Goal: Task Accomplishment & Management: Manage account settings

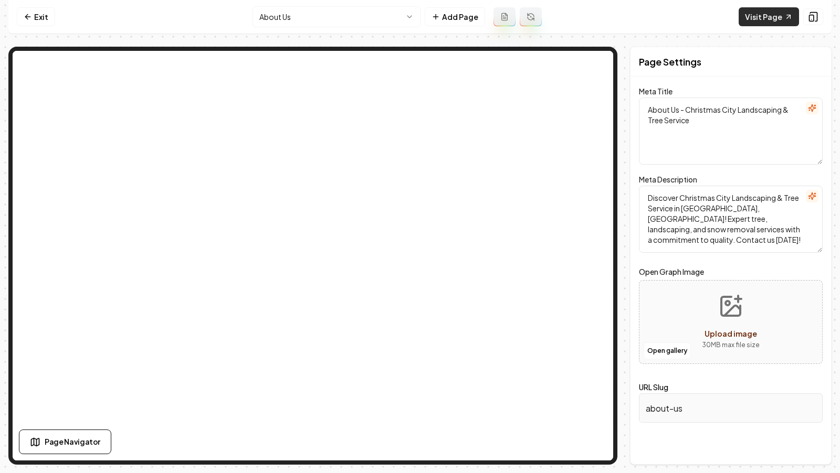
click at [746, 17] on link "Visit Page" at bounding box center [768, 16] width 60 height 19
click at [30, 10] on link "Exit" at bounding box center [36, 16] width 38 height 19
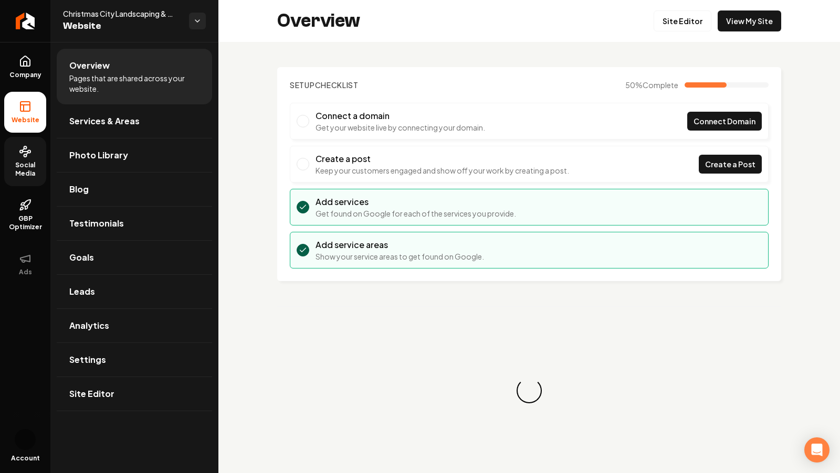
click at [19, 172] on span "Social Media" at bounding box center [25, 169] width 42 height 17
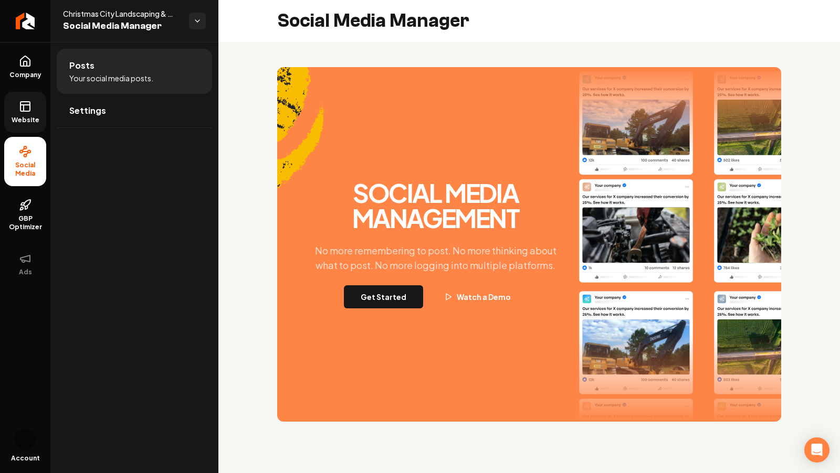
click at [24, 109] on icon at bounding box center [24, 108] width 0 height 6
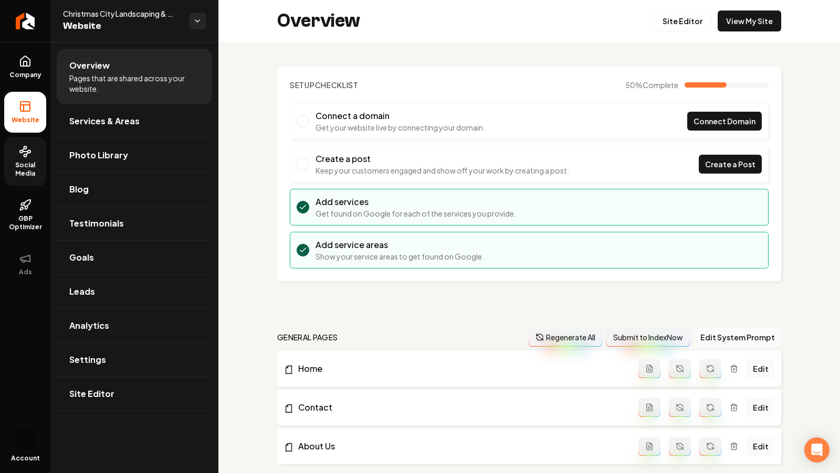
scroll to position [558, 0]
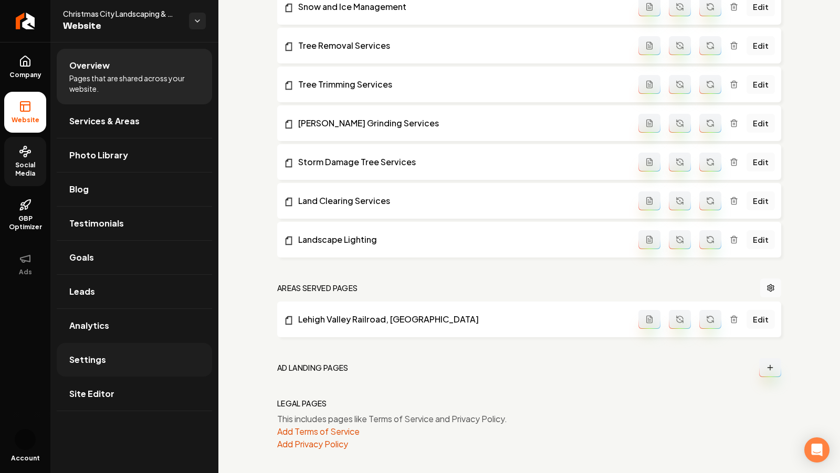
click at [108, 350] on link "Settings" at bounding box center [134, 360] width 155 height 34
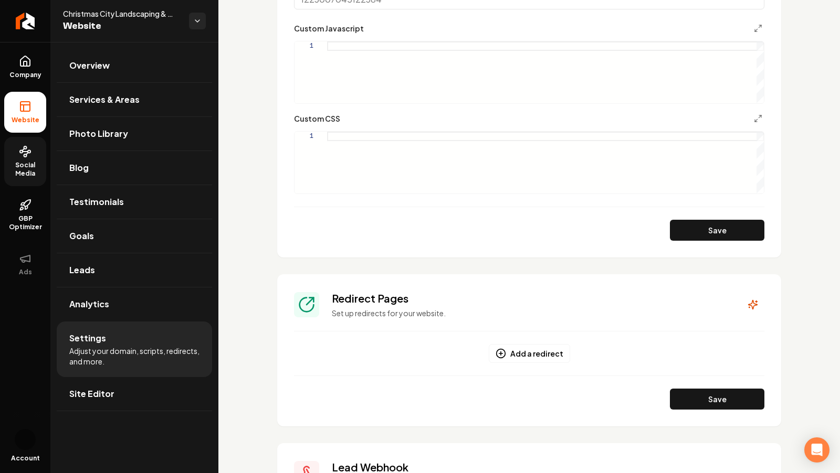
scroll to position [657, 0]
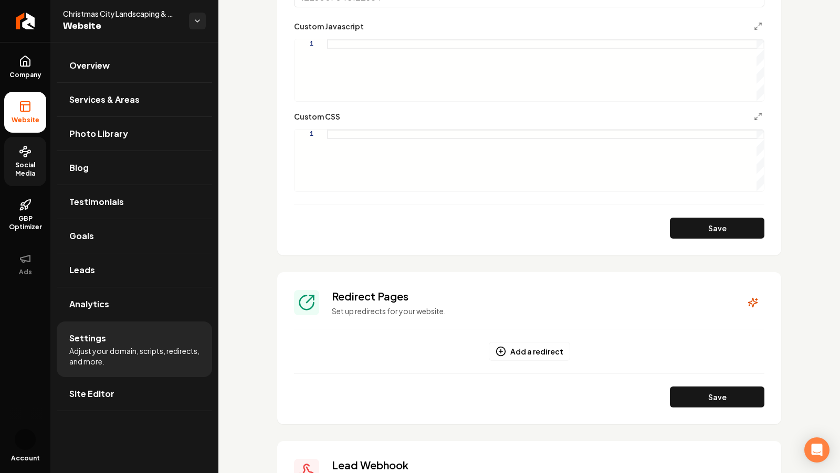
click at [378, 130] on div "Main content area" at bounding box center [545, 161] width 437 height 62
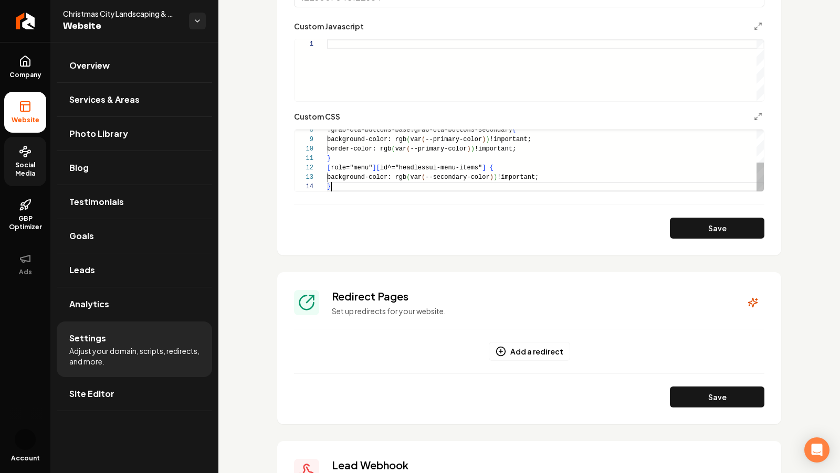
scroll to position [28, 4]
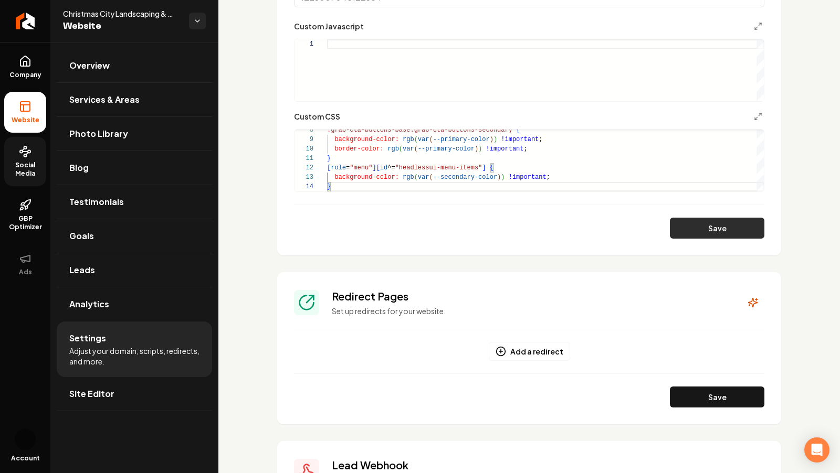
click at [694, 229] on button "Save" at bounding box center [717, 228] width 94 height 21
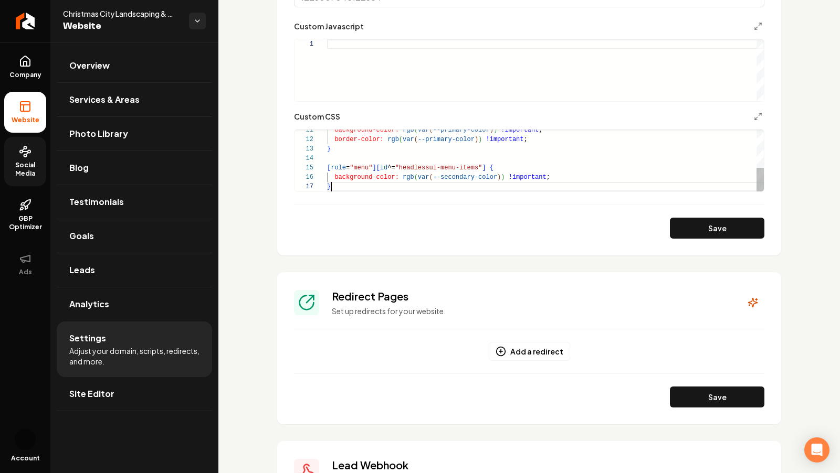
scroll to position [38, 0]
type textarea "**********"
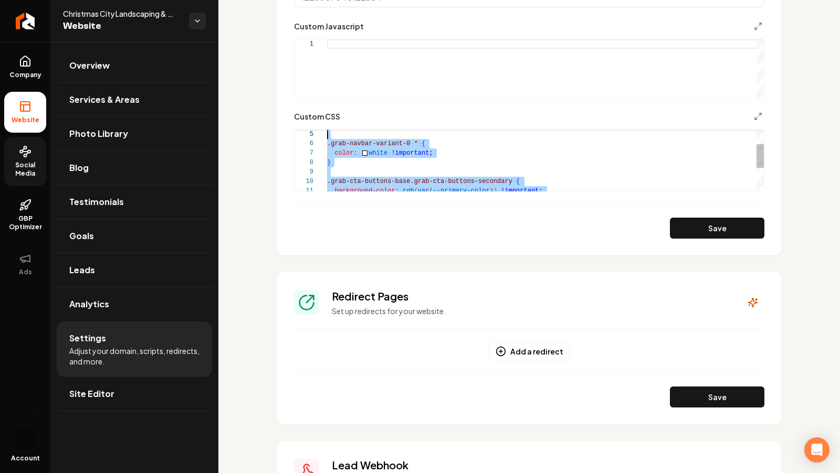
scroll to position [0, 0]
drag, startPoint x: 346, startPoint y: 188, endPoint x: 272, endPoint y: -20, distance: 221.1
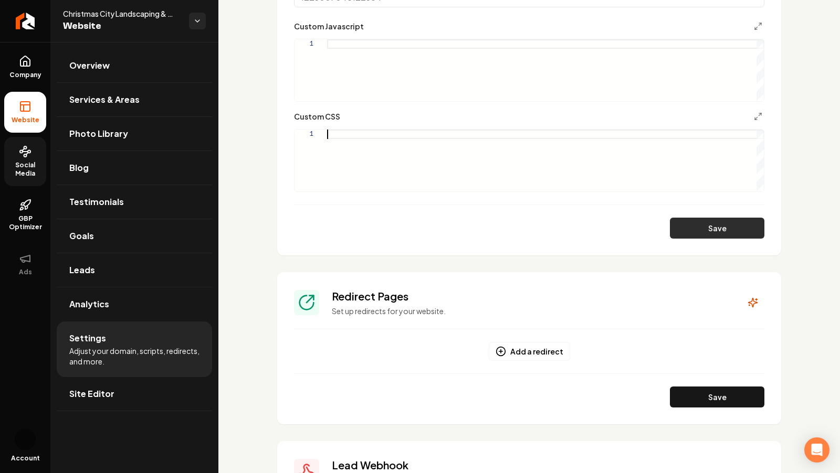
click at [702, 232] on button "Save" at bounding box center [717, 228] width 94 height 21
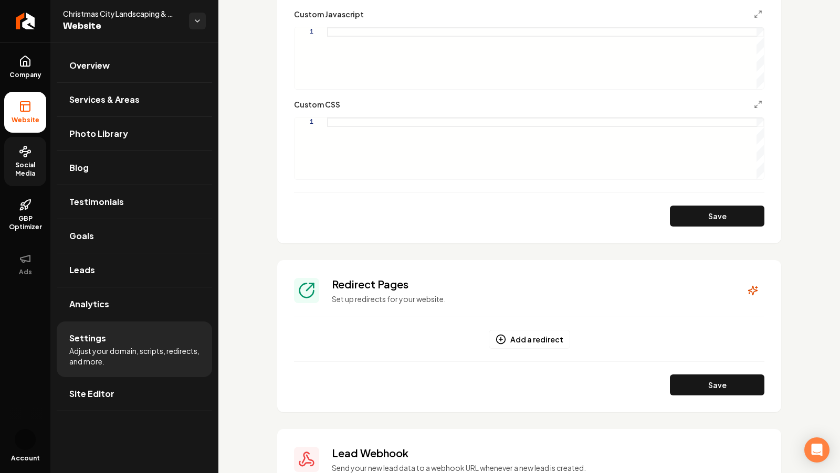
scroll to position [223, 0]
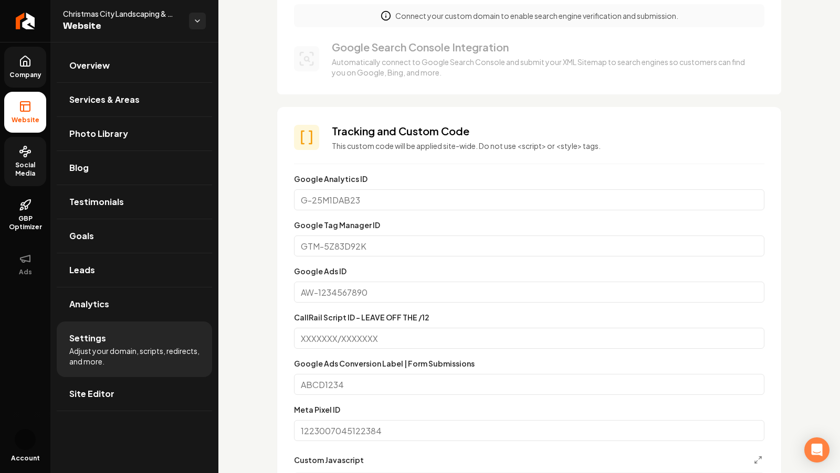
click at [30, 65] on icon at bounding box center [25, 61] width 13 height 13
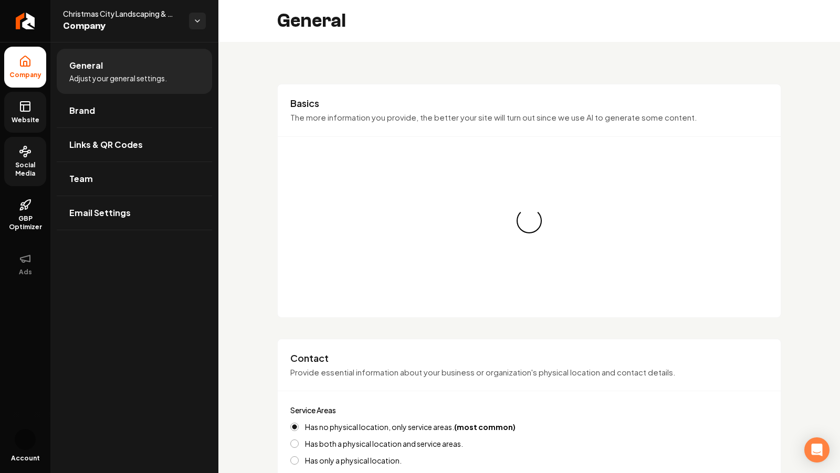
type input "(484) 707-9949"
type input "christmascitylandscaping@gmail.com"
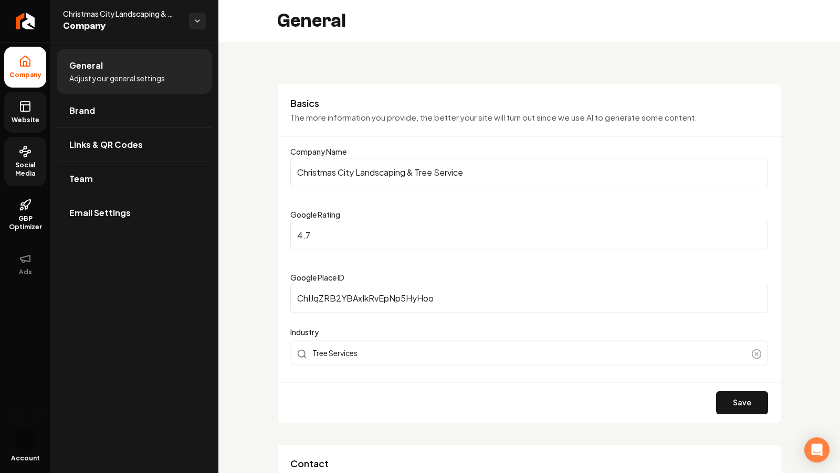
click at [35, 94] on link "Website" at bounding box center [25, 112] width 42 height 41
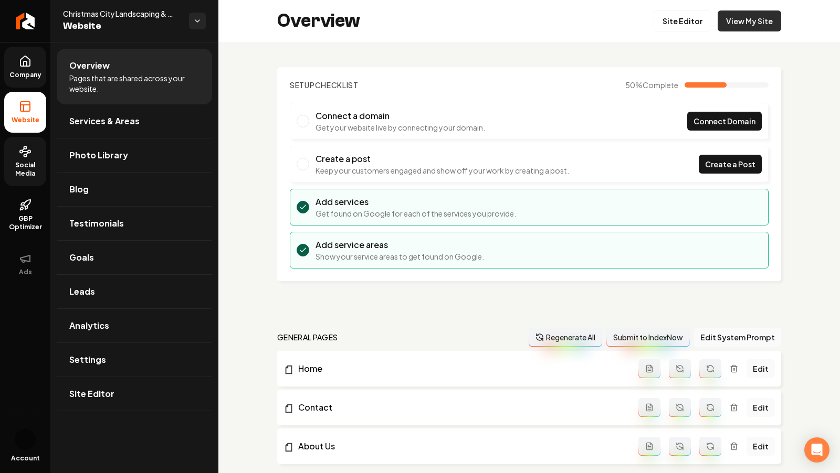
click at [737, 19] on link "View My Site" at bounding box center [748, 20] width 63 height 21
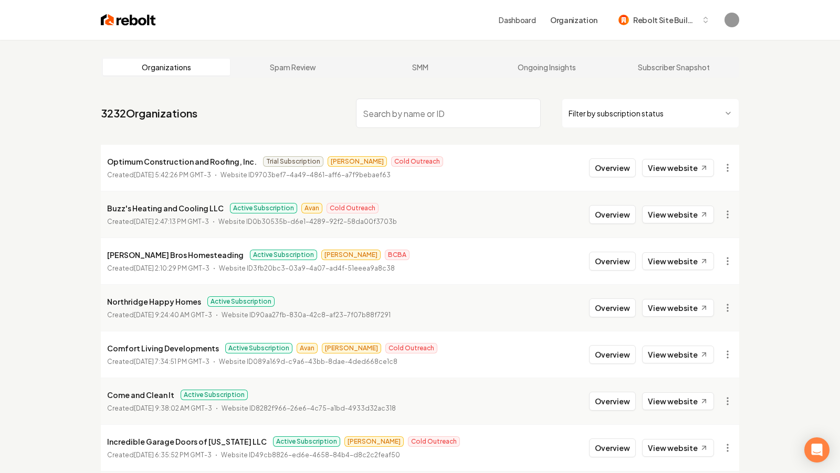
paste input "12 Point Landscaping"
type input "12 Point Landscaping"
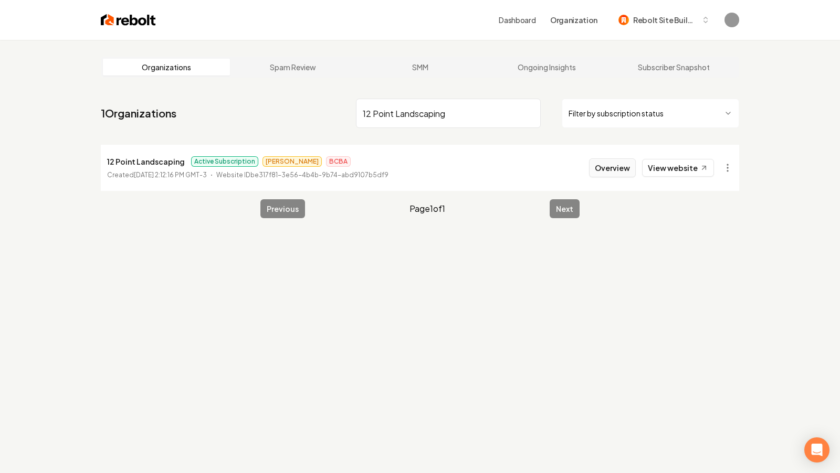
click at [619, 164] on button "Overview" at bounding box center [612, 167] width 47 height 19
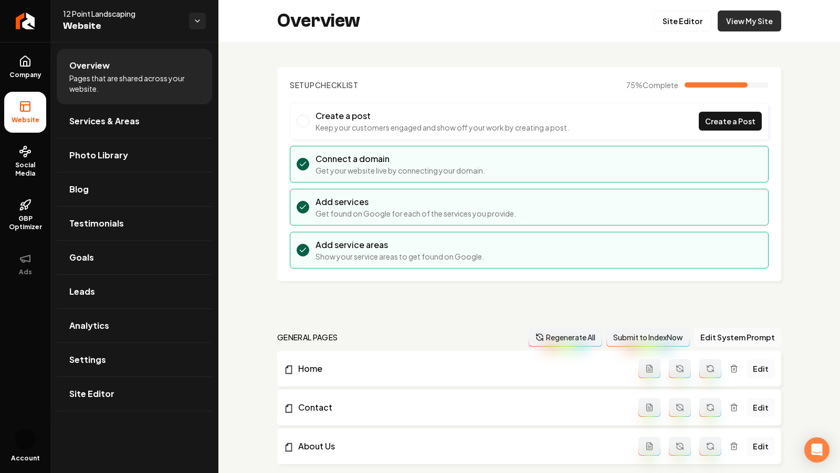
click at [746, 28] on link "View My Site" at bounding box center [748, 20] width 63 height 21
click at [92, 144] on link "Photo Library" at bounding box center [134, 156] width 155 height 34
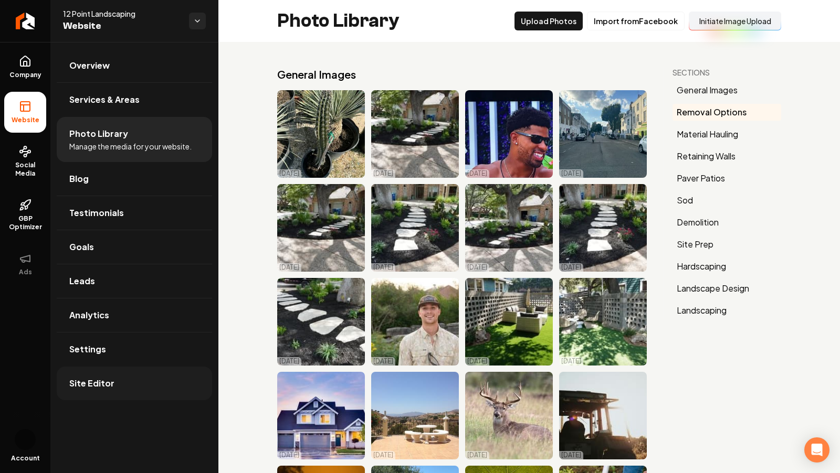
click at [97, 379] on span "Site Editor" at bounding box center [91, 383] width 45 height 13
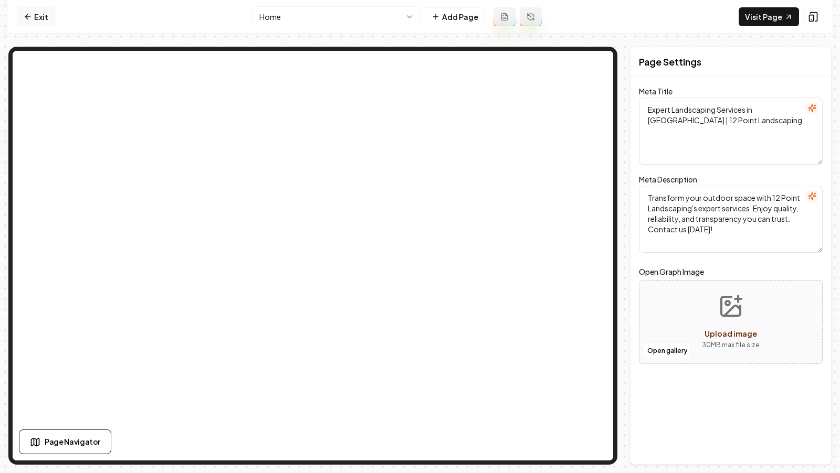
click at [28, 14] on icon at bounding box center [28, 17] width 8 height 8
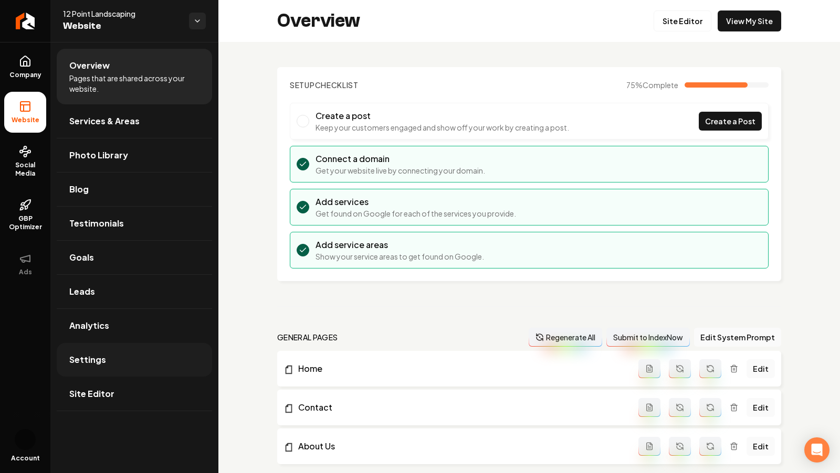
click at [152, 355] on link "Settings" at bounding box center [134, 360] width 155 height 34
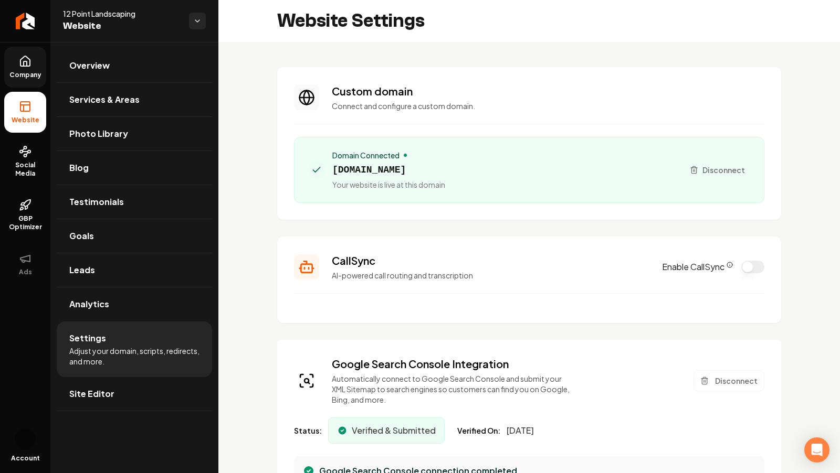
click at [21, 67] on link "Company" at bounding box center [25, 67] width 42 height 41
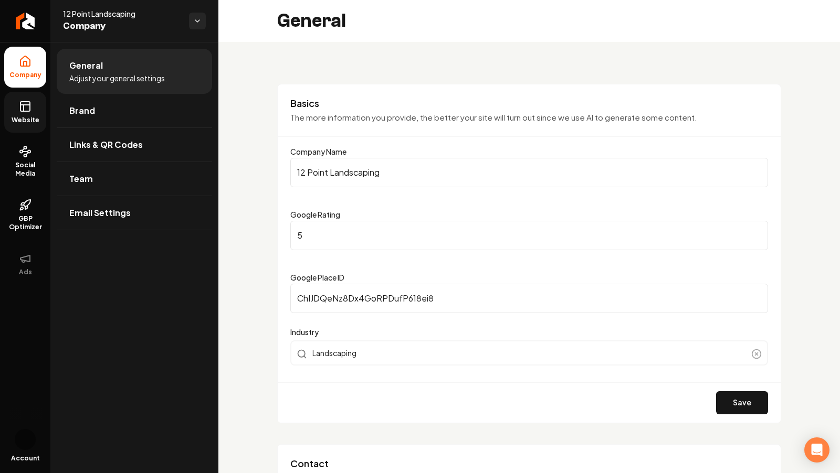
click at [30, 113] on link "Website" at bounding box center [25, 112] width 42 height 41
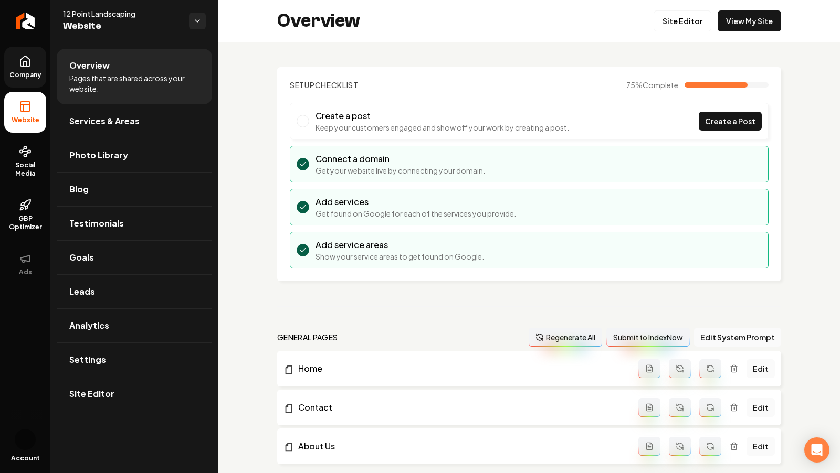
click at [698, 34] on div "Overview Site Editor View My Site" at bounding box center [528, 21] width 621 height 42
click at [691, 23] on link "Site Editor" at bounding box center [682, 20] width 58 height 21
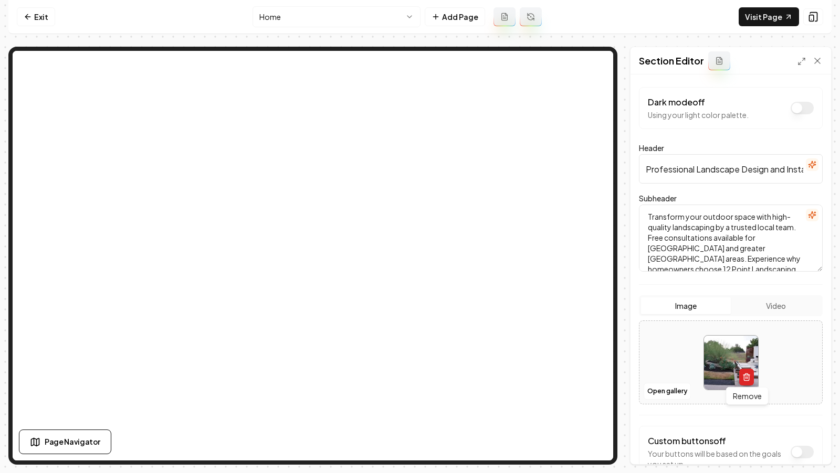
click at [744, 375] on icon "button" at bounding box center [746, 375] width 6 height 0
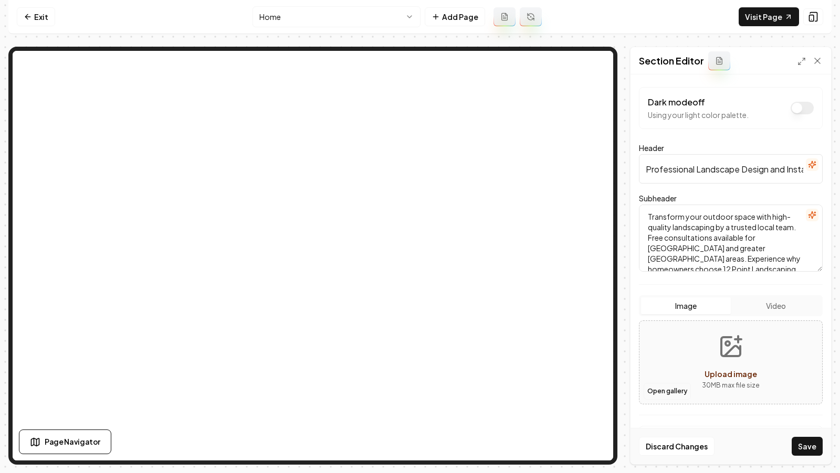
click at [667, 391] on button "Open gallery" at bounding box center [666, 391] width 47 height 17
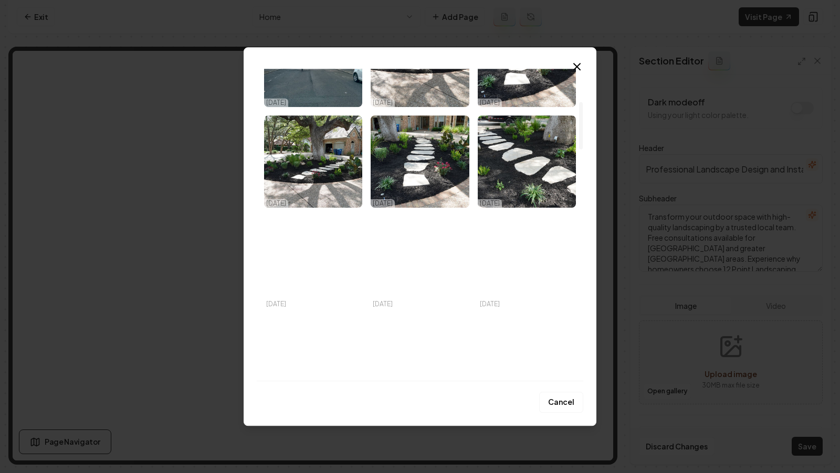
scroll to position [232, 0]
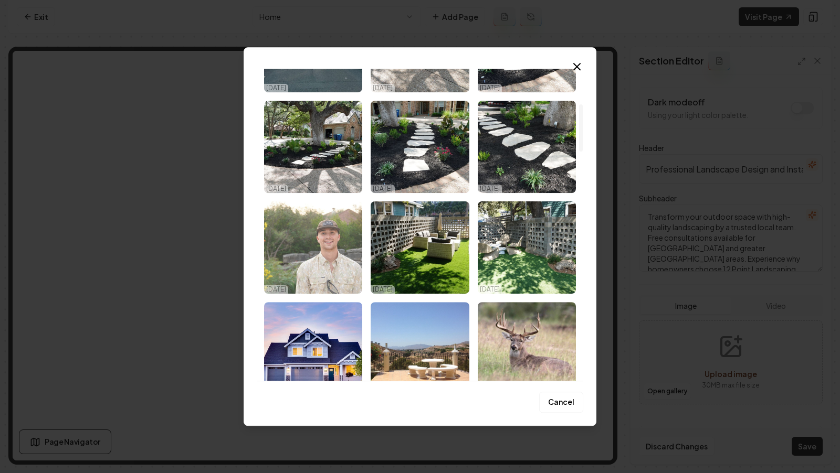
click at [340, 258] on img "Select image image_68e01ba05c7cd75eb881594b.webp" at bounding box center [313, 247] width 98 height 92
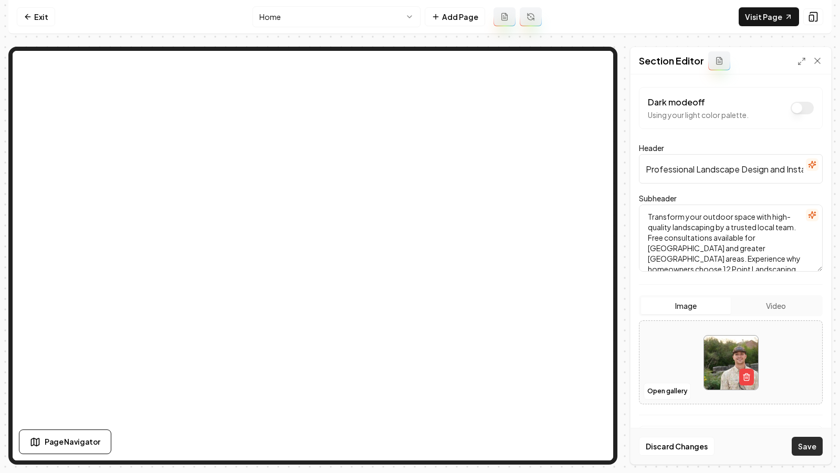
click at [808, 451] on button "Save" at bounding box center [806, 446] width 31 height 19
click at [756, 375] on img at bounding box center [731, 363] width 54 height 54
click at [744, 376] on icon "button" at bounding box center [746, 377] width 8 height 8
click at [663, 385] on button "Open gallery" at bounding box center [666, 391] width 47 height 17
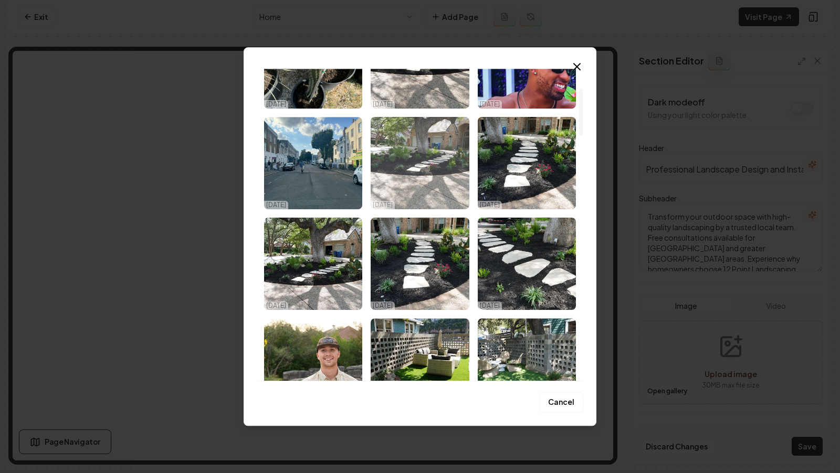
scroll to position [189, 0]
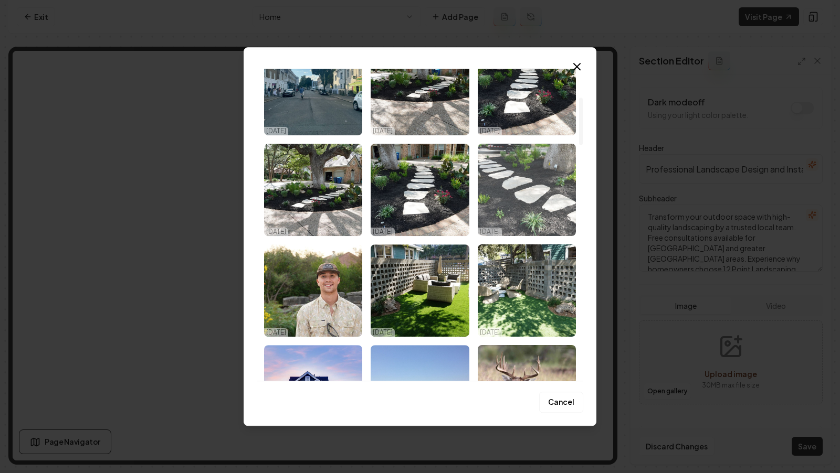
click at [517, 201] on img "Select image image_68e01d925c7cd75eb88c7fed.webp" at bounding box center [527, 190] width 98 height 92
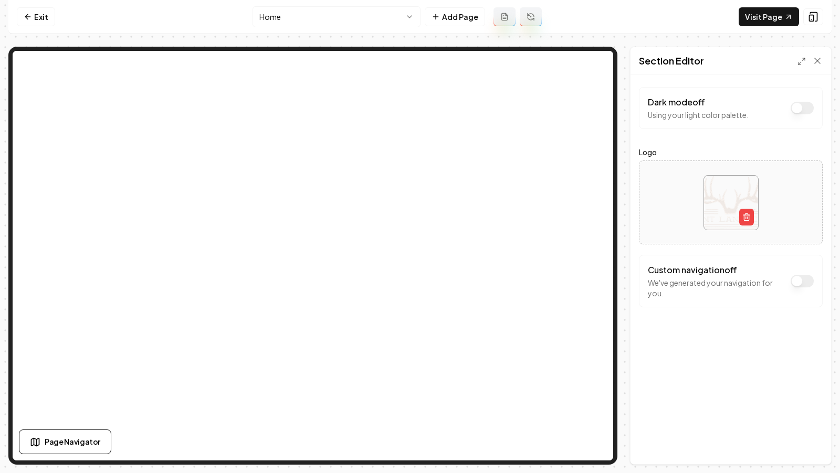
click at [315, 13] on html "Computer Required This feature is only available on a computer. Please switch t…" at bounding box center [420, 236] width 840 height 473
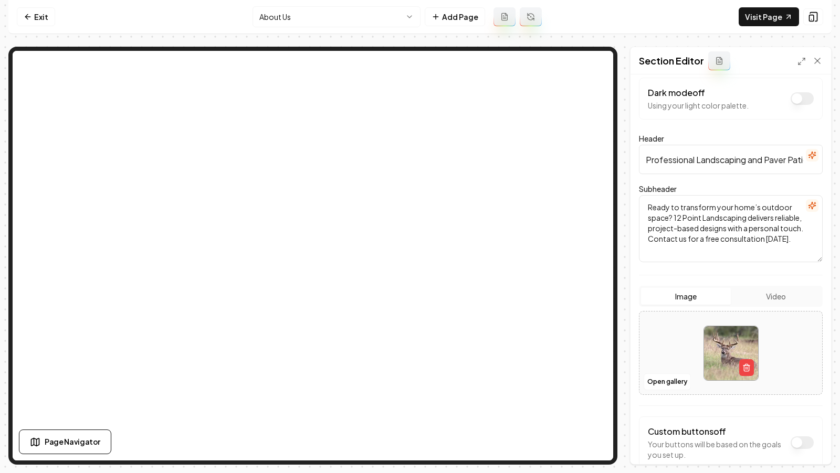
scroll to position [10, 0]
click at [755, 370] on img at bounding box center [731, 352] width 54 height 54
type input "**********"
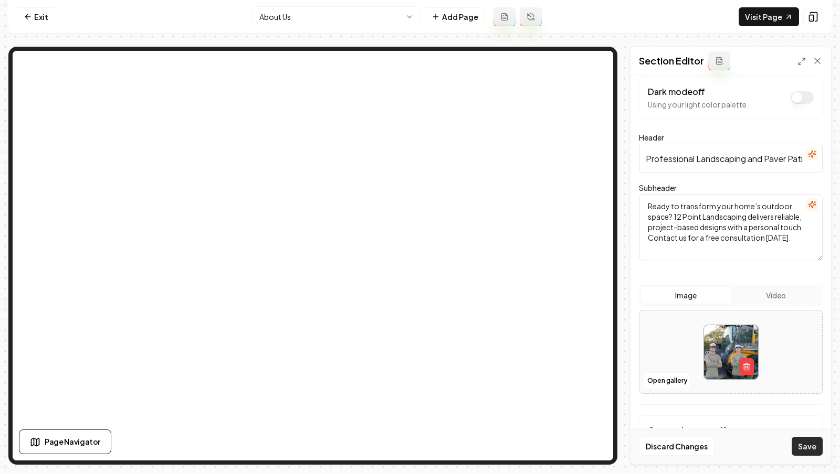
click at [813, 445] on button "Save" at bounding box center [806, 446] width 31 height 19
click at [803, 444] on button "Save" at bounding box center [806, 446] width 31 height 19
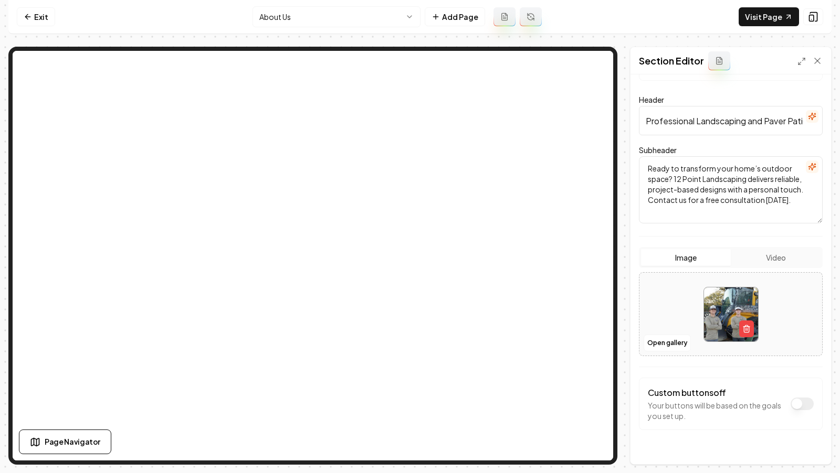
scroll to position [0, 0]
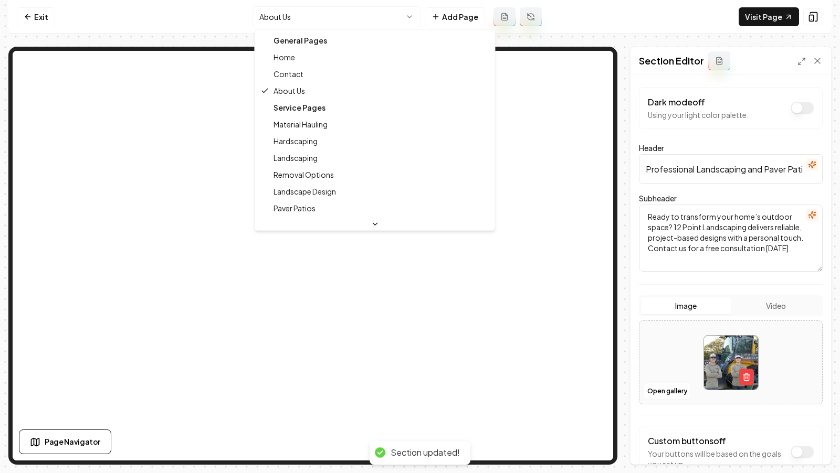
click at [300, 19] on html "Computer Required This feature is only available on a computer. Please switch t…" at bounding box center [420, 236] width 840 height 473
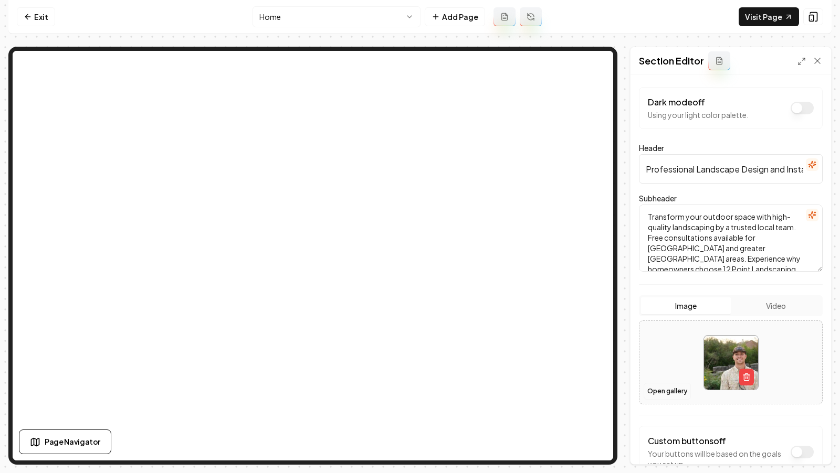
click at [669, 386] on button "Open gallery" at bounding box center [666, 391] width 47 height 17
click at [748, 376] on icon "button" at bounding box center [746, 378] width 5 height 6
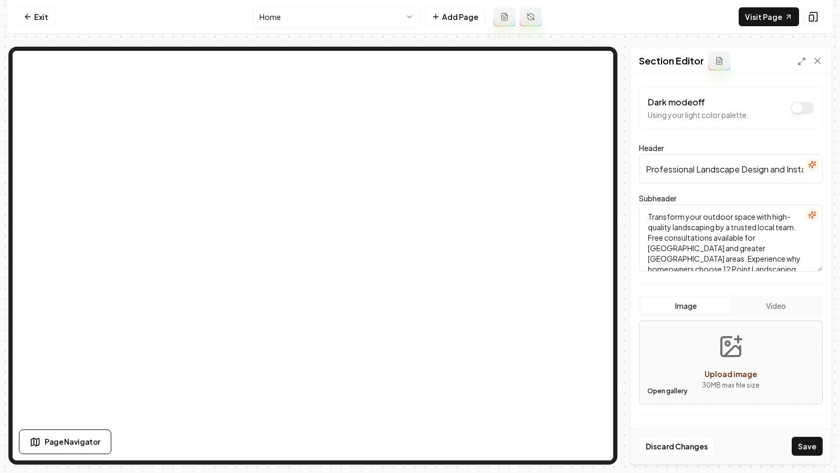
click at [661, 391] on button "Open gallery" at bounding box center [666, 391] width 47 height 17
click at [731, 358] on button "Upload image 30 MB max file size" at bounding box center [730, 362] width 75 height 73
type input "**********"
click at [813, 449] on button "Save" at bounding box center [806, 446] width 31 height 19
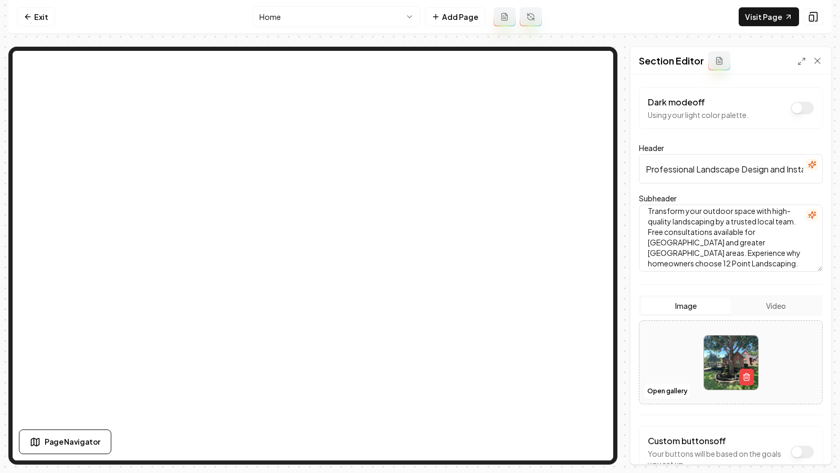
scroll to position [9, 0]
click at [749, 373] on icon "button" at bounding box center [746, 377] width 8 height 8
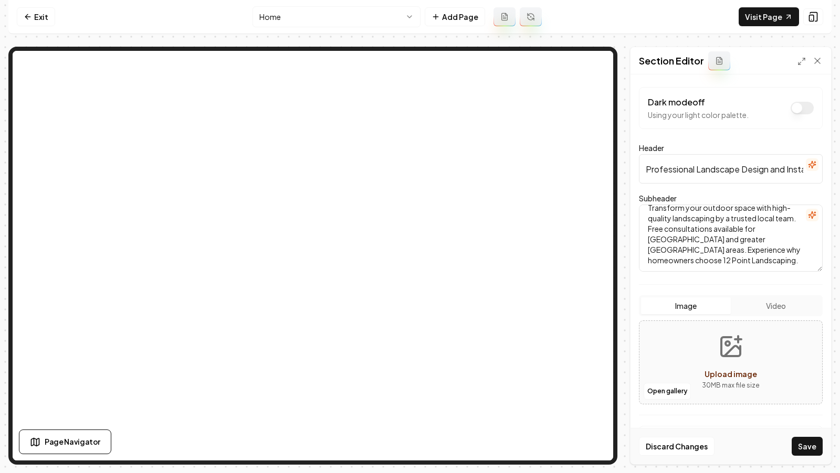
click at [708, 359] on button "Upload image 30 MB max file size" at bounding box center [730, 362] width 75 height 73
click at [726, 345] on circle "Upload image" at bounding box center [727, 344] width 4 height 4
click at [658, 395] on button "Open gallery" at bounding box center [666, 391] width 47 height 17
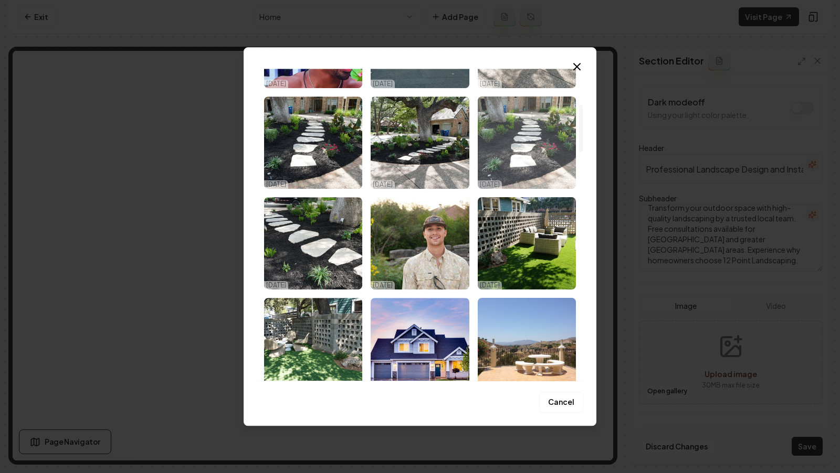
scroll to position [237, 0]
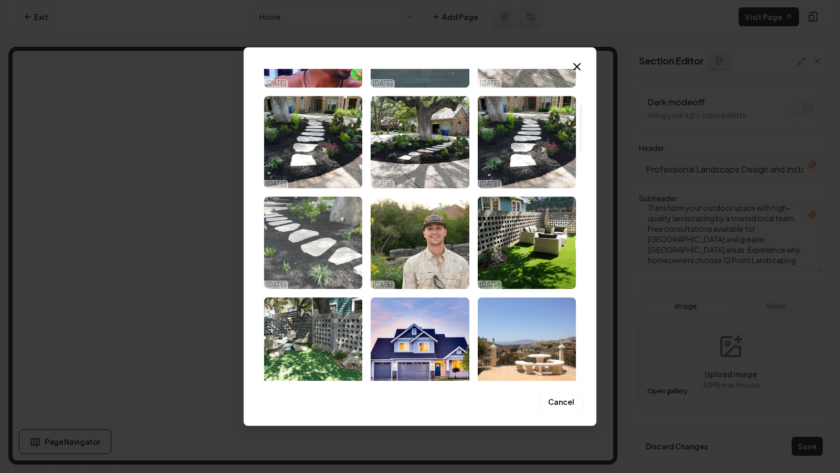
click at [322, 242] on img "Select image image_68e01d925c7cd75eb88c7fed.webp" at bounding box center [313, 243] width 98 height 92
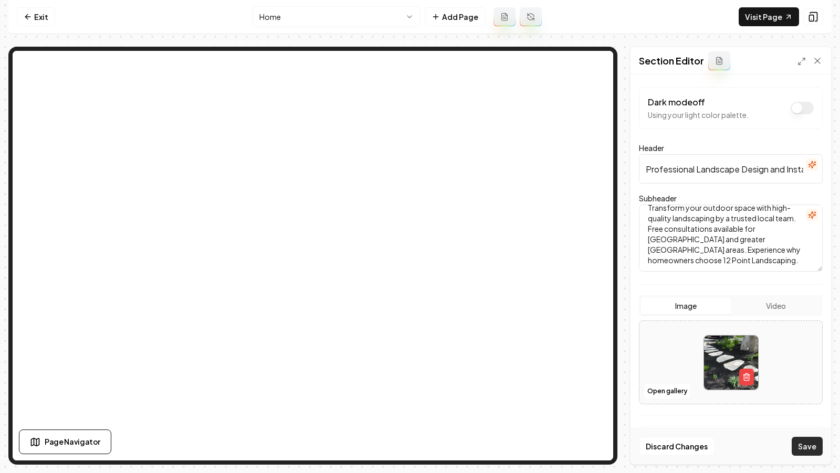
click at [804, 445] on button "Save" at bounding box center [806, 446] width 31 height 19
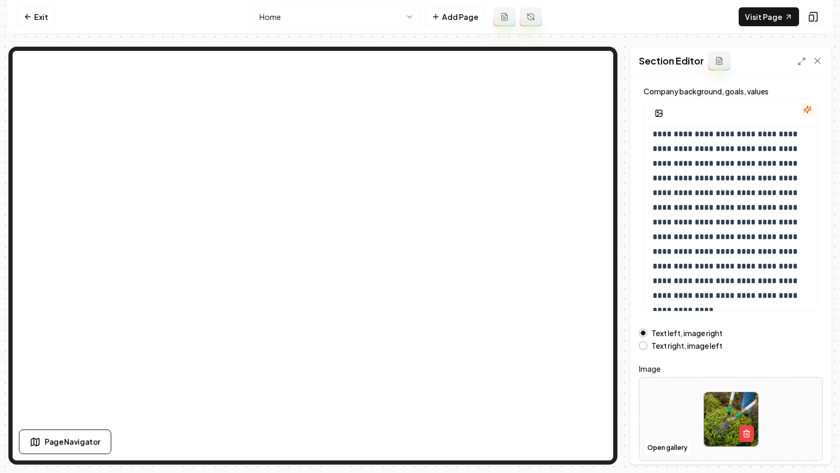
scroll to position [91, 0]
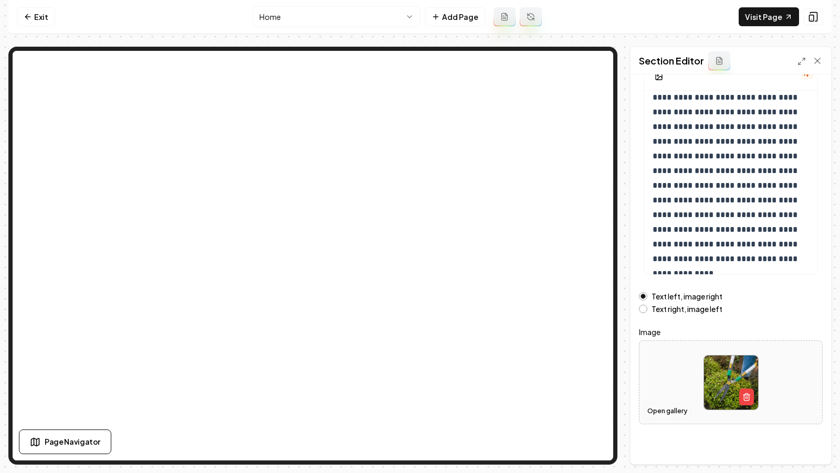
click at [660, 405] on button "Open gallery" at bounding box center [666, 411] width 47 height 17
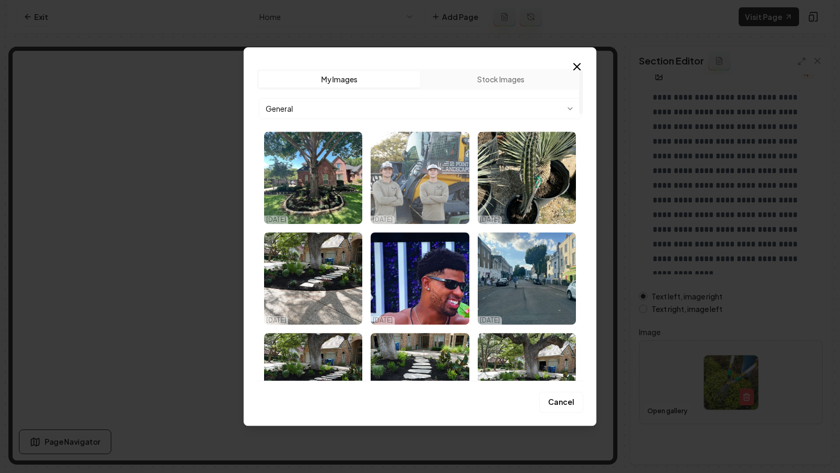
click at [429, 181] on img "Select image image_68e048f85c7cd75eb899ee05.jpg" at bounding box center [419, 178] width 98 height 92
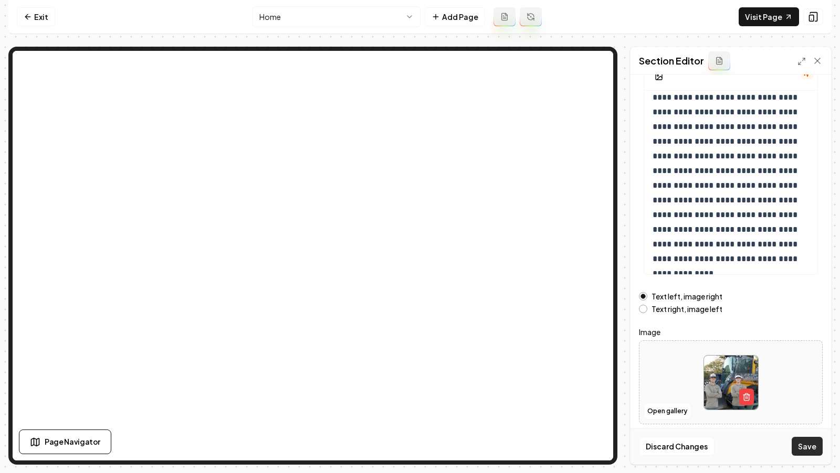
click at [821, 445] on button "Save" at bounding box center [806, 446] width 31 height 19
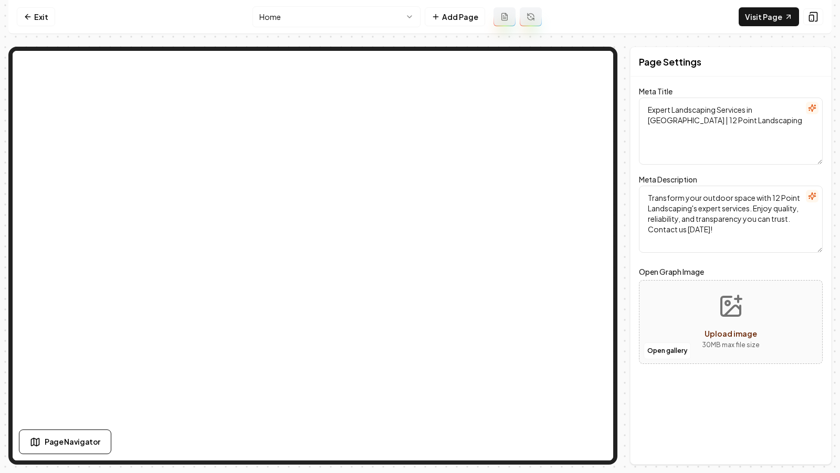
scroll to position [0, 0]
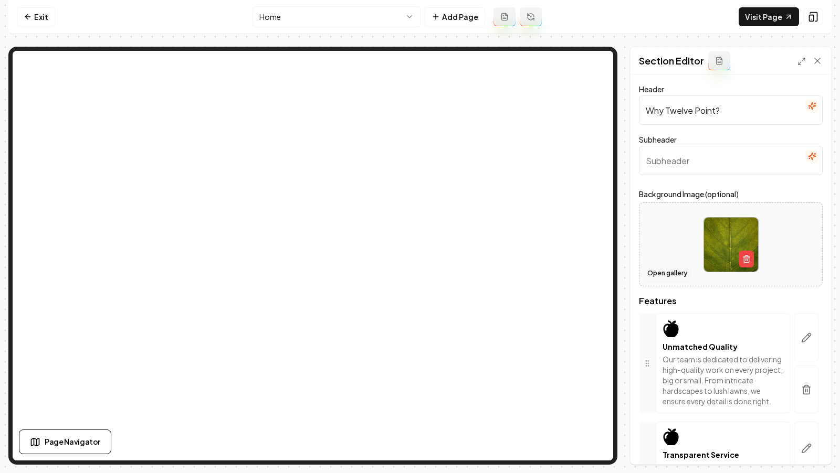
click at [665, 271] on button "Open gallery" at bounding box center [666, 273] width 47 height 17
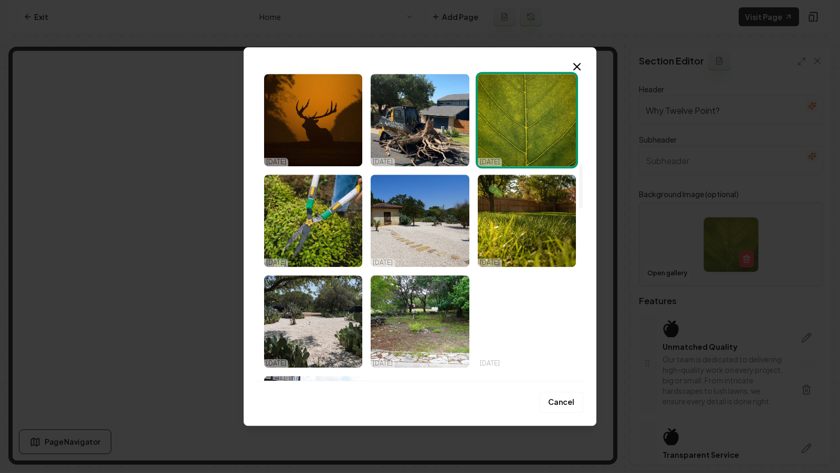
scroll to position [663, 0]
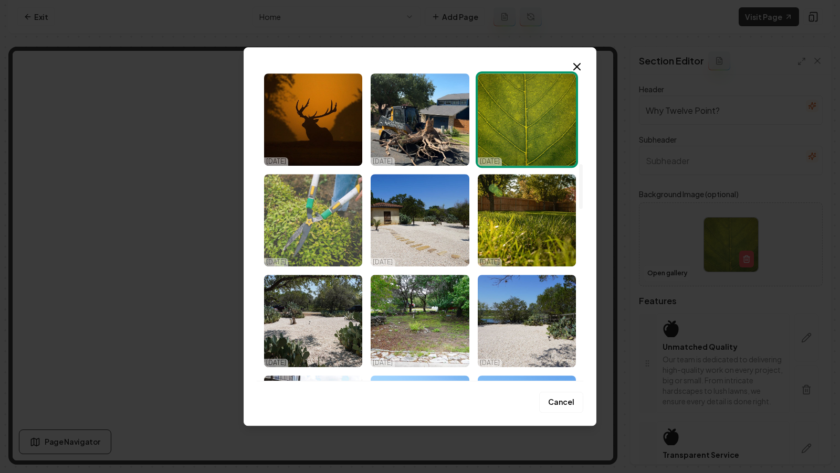
click at [320, 238] on img "Select image image_68da8b605c7cd75eb860252d.jpg" at bounding box center [313, 220] width 98 height 92
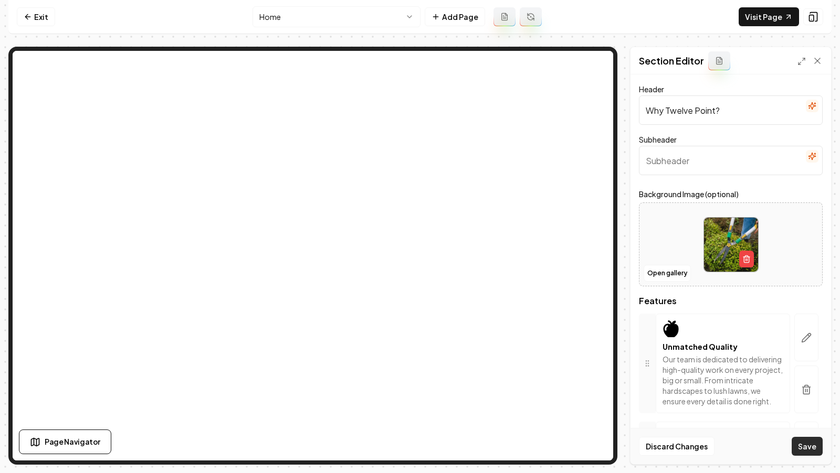
click at [807, 452] on button "Save" at bounding box center [806, 446] width 31 height 19
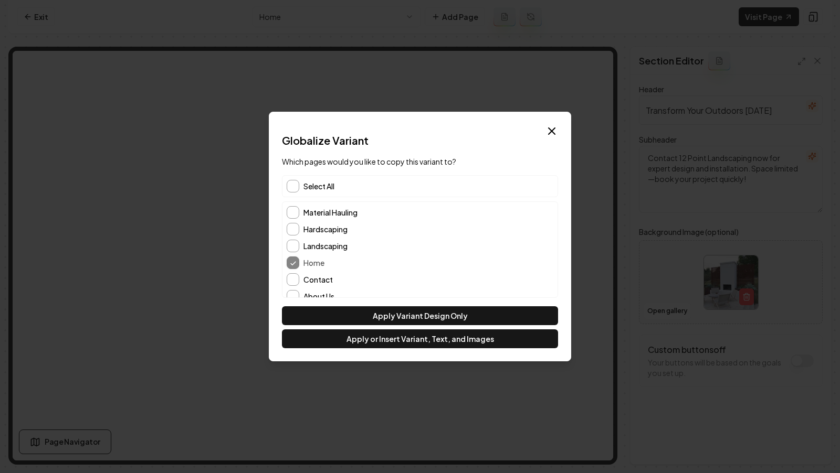
scroll to position [64, 0]
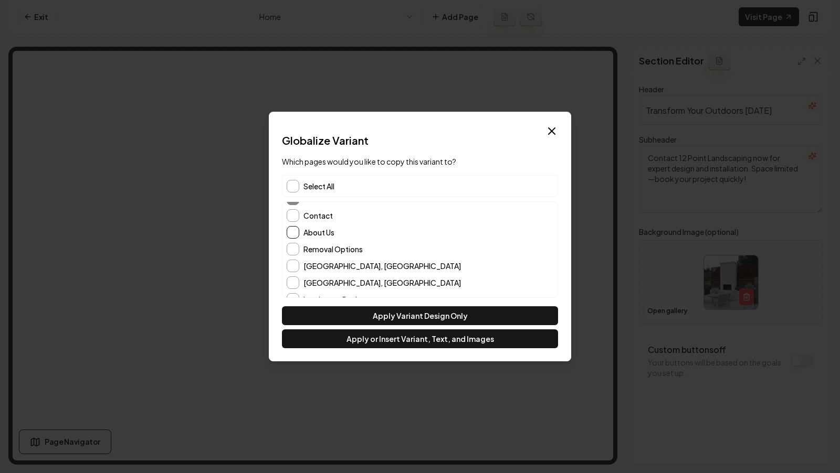
click at [295, 233] on button "About Us" at bounding box center [293, 232] width 13 height 13
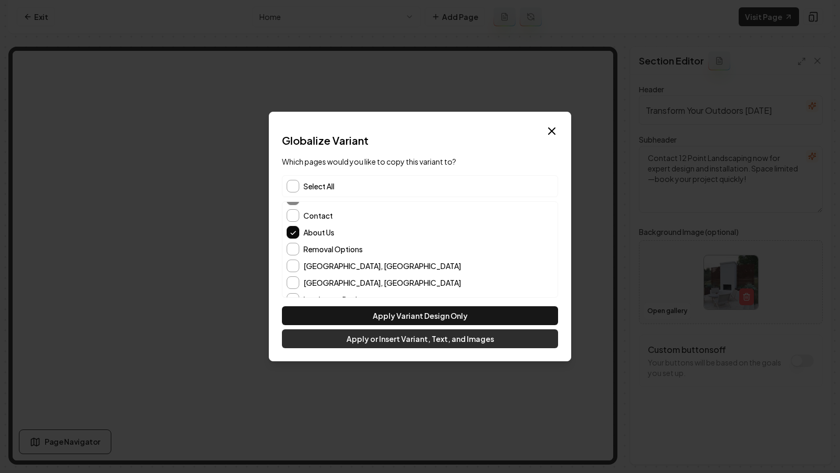
click at [411, 336] on button "Apply or Insert Variant, Text, and Images" at bounding box center [420, 339] width 276 height 19
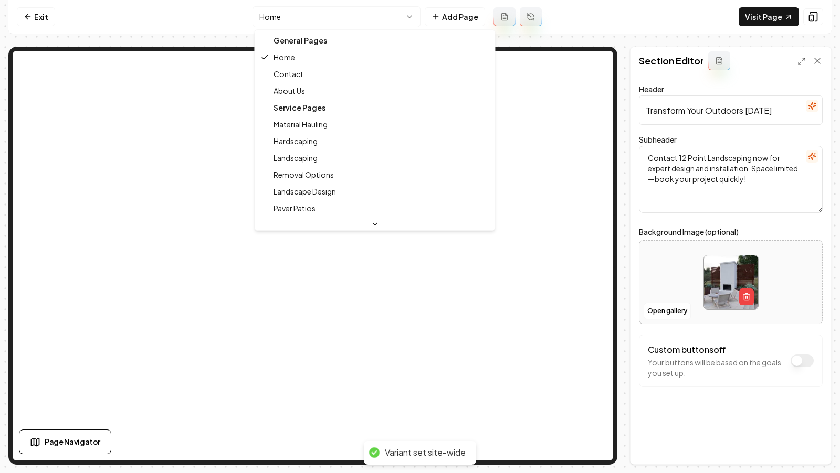
click at [303, 18] on html "Computer Required This feature is only available on a computer. Please switch t…" at bounding box center [420, 236] width 840 height 473
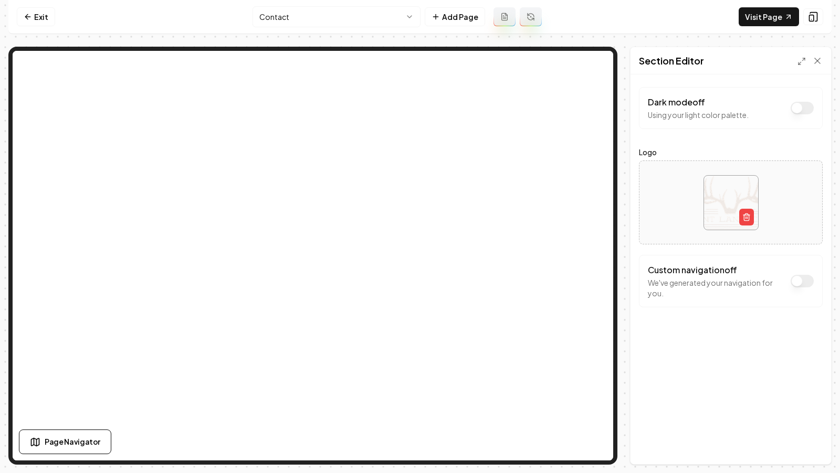
click at [289, 12] on html "Computer Required This feature is only available on a computer. Please switch t…" at bounding box center [420, 236] width 840 height 473
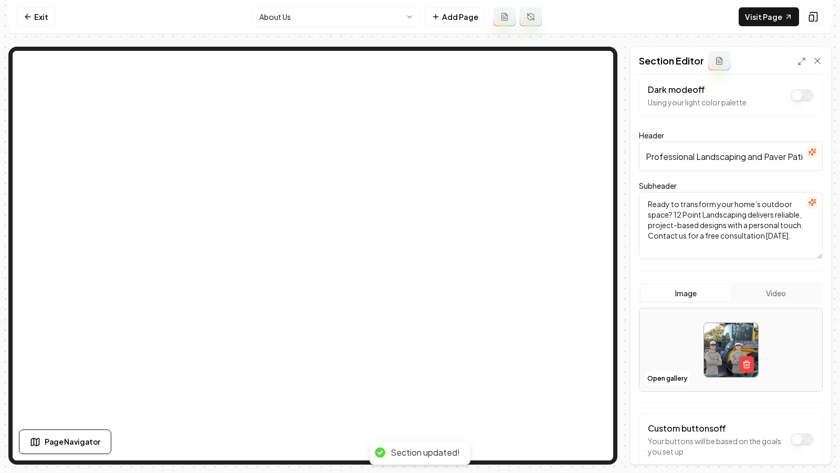
scroll to position [13, 0]
click at [318, 20] on html "Computer Required This feature is only available on a computer. Please switch t…" at bounding box center [420, 236] width 840 height 473
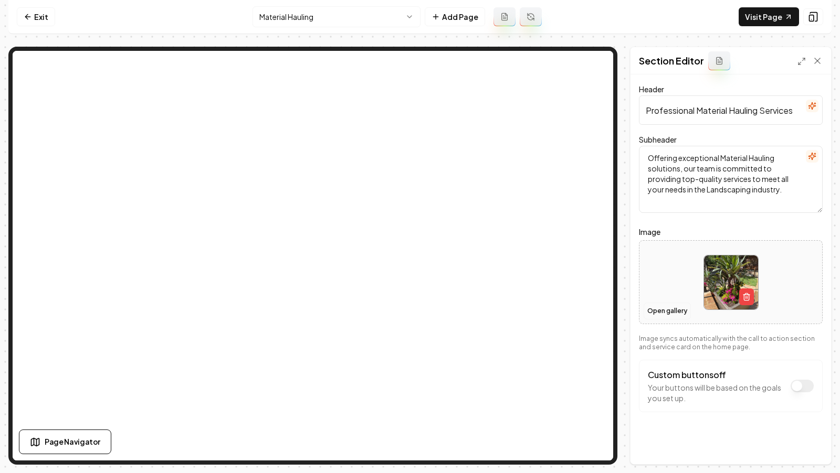
click at [678, 309] on button "Open gallery" at bounding box center [666, 311] width 47 height 17
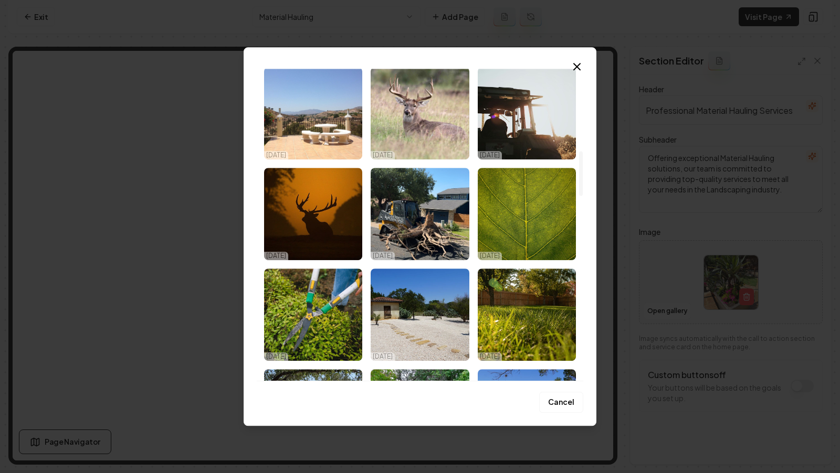
scroll to position [572, 0]
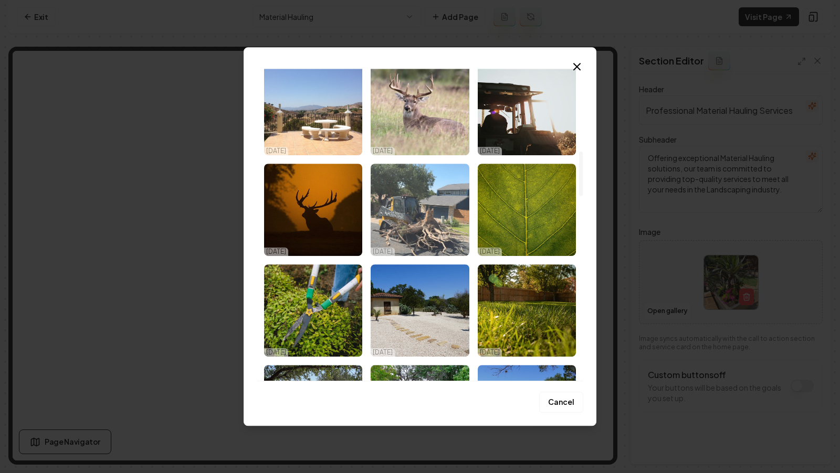
click at [436, 218] on img "Select image image_68da8b605c7cd75eb8602543.jpeg" at bounding box center [419, 210] width 98 height 92
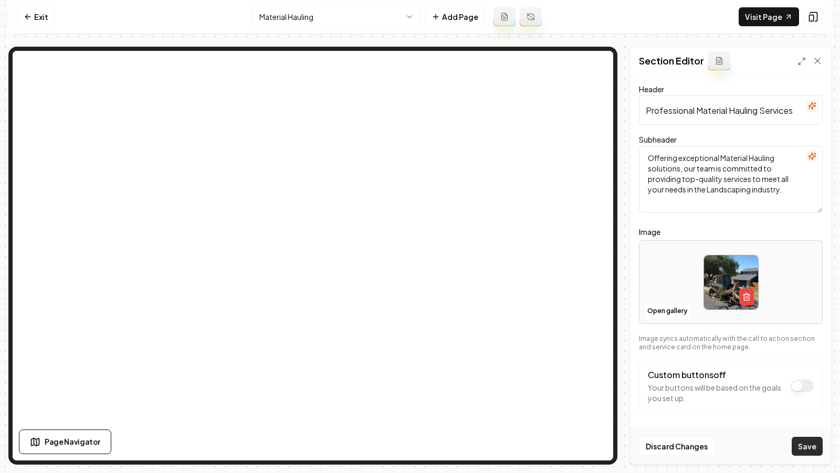
click at [811, 449] on button "Save" at bounding box center [806, 446] width 31 height 19
click at [305, 14] on html "Computer Required This feature is only available on a computer. Please switch t…" at bounding box center [420, 236] width 840 height 473
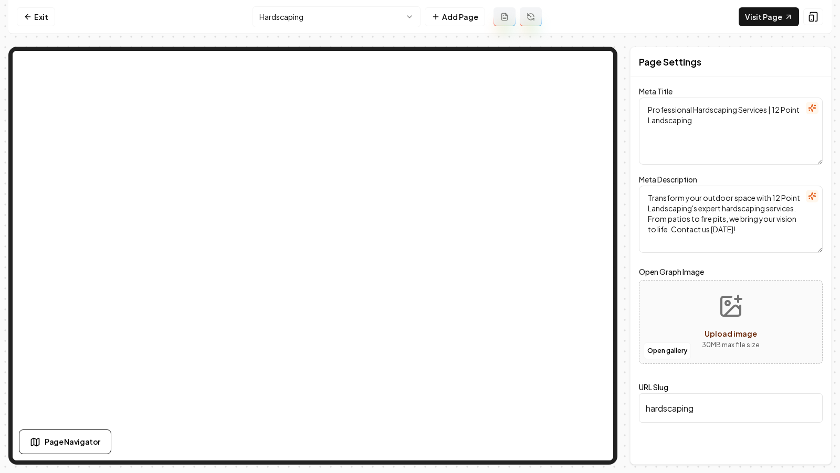
click at [720, 317] on icon "Upload image" at bounding box center [730, 306] width 25 height 25
click at [656, 351] on button "Open gallery" at bounding box center [666, 351] width 47 height 17
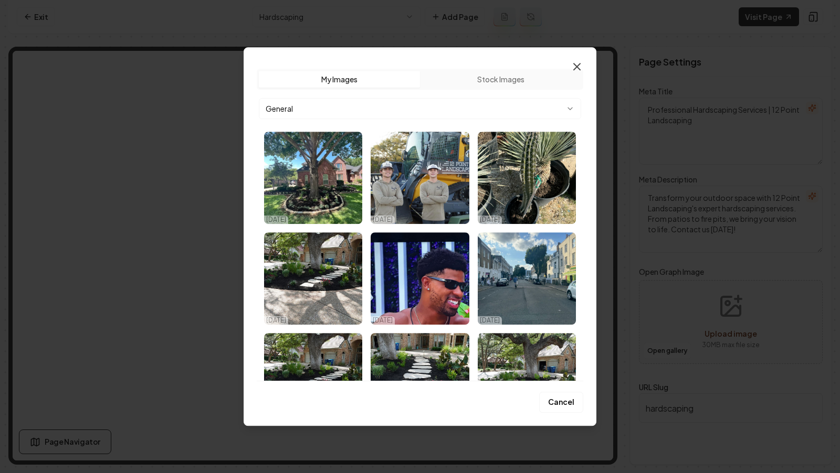
click at [575, 61] on icon "button" at bounding box center [576, 66] width 13 height 13
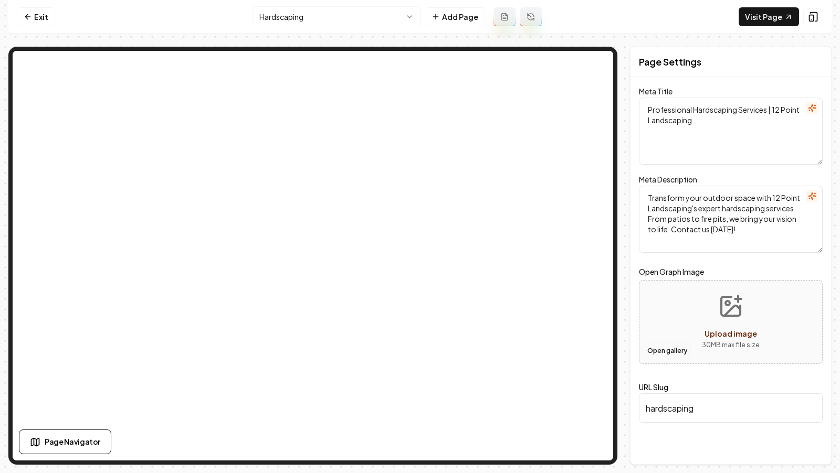
click at [668, 353] on button "Open gallery" at bounding box center [666, 351] width 47 height 17
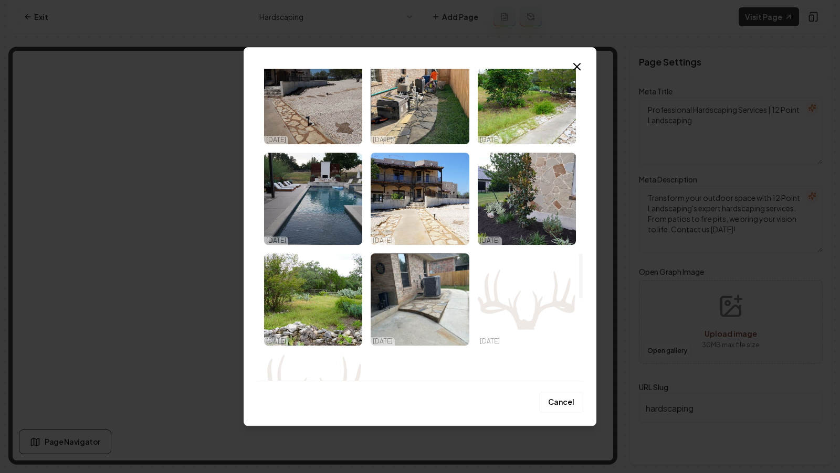
scroll to position [1286, 0]
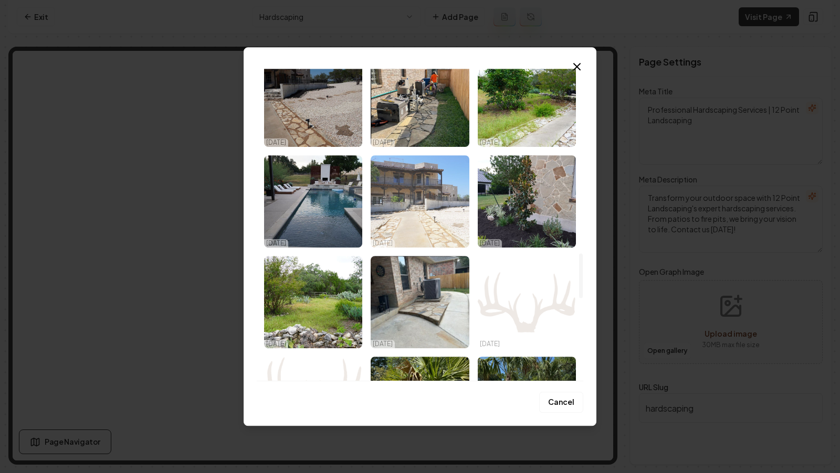
click at [431, 210] on img "Select image image_68da88755c7cd75eb84b0ca2.jpeg" at bounding box center [419, 201] width 98 height 92
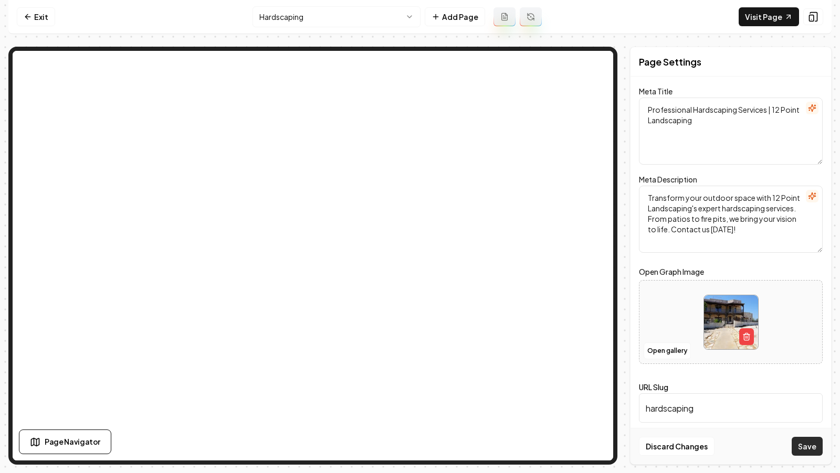
click at [810, 445] on button "Save" at bounding box center [806, 446] width 31 height 19
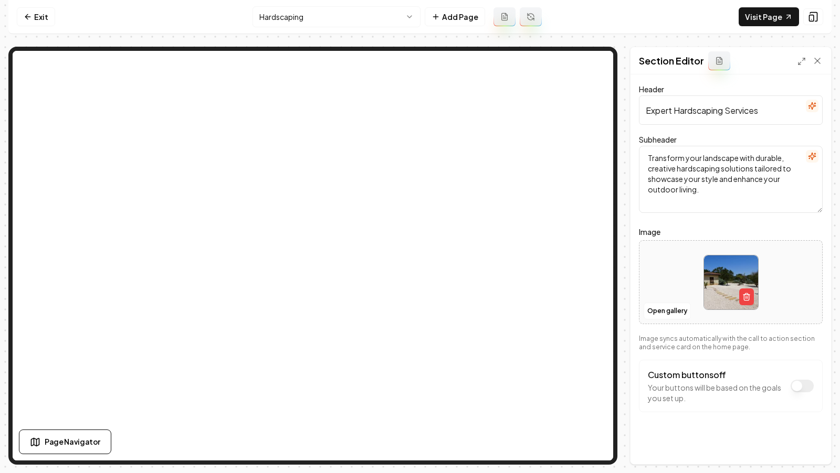
click at [365, 17] on html "Computer Required This feature is only available on a computer. Please switch t…" at bounding box center [420, 236] width 840 height 473
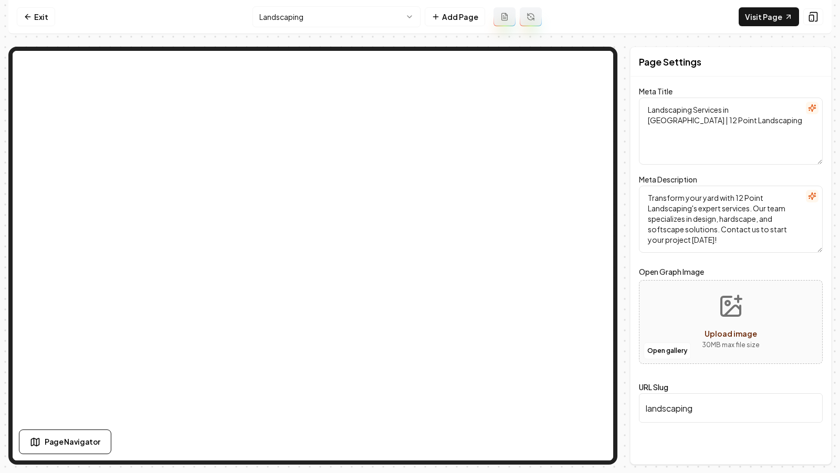
click at [327, 22] on html "Computer Required This feature is only available on a computer. Please switch t…" at bounding box center [420, 236] width 840 height 473
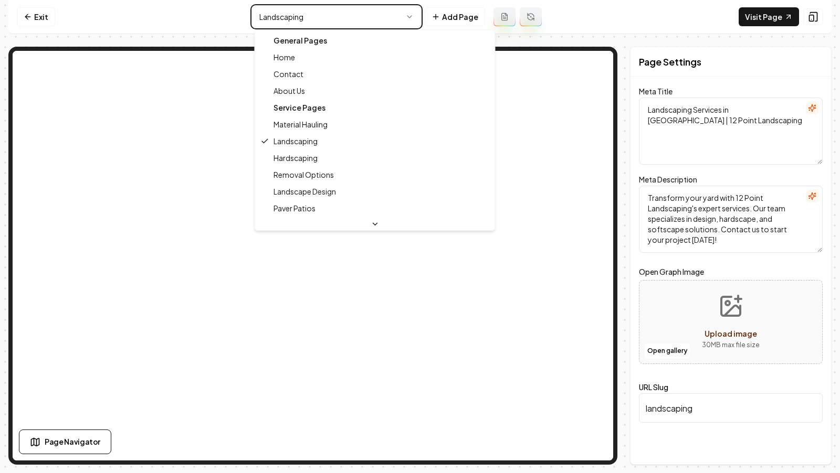
type textarea "Professional Hardscaping Services | 12 Point Landscaping"
type textarea "Transform your outdoor space with 12 Point Landscaping's expert hardscaping ser…"
type input "hardscaping"
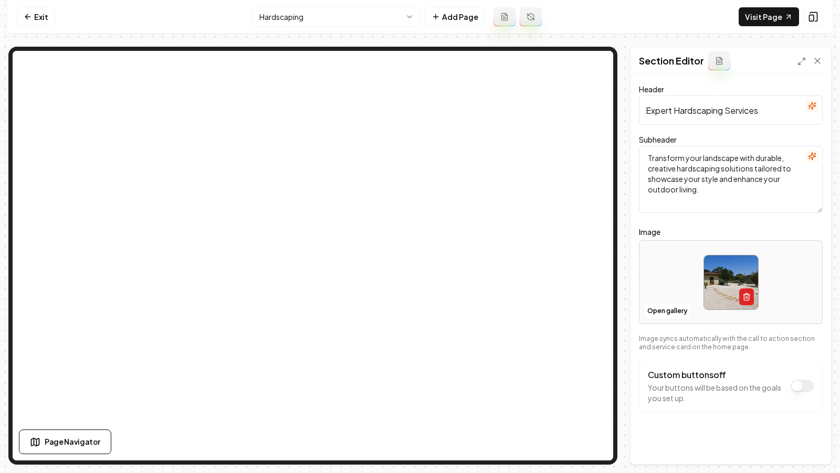
click at [748, 301] on icon "button" at bounding box center [746, 297] width 8 height 8
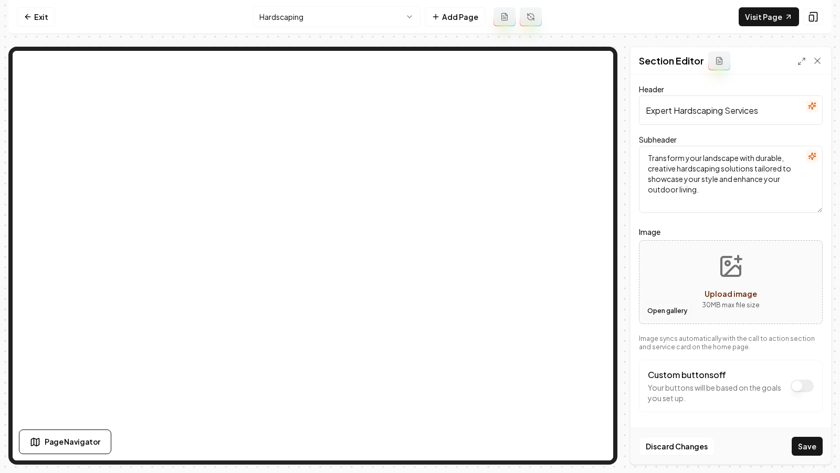
click at [680, 309] on button "Open gallery" at bounding box center [666, 311] width 47 height 17
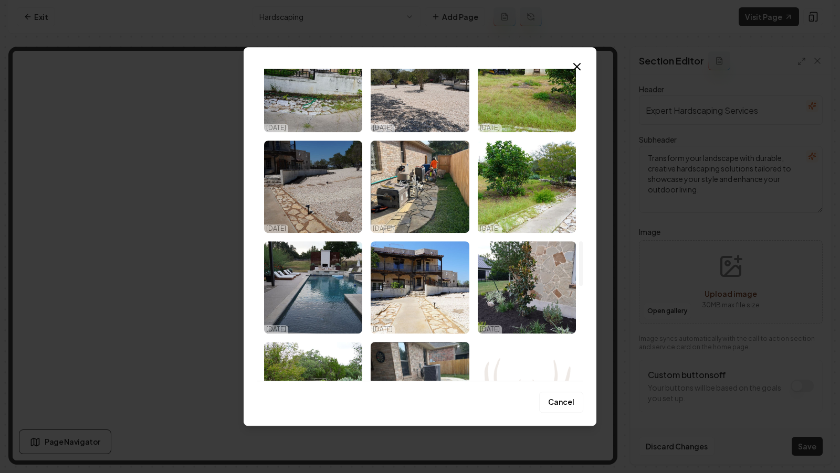
scroll to position [1201, 0]
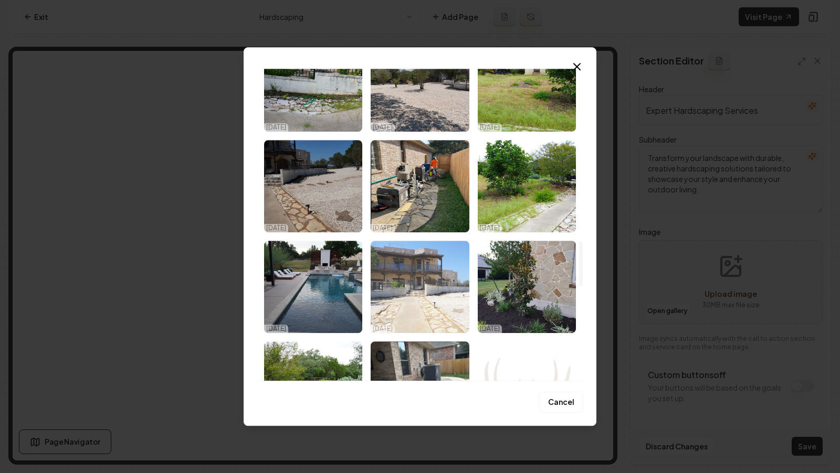
click at [436, 297] on img "Select image image_68da88755c7cd75eb84b0ca2.jpeg" at bounding box center [419, 287] width 98 height 92
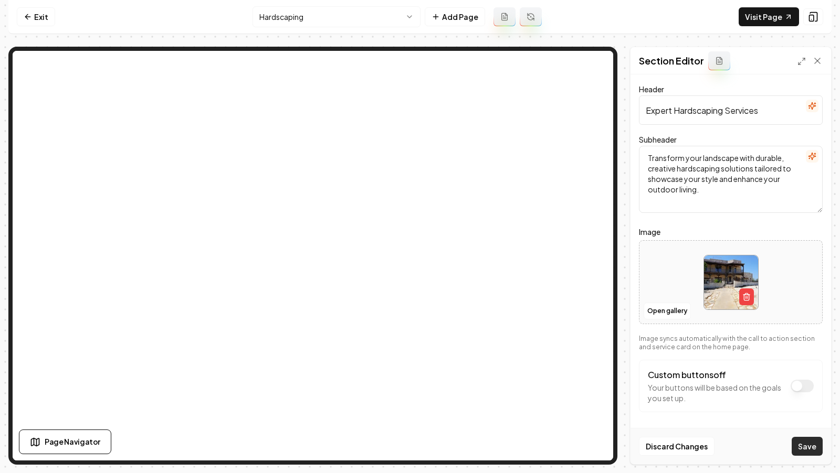
click at [804, 442] on button "Save" at bounding box center [806, 446] width 31 height 19
click at [364, 9] on html "Computer Required This feature is only available on a computer. Please switch t…" at bounding box center [420, 236] width 840 height 473
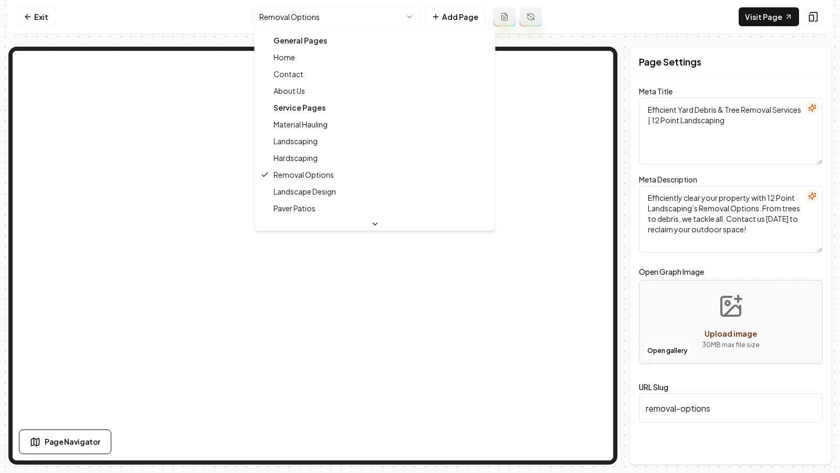
click at [293, 15] on html "Computer Required This feature is only available on a computer. Please switch t…" at bounding box center [420, 236] width 840 height 473
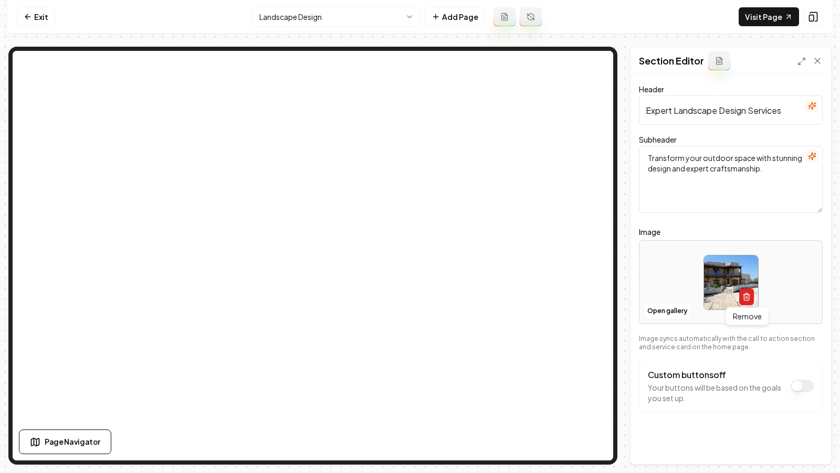
click at [742, 298] on icon "button" at bounding box center [746, 297] width 8 height 8
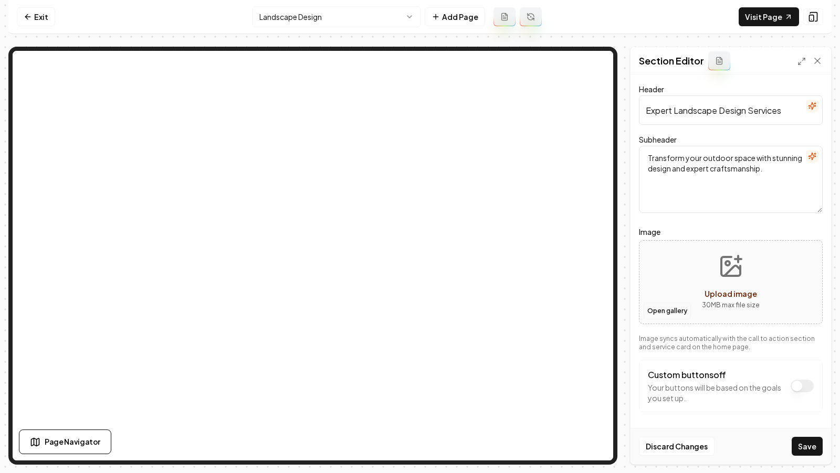
click at [666, 308] on button "Open gallery" at bounding box center [666, 311] width 47 height 17
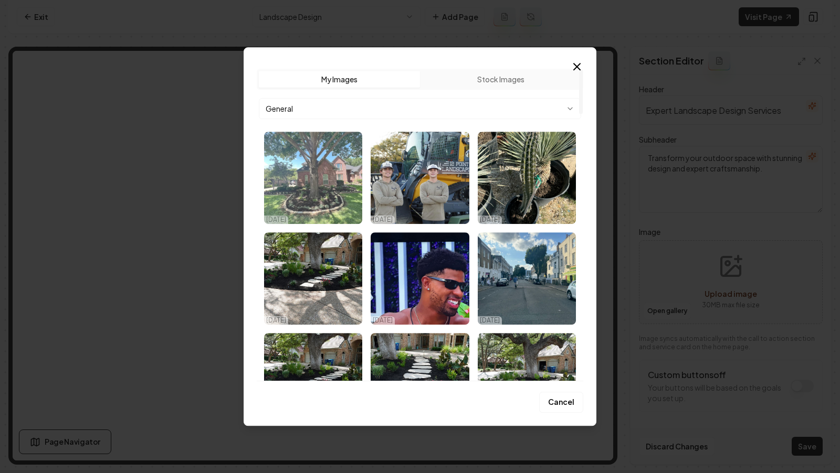
click at [328, 193] on img "Select image image_68e049515c7cd75eb89c12d3.jpg" at bounding box center [313, 178] width 98 height 92
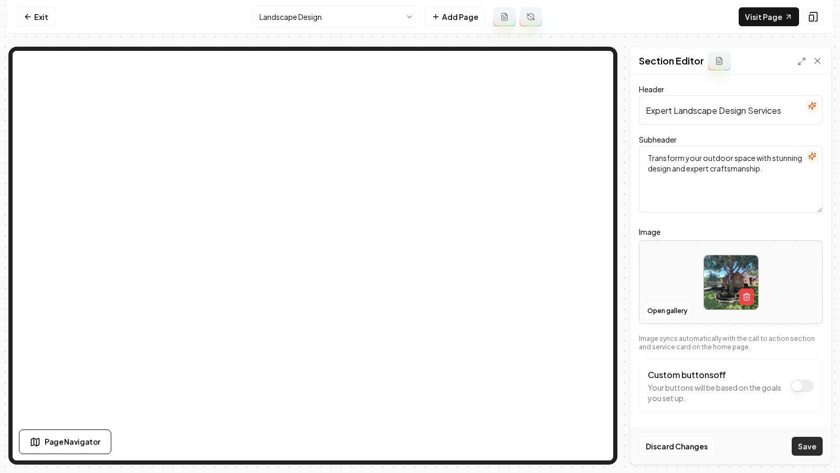
click at [803, 445] on button "Save" at bounding box center [806, 446] width 31 height 19
click at [748, 298] on icon "button" at bounding box center [746, 298] width 5 height 6
click at [667, 309] on button "Open gallery" at bounding box center [666, 311] width 47 height 17
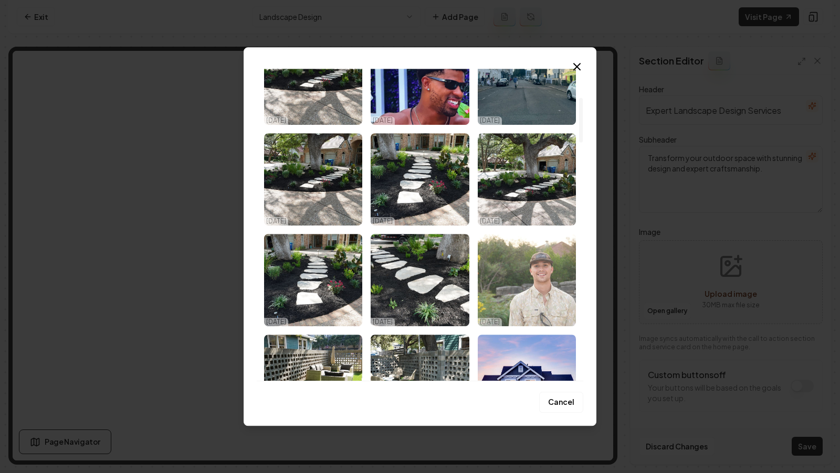
scroll to position [199, 0]
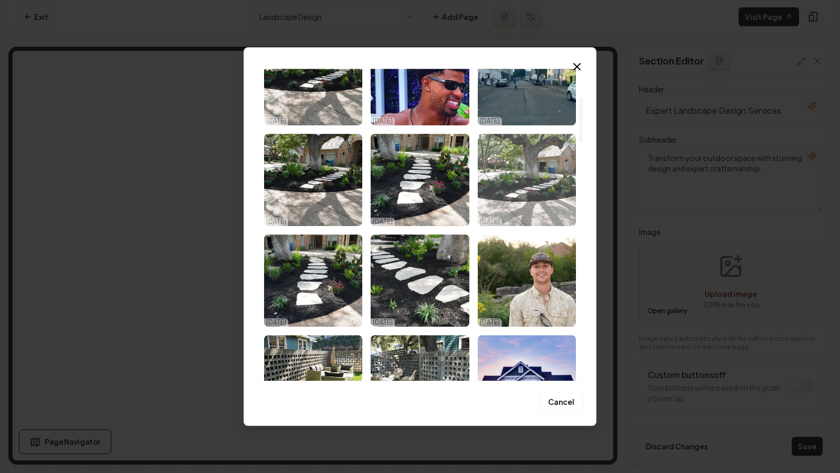
click at [536, 154] on img "Select image image_68e01d925c7cd75eb88c8156.webp" at bounding box center [527, 180] width 98 height 92
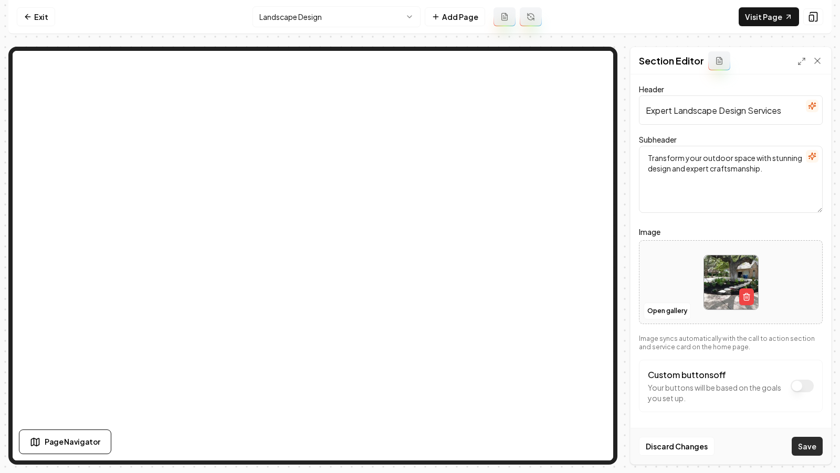
click at [801, 449] on button "Save" at bounding box center [806, 446] width 31 height 19
click at [365, 19] on html "Computer Required This feature is only available on a computer. Please switch t…" at bounding box center [420, 236] width 840 height 473
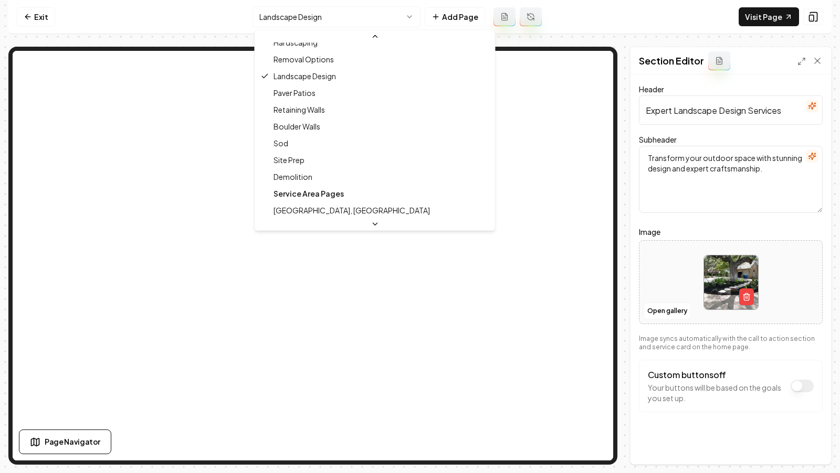
scroll to position [126, 0]
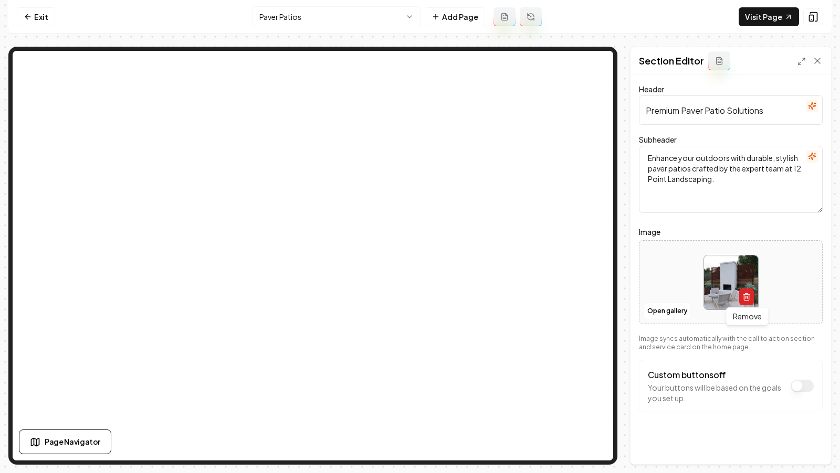
click at [745, 296] on line "button" at bounding box center [745, 297] width 0 height 2
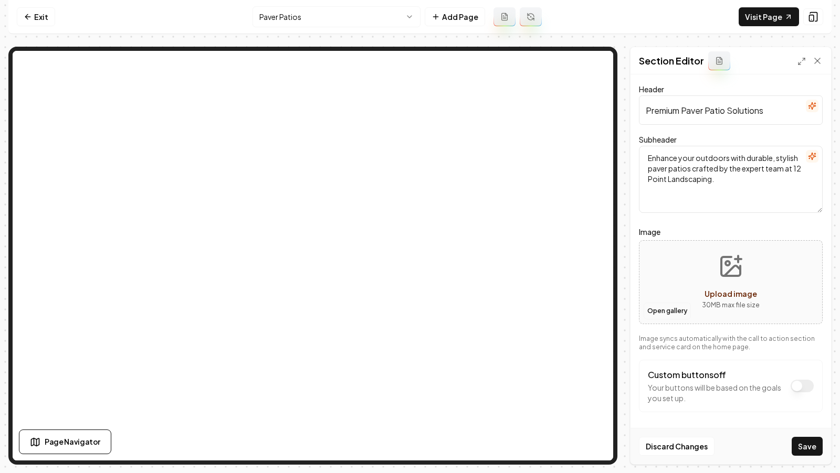
click at [669, 303] on button "Open gallery" at bounding box center [666, 311] width 47 height 17
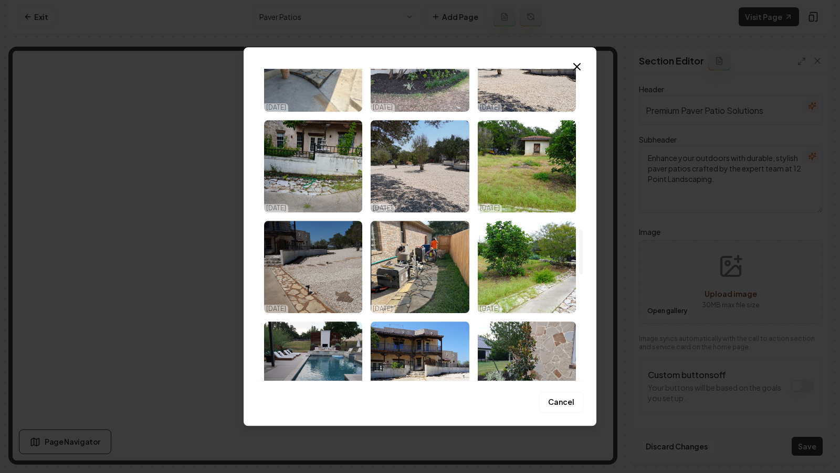
scroll to position [1120, 0]
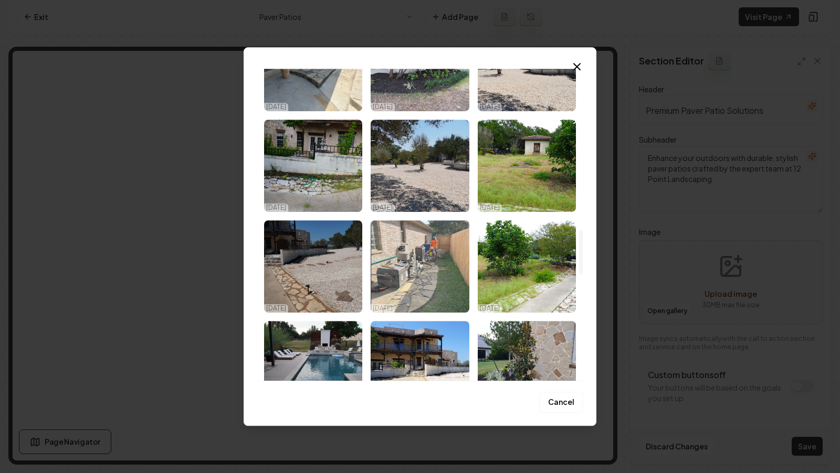
click at [438, 267] on img "Select image image_68da88755c7cd75eb84b0b07.jpeg" at bounding box center [419, 266] width 98 height 92
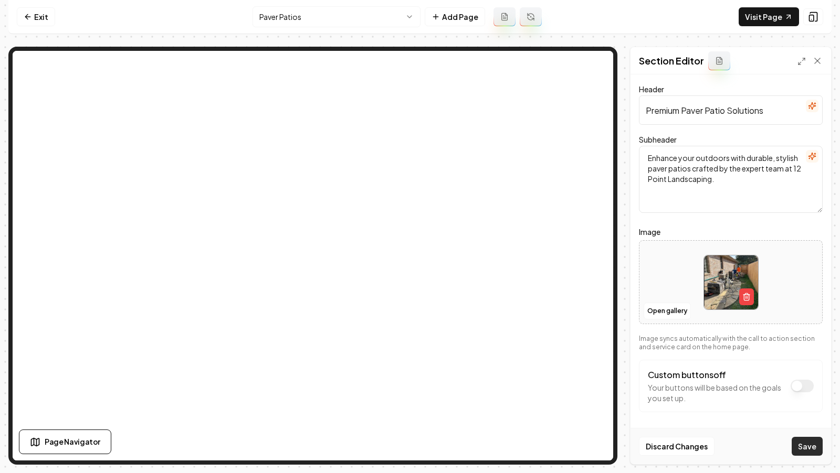
click at [819, 454] on button "Save" at bounding box center [806, 446] width 31 height 19
click at [313, 18] on html "Computer Required This feature is only available on a computer. Please switch t…" at bounding box center [420, 236] width 840 height 473
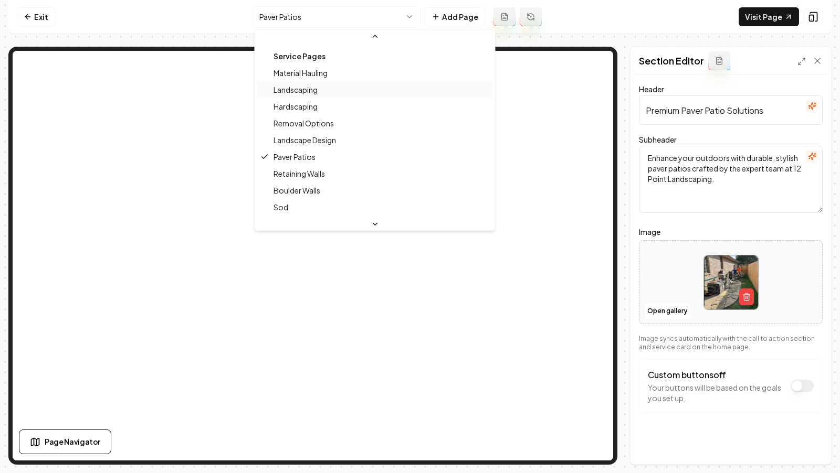
scroll to position [84, 0]
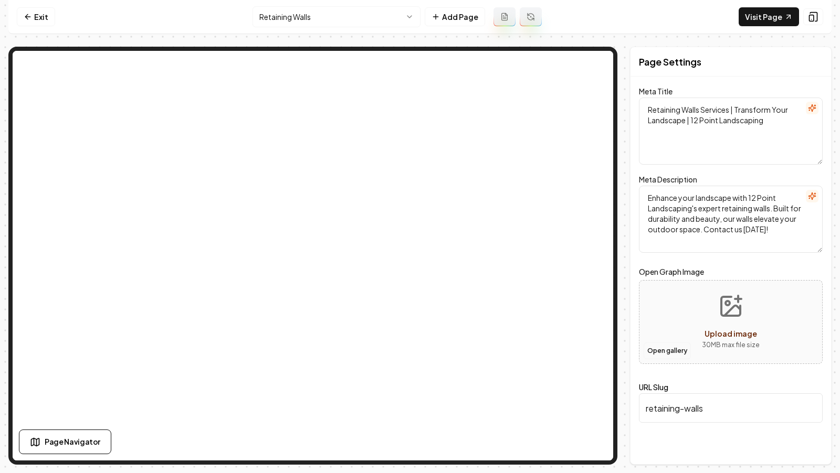
click at [667, 350] on button "Open gallery" at bounding box center [666, 351] width 47 height 17
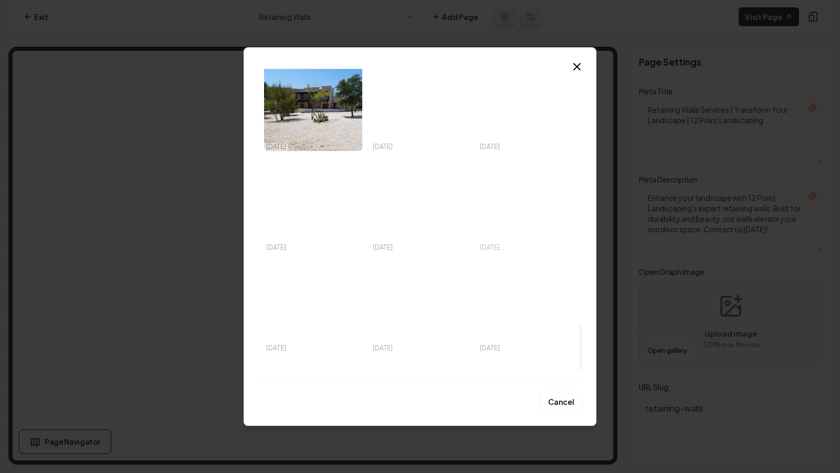
scroll to position [1861, 0]
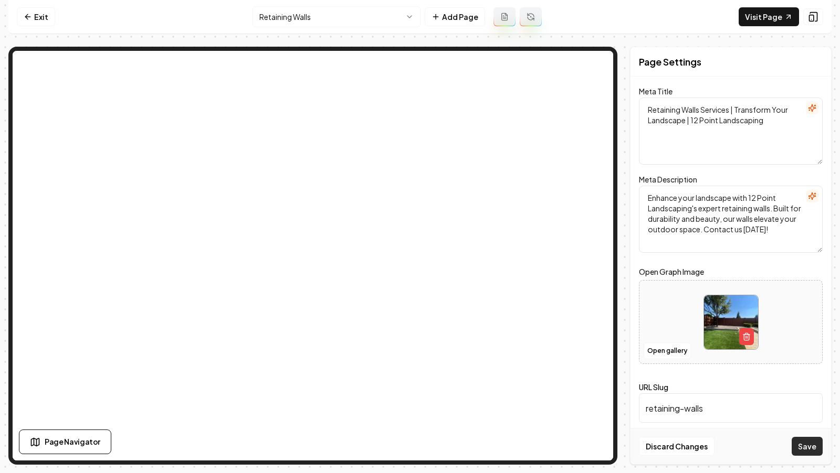
click at [800, 447] on button "Save" at bounding box center [806, 446] width 31 height 19
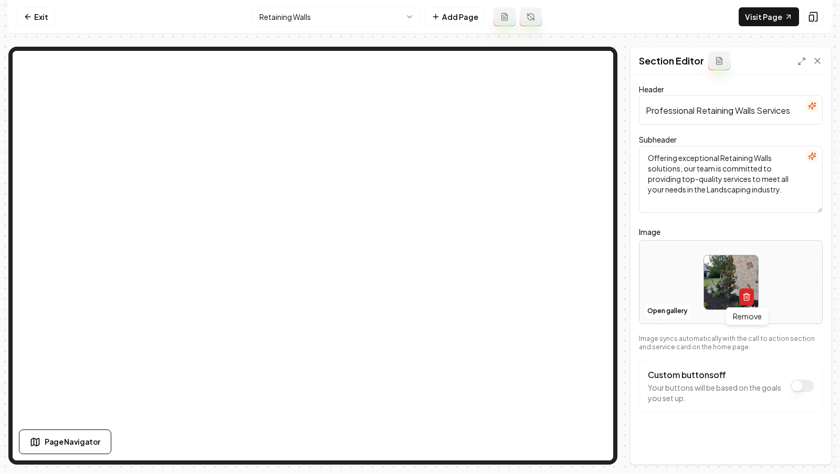
click at [742, 297] on icon "button" at bounding box center [746, 297] width 8 height 8
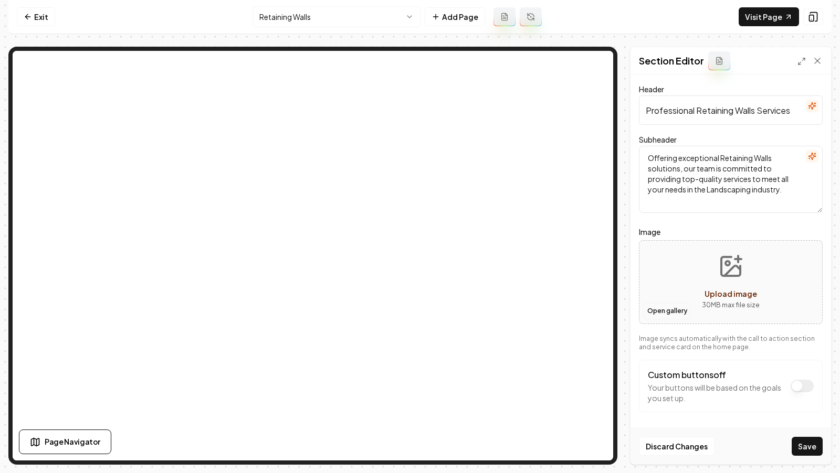
click at [679, 313] on button "Open gallery" at bounding box center [666, 311] width 47 height 17
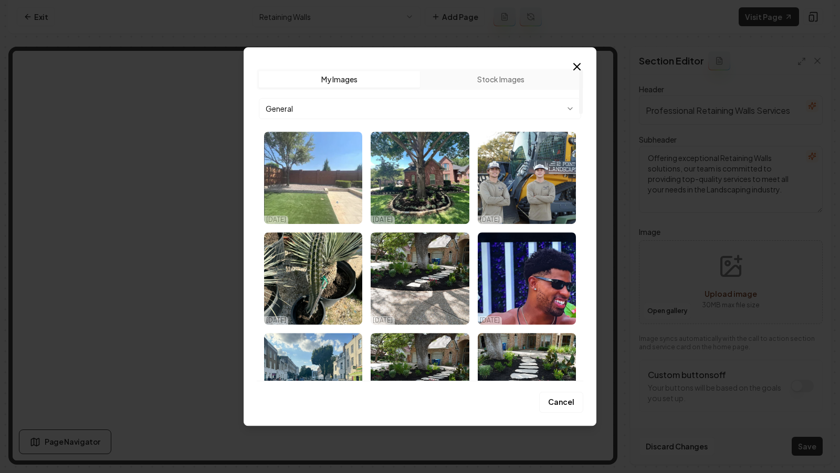
click at [332, 175] on img "Select image image_68e04c095c7cd75eb8b38f1f.webp" at bounding box center [313, 178] width 98 height 92
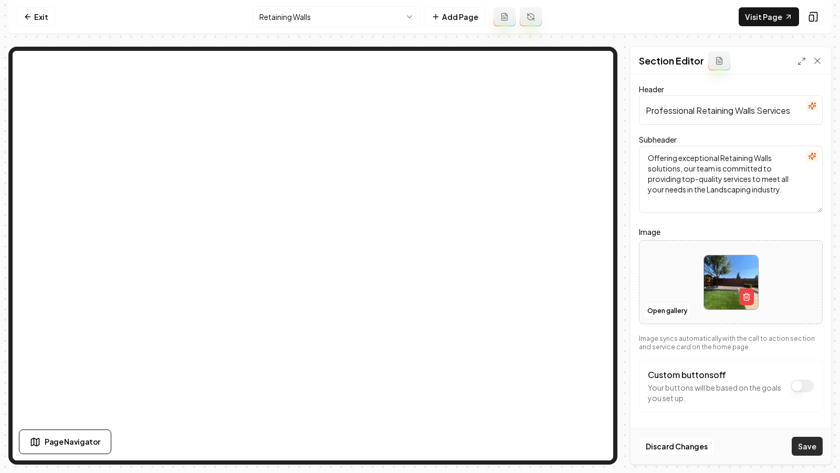
click at [806, 445] on button "Save" at bounding box center [806, 446] width 31 height 19
click at [745, 296] on icon "button" at bounding box center [746, 297] width 8 height 8
click at [656, 315] on button "Open gallery" at bounding box center [666, 311] width 47 height 17
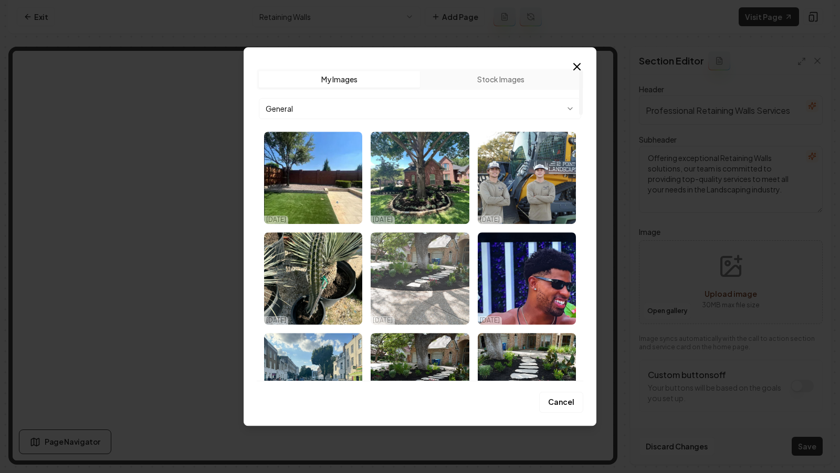
scroll to position [334, 0]
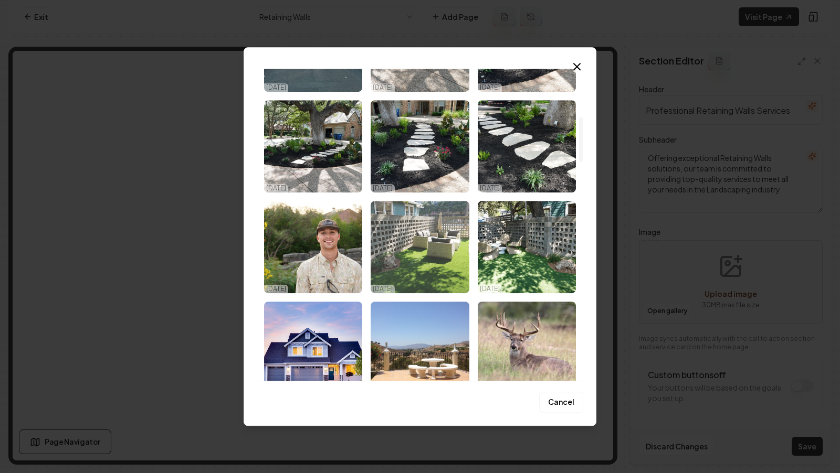
click at [423, 264] on img "Select image image_68e01b0e5c7cd75eb87ea0c9.webp" at bounding box center [419, 247] width 98 height 92
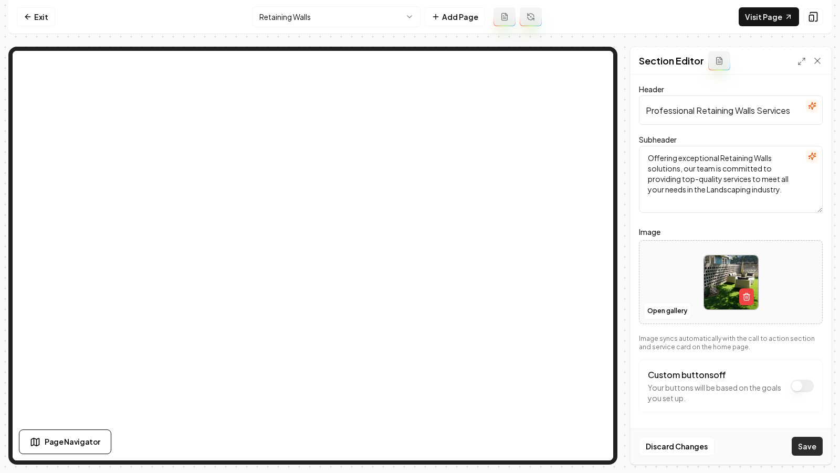
click at [802, 447] on button "Save" at bounding box center [806, 446] width 31 height 19
click at [662, 313] on button "Open gallery" at bounding box center [666, 311] width 47 height 17
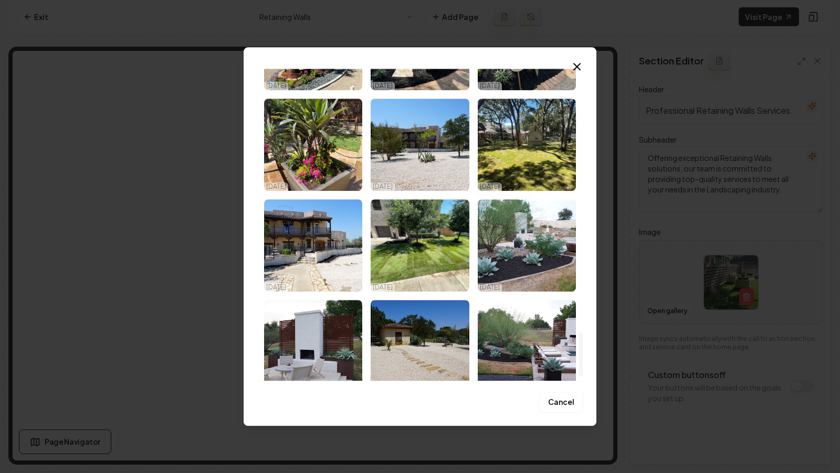
scroll to position [1861, 0]
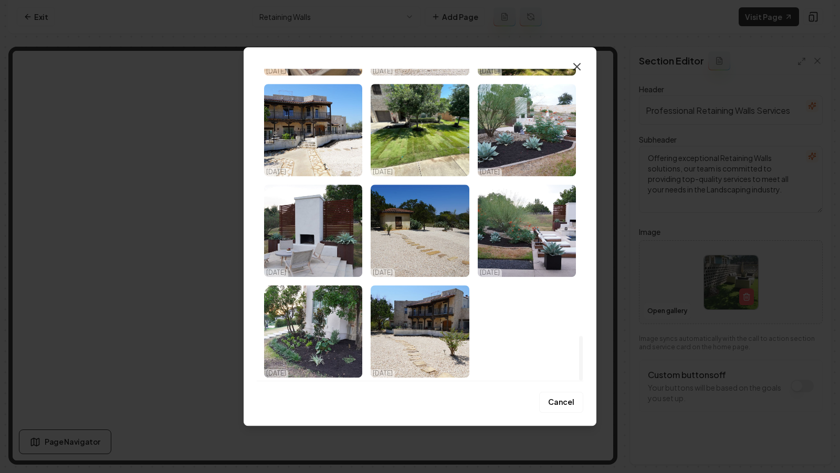
click at [575, 66] on icon "button" at bounding box center [576, 66] width 13 height 13
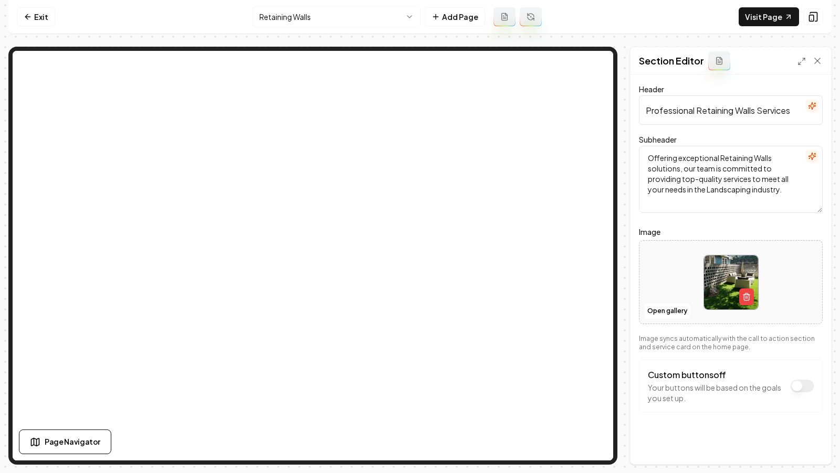
click at [355, 24] on html "Computer Required This feature is only available on a computer. Please switch t…" at bounding box center [420, 236] width 840 height 473
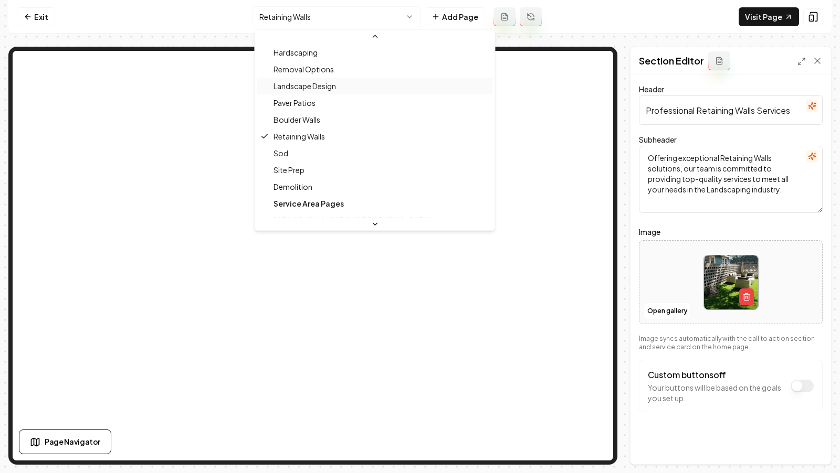
scroll to position [124, 0]
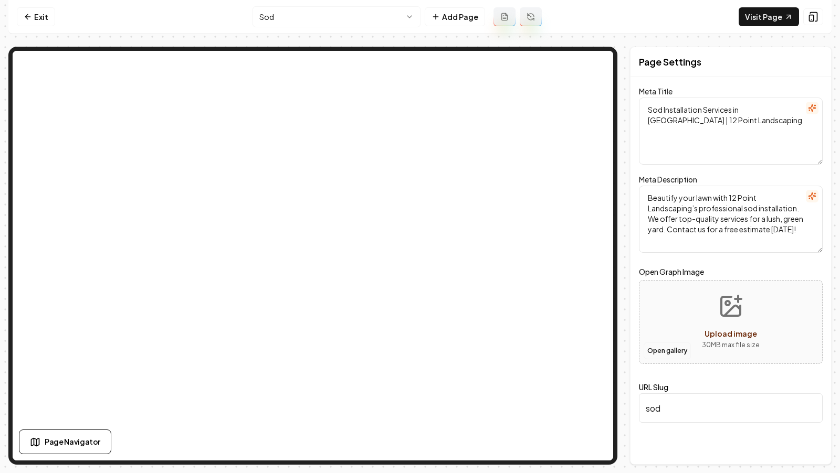
click at [656, 353] on button "Open gallery" at bounding box center [666, 351] width 47 height 17
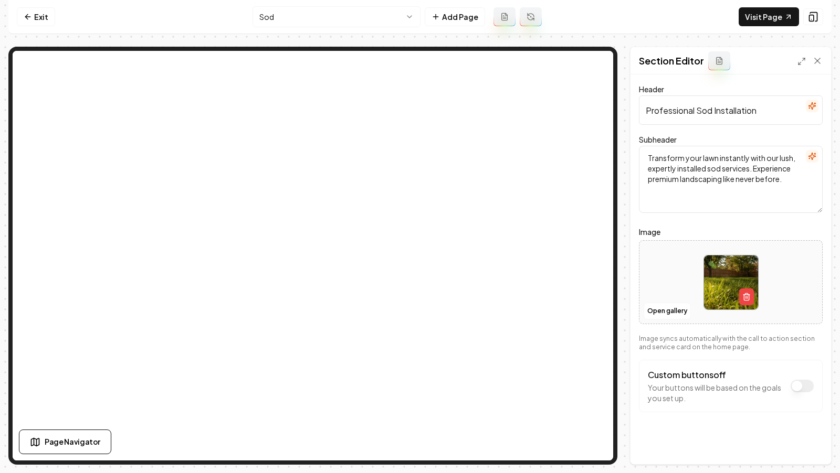
drag, startPoint x: 672, startPoint y: 309, endPoint x: 701, endPoint y: 309, distance: 28.9
click at [701, 310] on div "Open gallery" at bounding box center [731, 282] width 184 height 84
click at [745, 296] on line "button" at bounding box center [745, 297] width 0 height 2
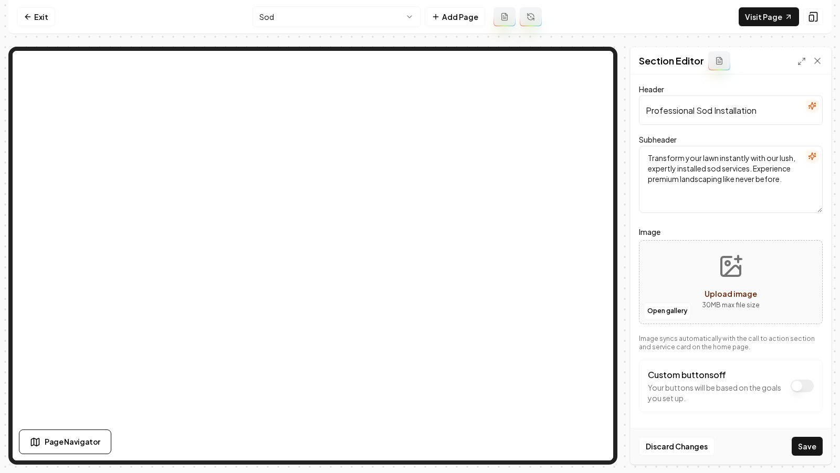
click at [725, 268] on icon "Upload image" at bounding box center [730, 266] width 25 height 25
click at [659, 307] on button "Open gallery" at bounding box center [666, 311] width 47 height 17
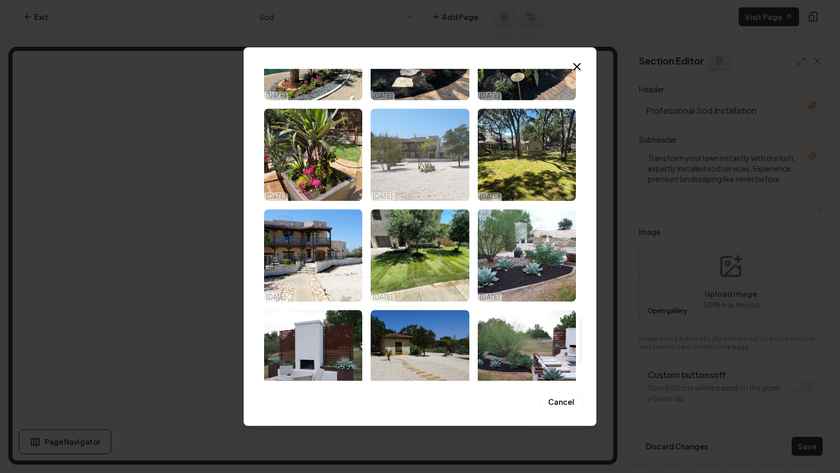
scroll to position [1743, 0]
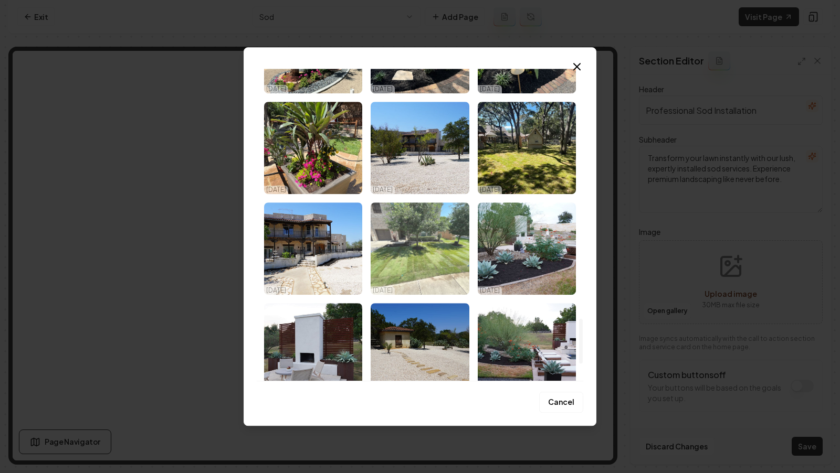
click at [425, 259] on img "Select image image_68da87485c7cd75eb84227a5.jpeg" at bounding box center [419, 249] width 98 height 92
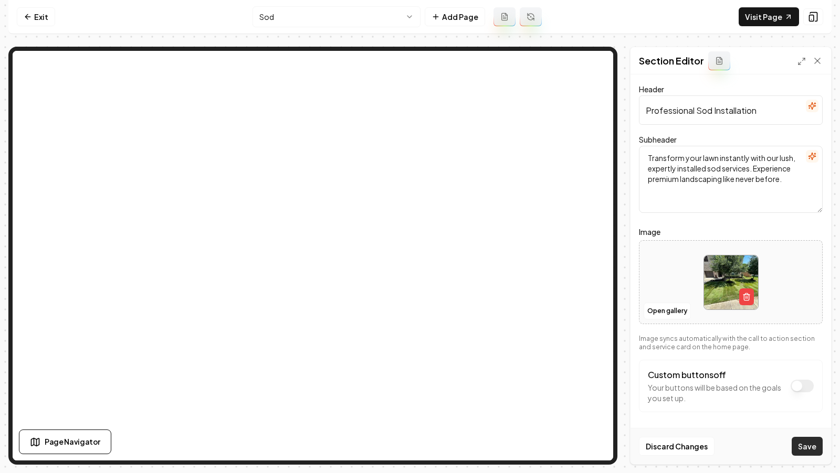
click at [803, 441] on button "Save" at bounding box center [806, 446] width 31 height 19
click at [360, 16] on html "Computer Required This feature is only available on a computer. Please switch t…" at bounding box center [420, 236] width 840 height 473
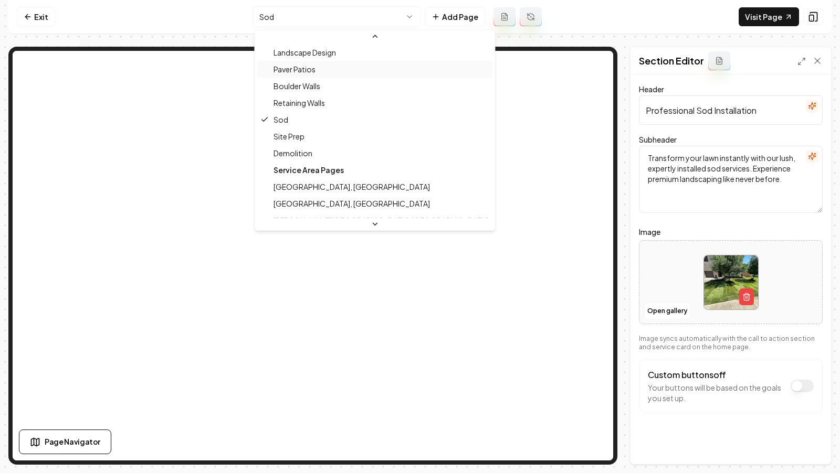
scroll to position [156, 0]
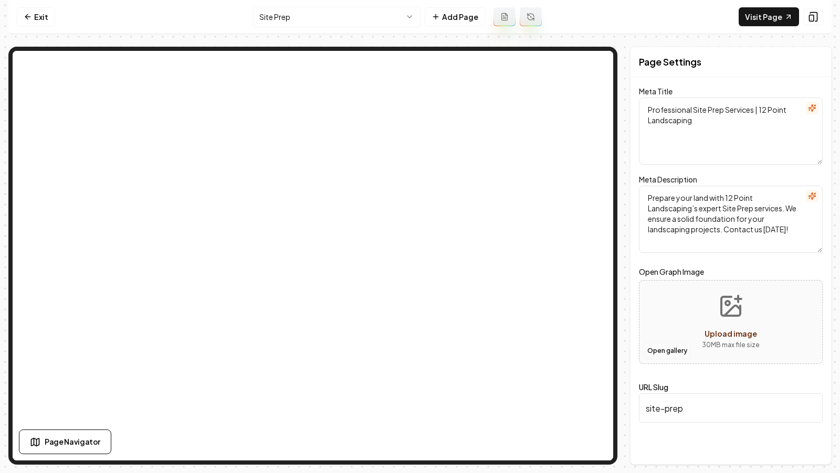
click at [672, 347] on button "Open gallery" at bounding box center [666, 351] width 47 height 17
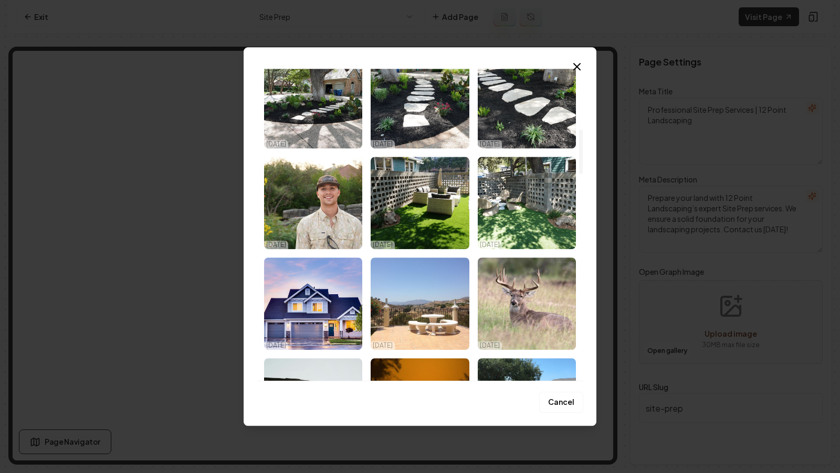
scroll to position [491, 0]
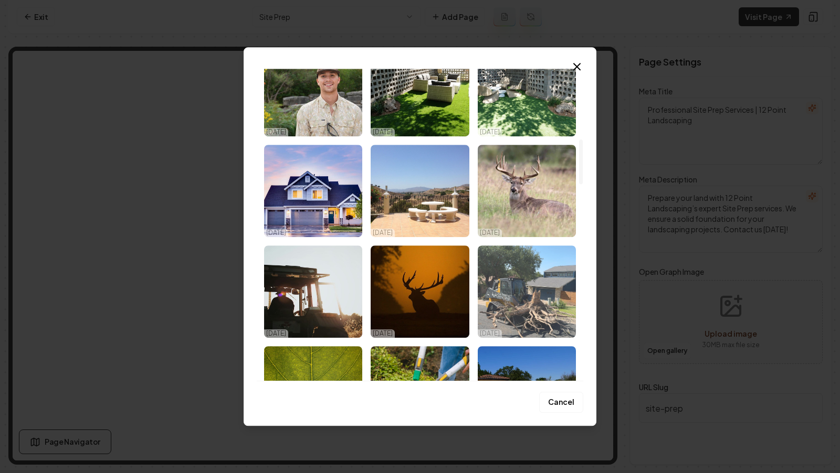
click at [542, 301] on img "Select image image_68da8b605c7cd75eb8602543.jpeg" at bounding box center [527, 292] width 98 height 92
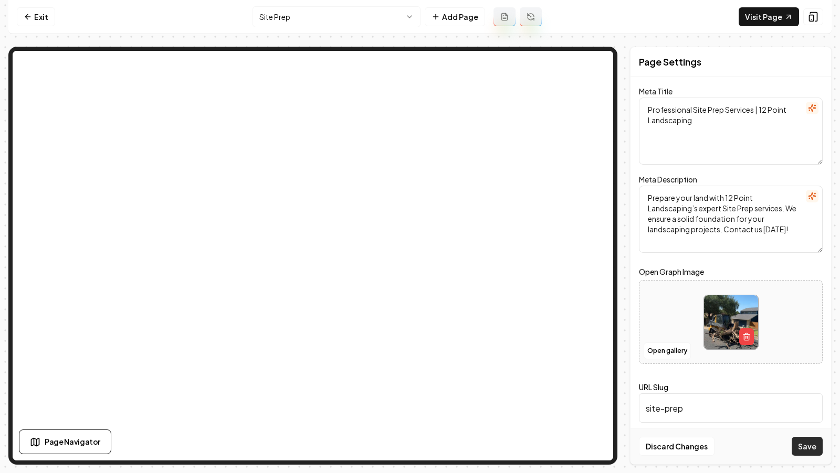
click at [805, 443] on button "Save" at bounding box center [806, 446] width 31 height 19
click at [360, 7] on html "Computer Required This feature is only available on a computer. Please switch t…" at bounding box center [420, 236] width 840 height 473
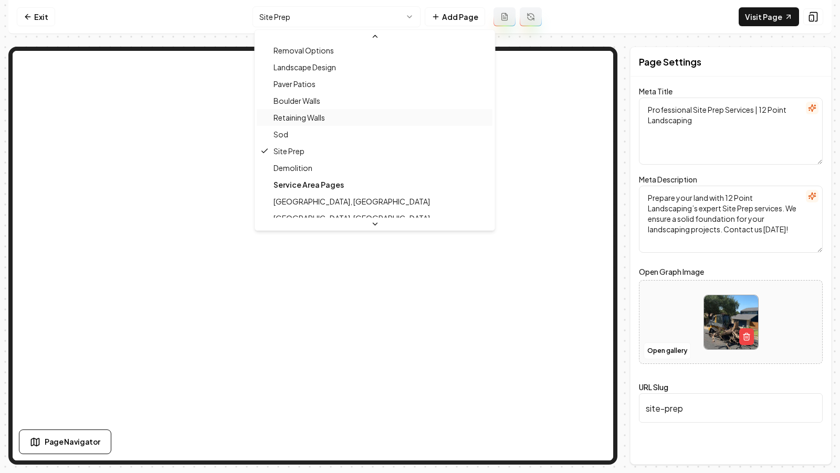
scroll to position [138, 0]
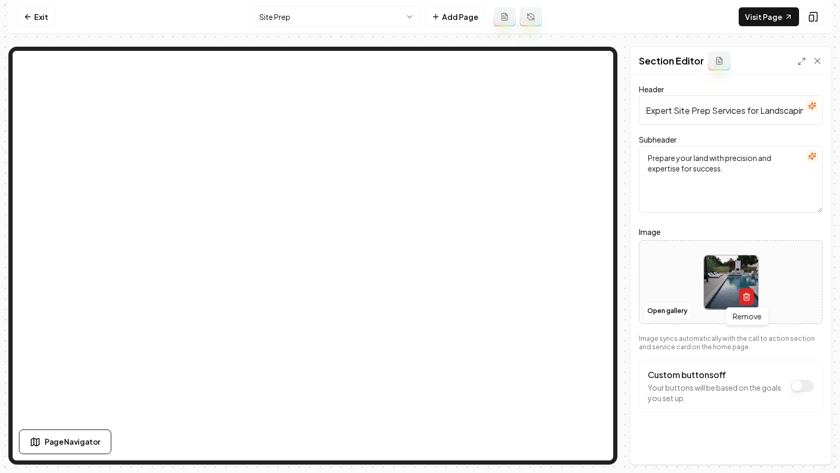
click at [743, 300] on icon "button" at bounding box center [746, 297] width 8 height 8
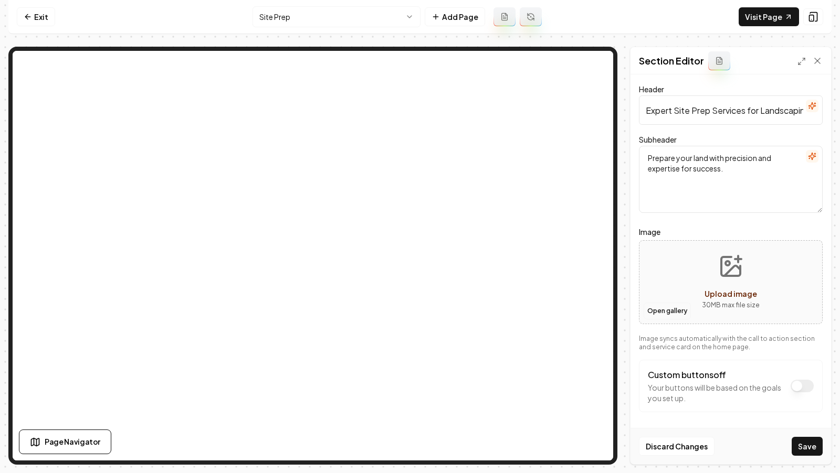
click at [670, 311] on button "Open gallery" at bounding box center [666, 311] width 47 height 17
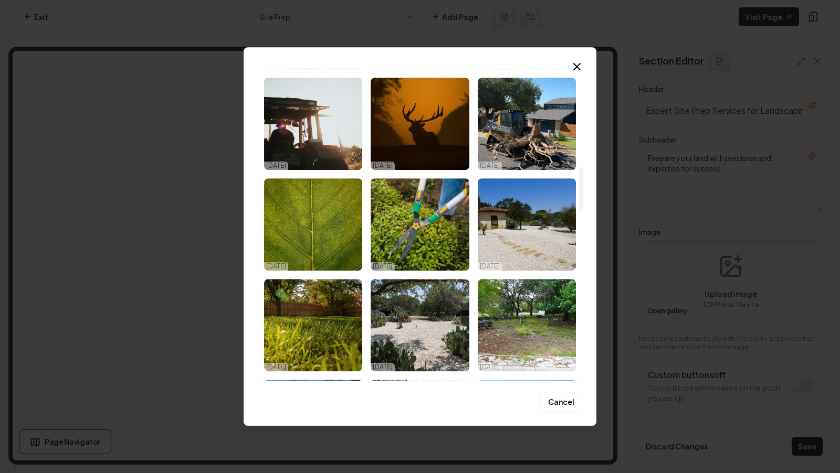
scroll to position [700, 0]
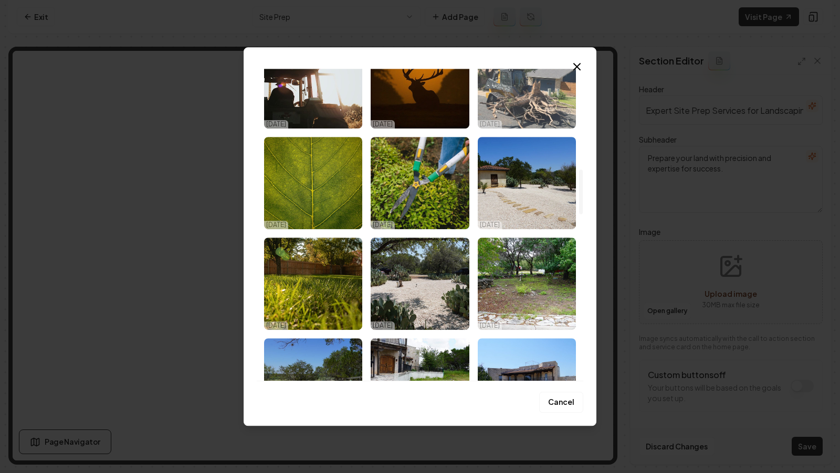
click at [538, 103] on img "Select image image_68da8b605c7cd75eb8602543.jpeg" at bounding box center [527, 82] width 98 height 92
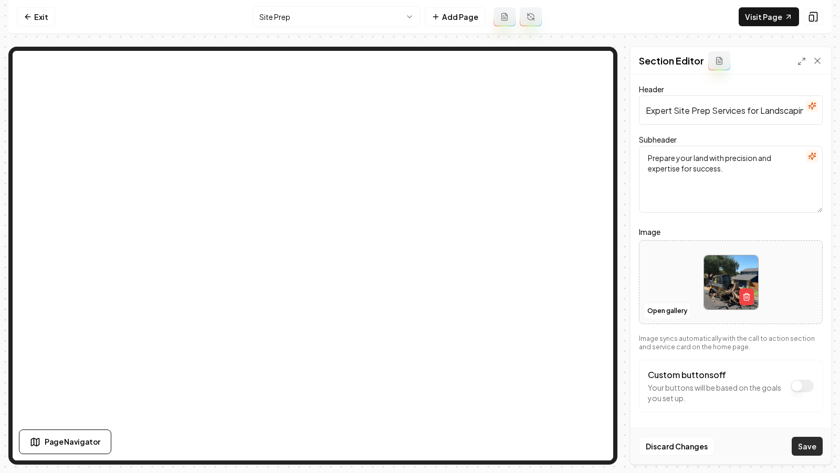
click at [804, 449] on button "Save" at bounding box center [806, 446] width 31 height 19
click at [355, 14] on html "Computer Required This feature is only available on a computer. Please switch t…" at bounding box center [420, 236] width 840 height 473
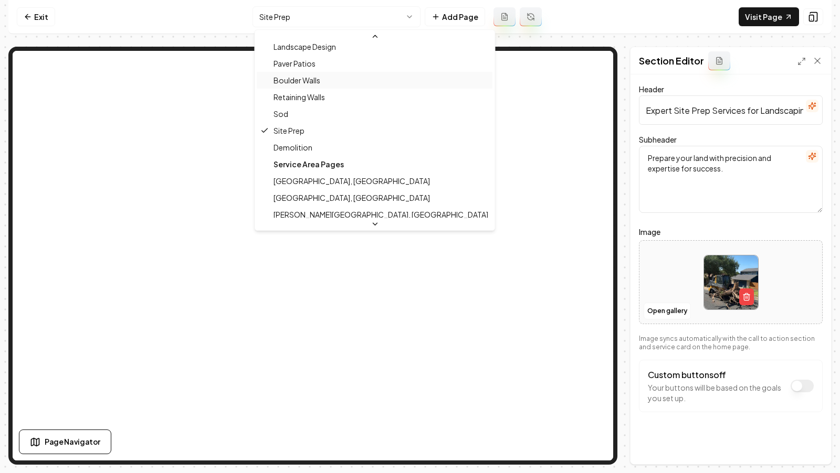
scroll to position [158, 0]
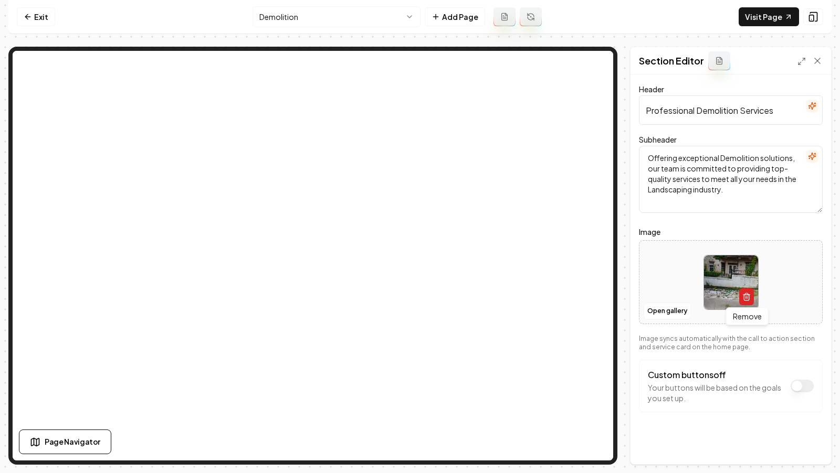
click at [743, 295] on icon "button" at bounding box center [746, 297] width 8 height 8
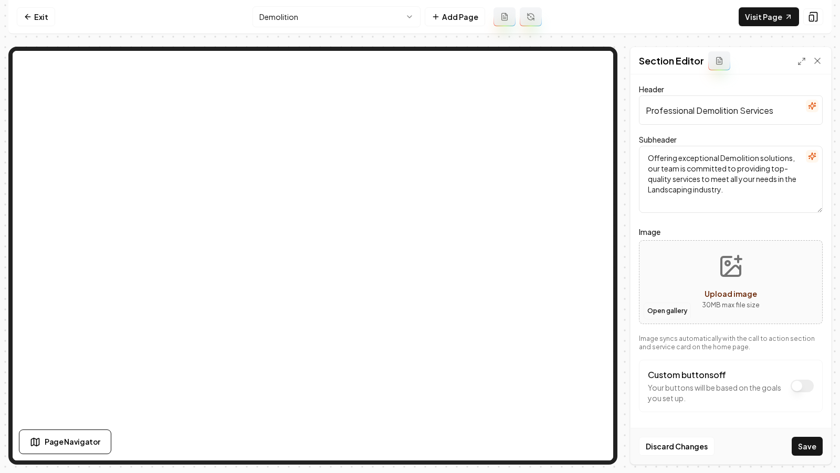
click at [666, 307] on button "Open gallery" at bounding box center [666, 311] width 47 height 17
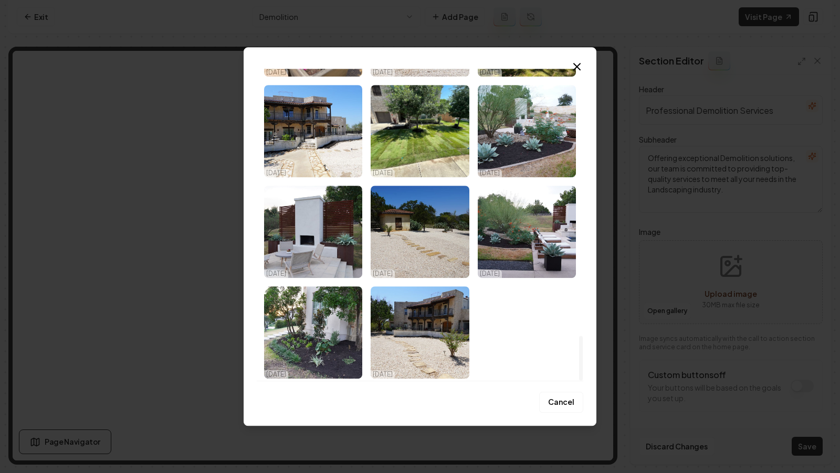
scroll to position [1861, 0]
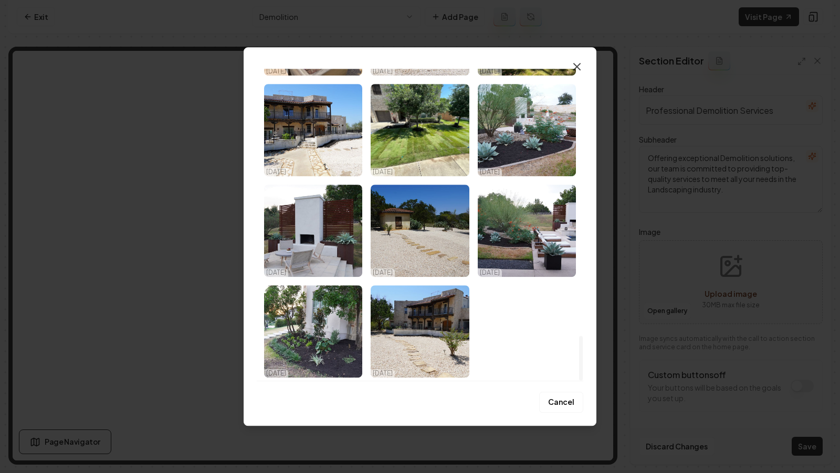
click at [579, 62] on icon "button" at bounding box center [576, 66] width 13 height 13
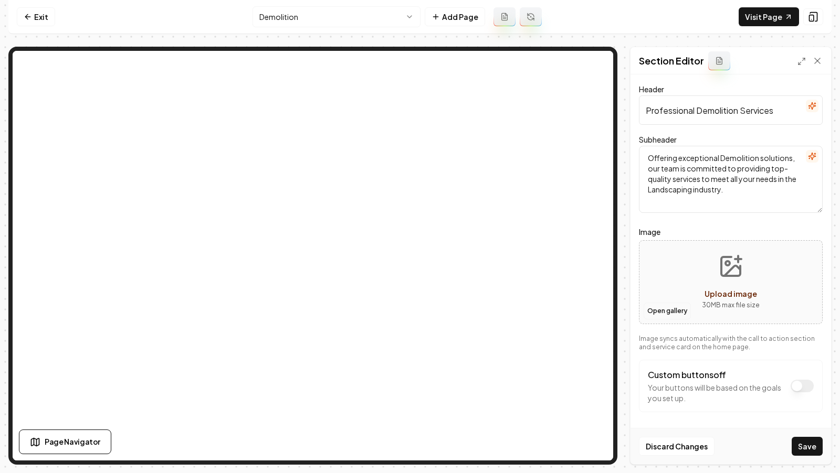
click at [660, 316] on button "Open gallery" at bounding box center [666, 311] width 47 height 17
click at [710, 254] on button "Upload image 30 MB max file size" at bounding box center [730, 282] width 75 height 73
type input "**********"
click at [801, 444] on button "Save" at bounding box center [806, 446] width 31 height 19
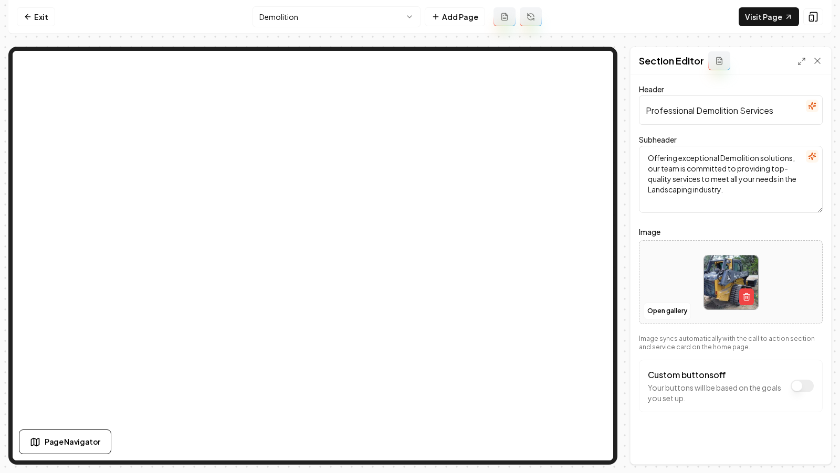
click at [321, 16] on html "Computer Required This feature is only available on a computer. Please switch t…" at bounding box center [420, 236] width 840 height 473
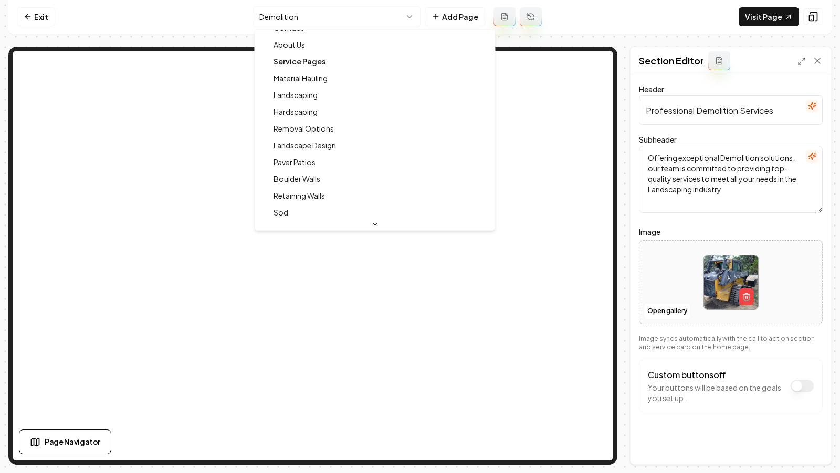
scroll to position [0, 0]
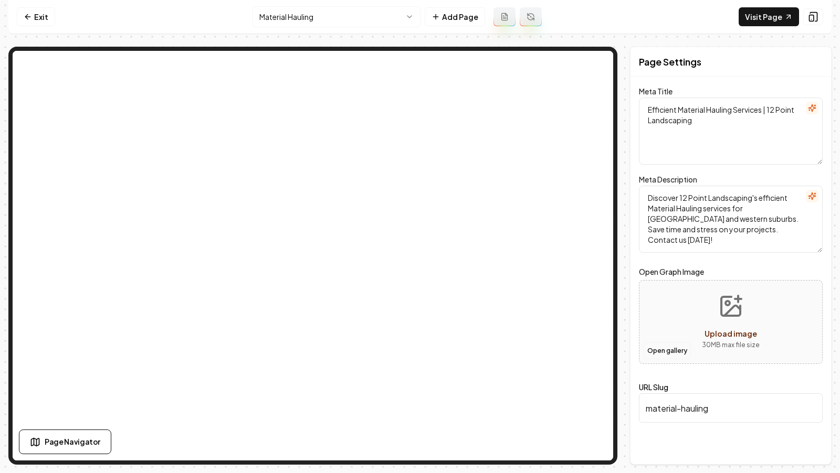
click at [662, 350] on button "Open gallery" at bounding box center [666, 351] width 47 height 17
click at [707, 306] on button "Upload image 30 MB max file size" at bounding box center [730, 321] width 75 height 73
type input "**********"
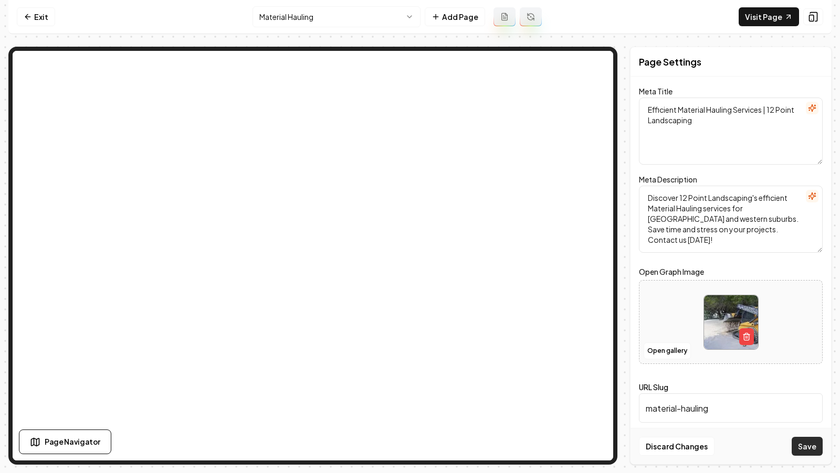
click at [806, 447] on button "Save" at bounding box center [806, 446] width 31 height 19
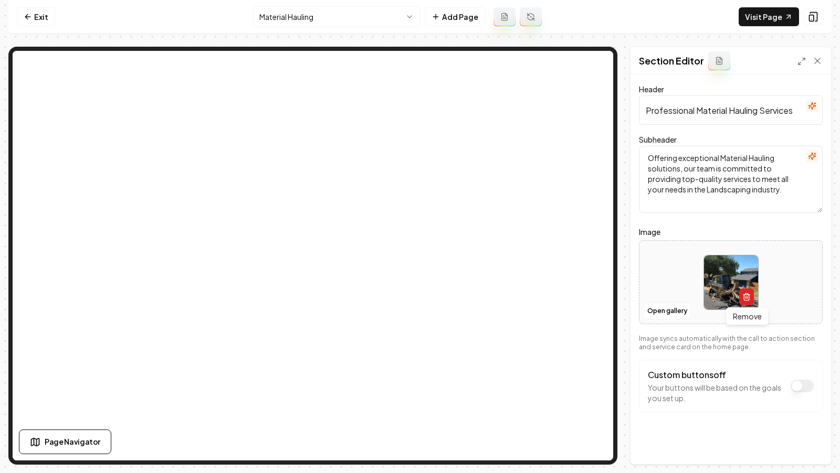
click at [746, 296] on icon "button" at bounding box center [746, 297] width 8 height 8
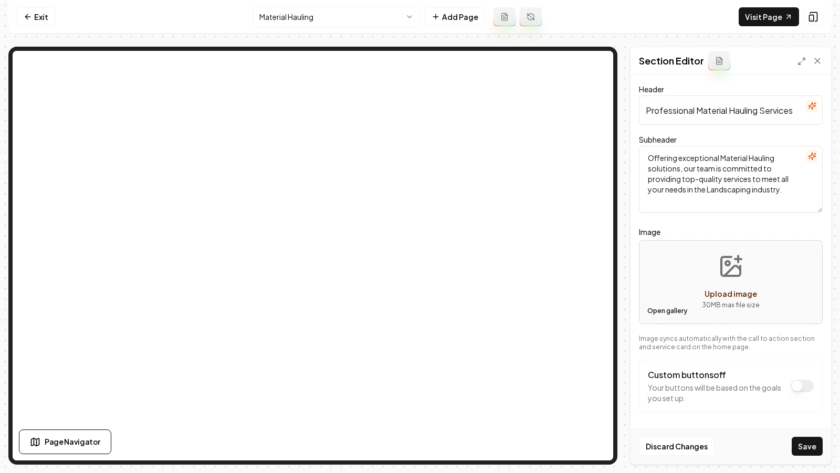
click at [667, 311] on button "Open gallery" at bounding box center [666, 311] width 47 height 17
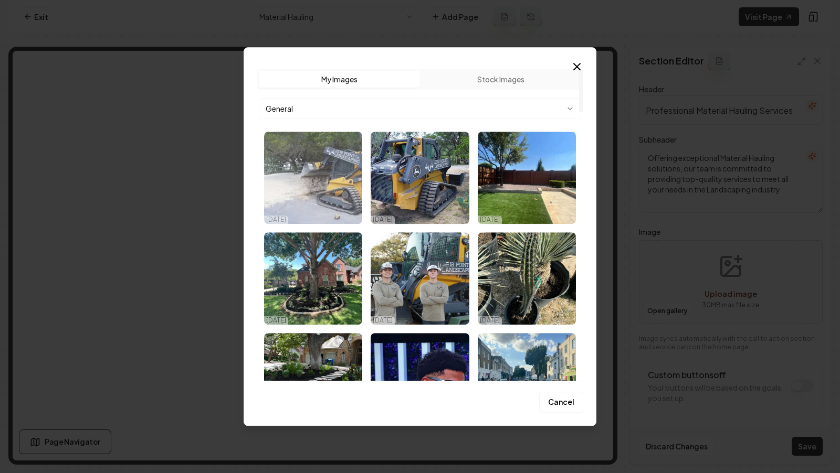
click at [326, 184] on img "Select image image_68e04d765c7cd75eb8bad918.webp" at bounding box center [313, 178] width 98 height 92
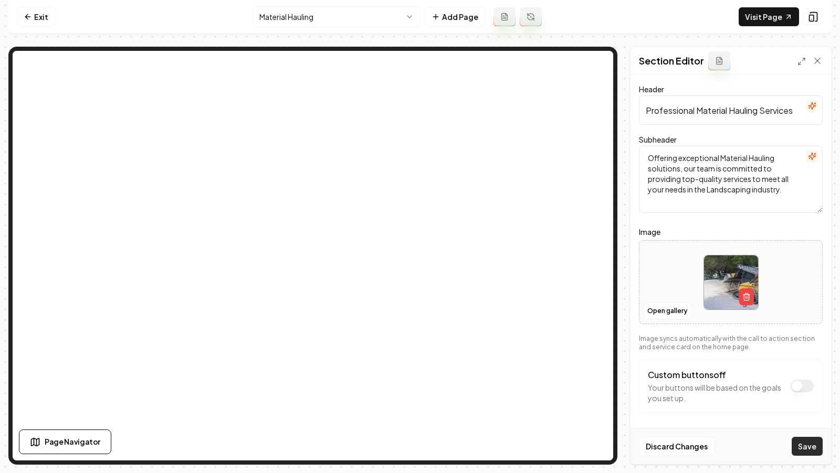
click at [810, 451] on button "Save" at bounding box center [806, 446] width 31 height 19
click at [742, 298] on icon "button" at bounding box center [746, 297] width 8 height 8
click at [646, 309] on button "Open gallery" at bounding box center [666, 311] width 47 height 17
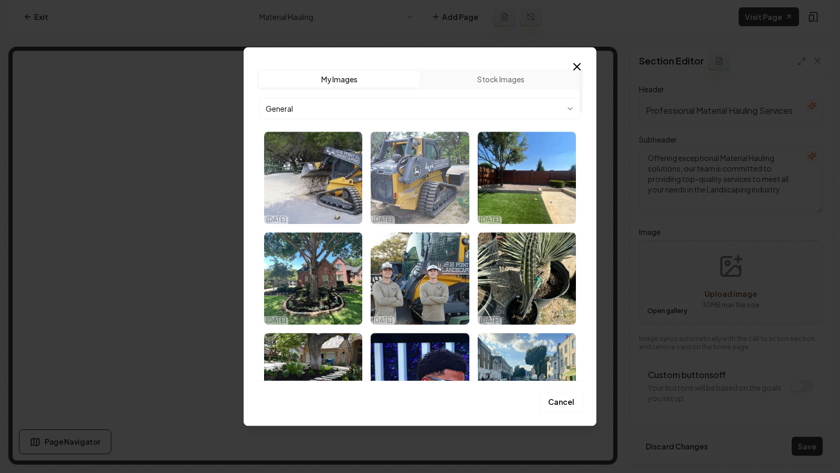
click at [441, 190] on img "Select image image_68e04d1d5c7cd75eb8b91320.jpg" at bounding box center [419, 178] width 98 height 92
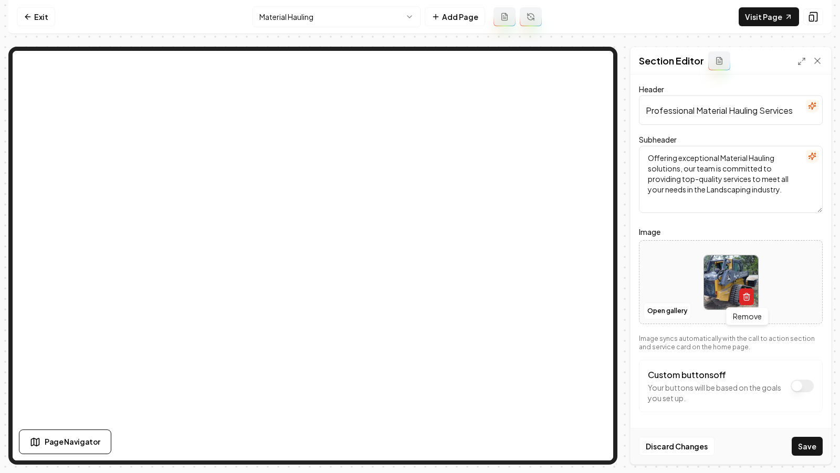
click at [742, 300] on icon "button" at bounding box center [746, 297] width 8 height 8
click at [674, 309] on button "Open gallery" at bounding box center [666, 311] width 47 height 17
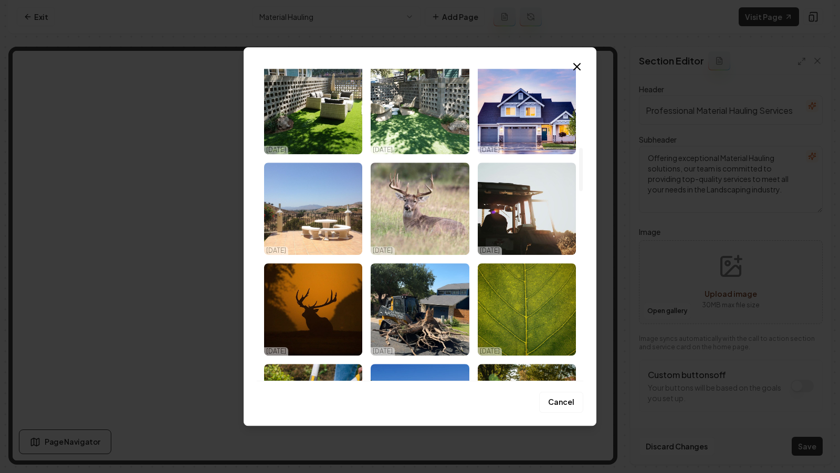
scroll to position [575, 0]
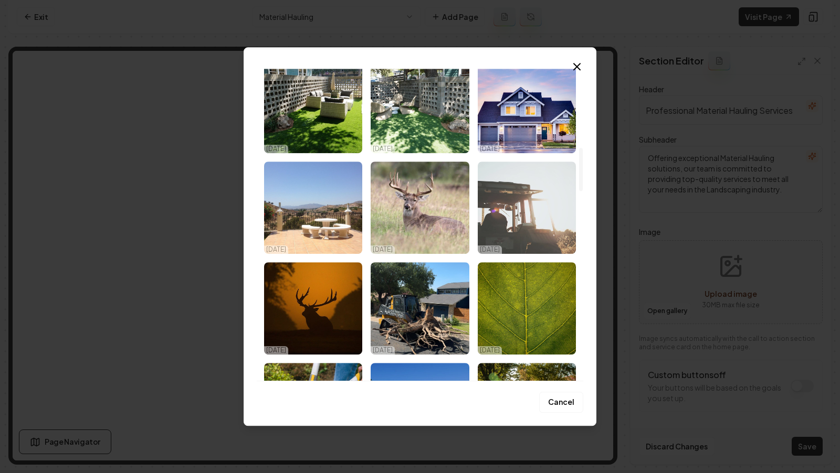
click at [530, 221] on img "Select image image_68da8c9d5c7cd75eb868edd9.jpg" at bounding box center [527, 208] width 98 height 92
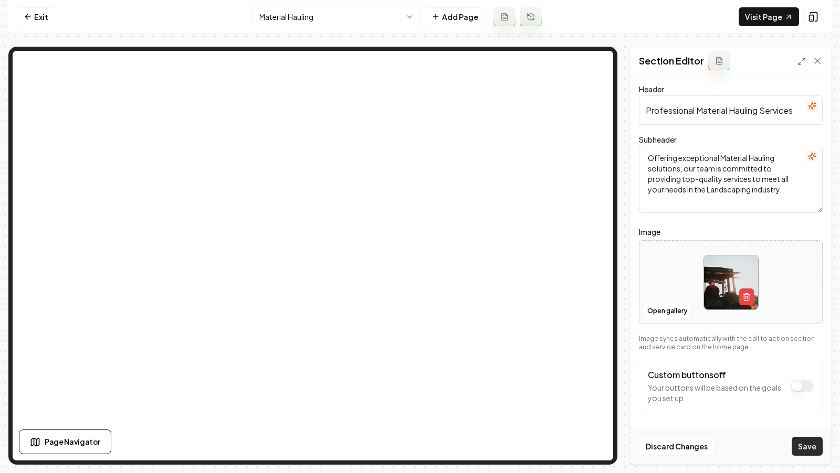
click at [809, 447] on button "Save" at bounding box center [806, 446] width 31 height 19
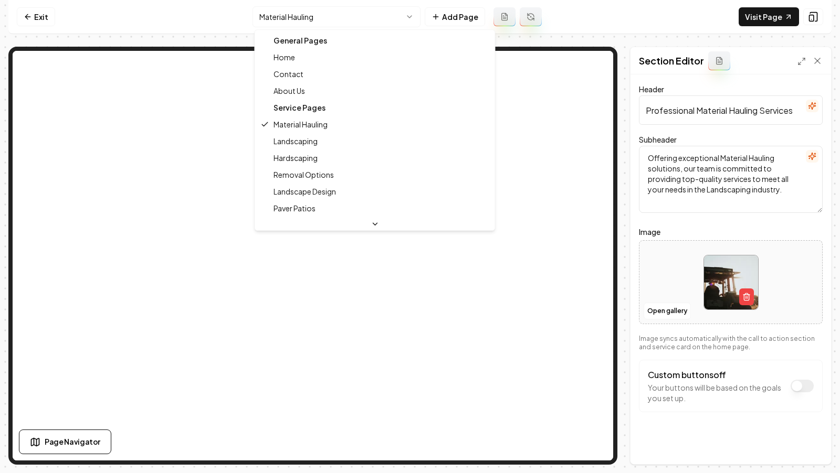
click at [341, 20] on html "Computer Required This feature is only available on a computer. Please switch t…" at bounding box center [420, 236] width 840 height 473
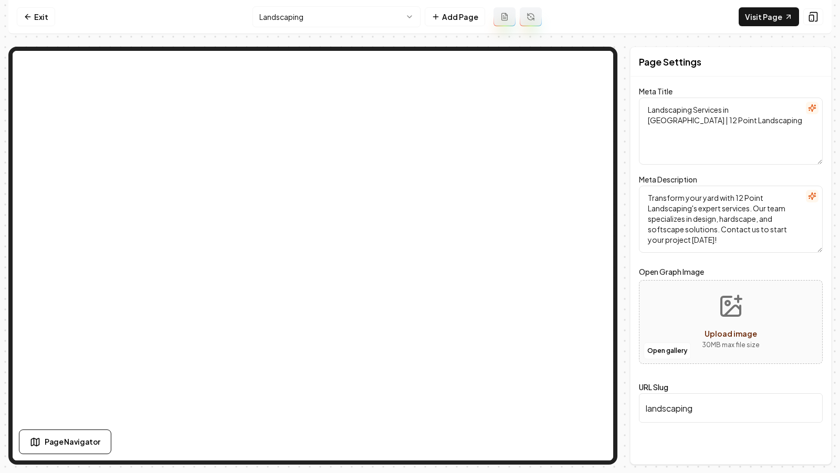
click at [331, 17] on html "Computer Required This feature is only available on a computer. Please switch t…" at bounding box center [420, 236] width 840 height 473
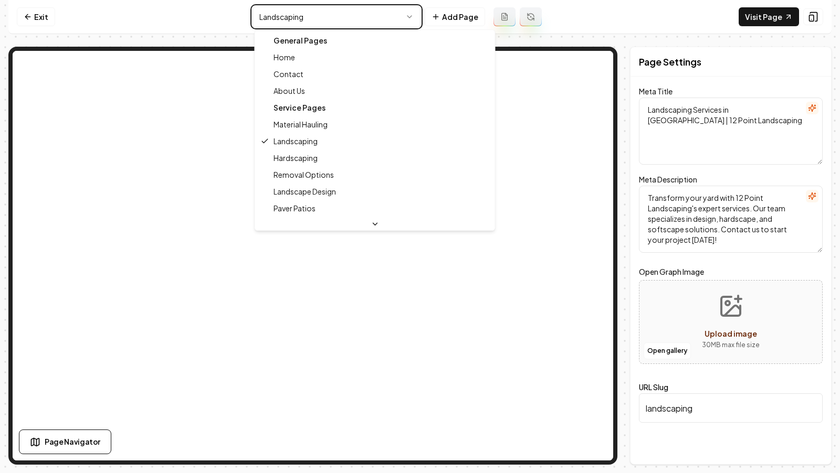
type textarea "Professional Hardscaping Services | 12 Point Landscaping"
type textarea "Transform your outdoor space with 12 Point Landscaping's expert hardscaping ser…"
type input "hardscaping"
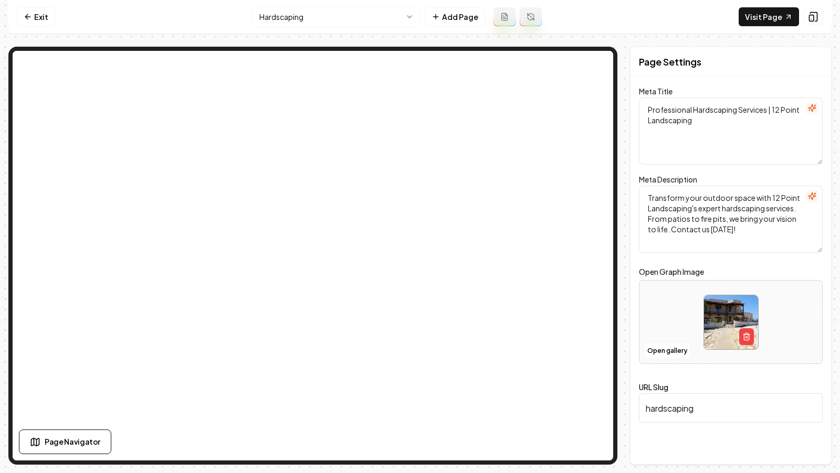
click at [366, 25] on html "Computer Required This feature is only available on a computer. Please switch t…" at bounding box center [420, 236] width 840 height 473
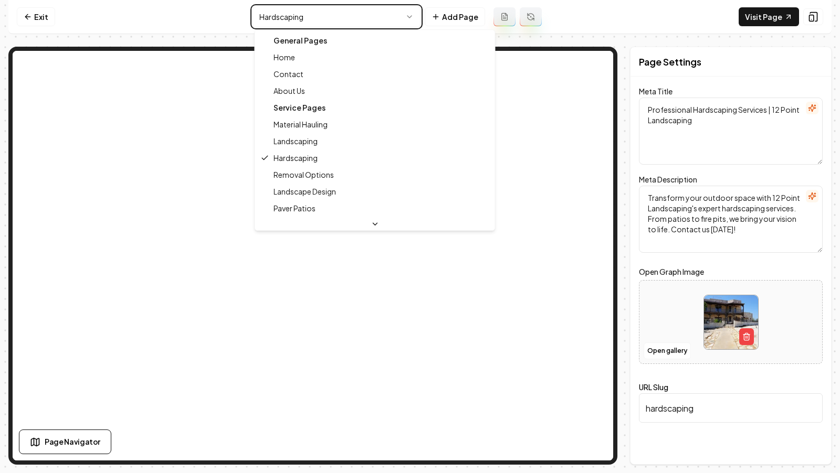
click at [614, 32] on html "Computer Required This feature is only available on a computer. Please switch t…" at bounding box center [420, 236] width 840 height 473
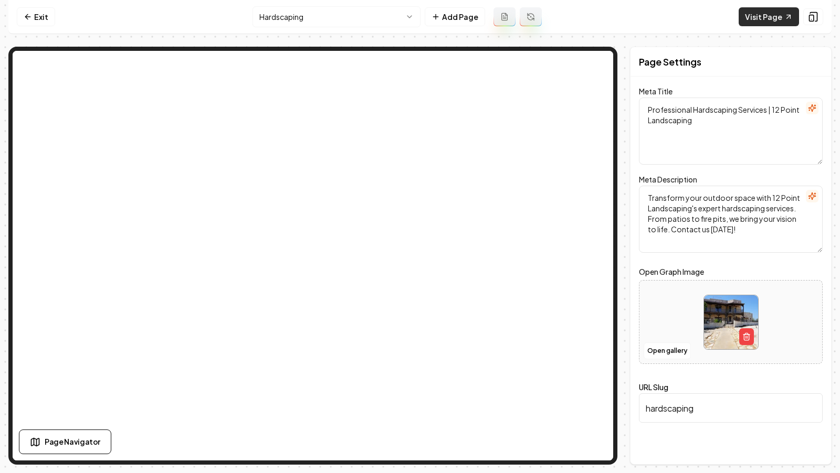
click at [774, 14] on link "Visit Page" at bounding box center [768, 16] width 60 height 19
click at [306, 13] on html "Computer Required This feature is only available on a computer. Please switch t…" at bounding box center [420, 236] width 840 height 473
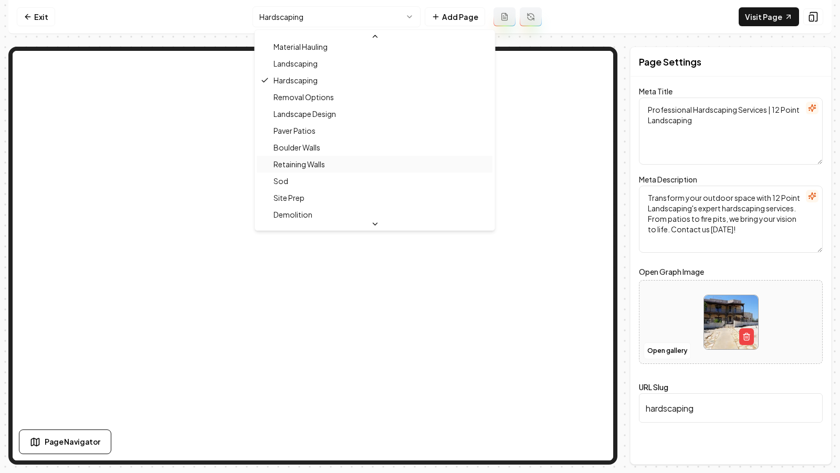
scroll to position [91, 0]
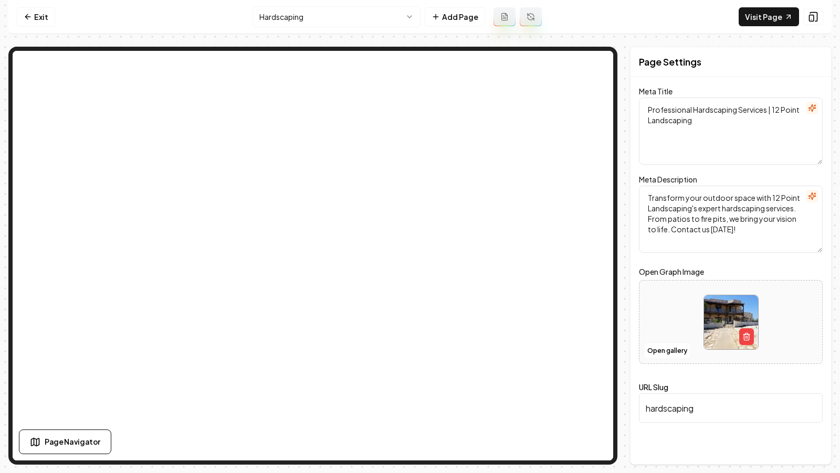
click at [295, 28] on nav "Exit Hardscaping Add Page Visit Page" at bounding box center [419, 17] width 823 height 34
click at [295, 21] on html "Computer Required This feature is only available on a computer. Please switch t…" at bounding box center [420, 236] width 840 height 473
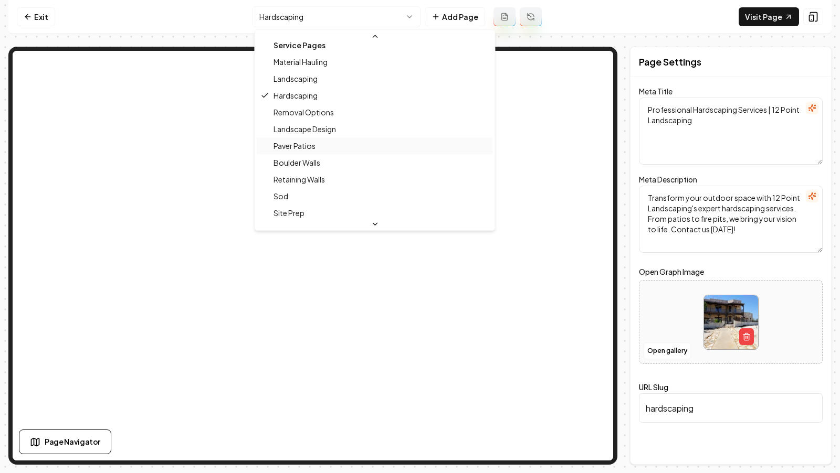
scroll to position [94, 0]
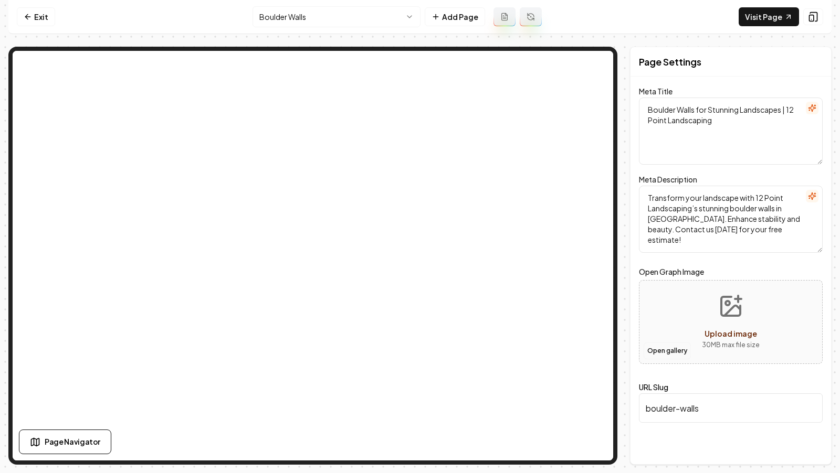
click at [680, 349] on button "Open gallery" at bounding box center [666, 351] width 47 height 17
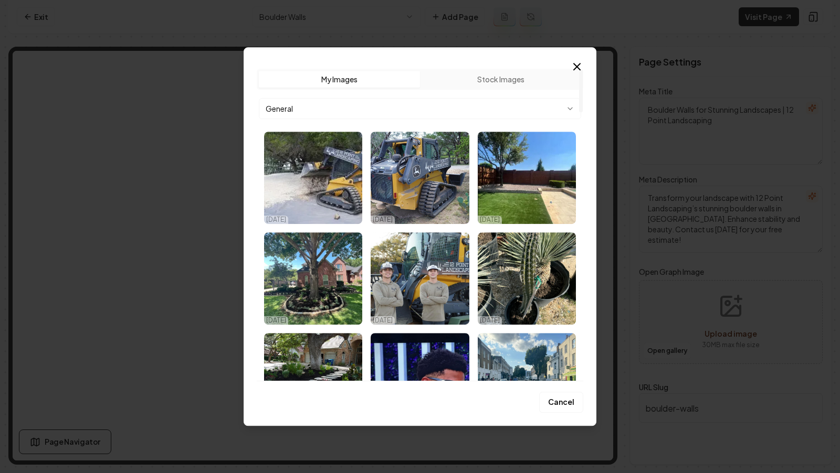
click at [558, 61] on div "Upload My Images Stock Images General 10/03/25 10/03/25 10/03/25 10/03/25 10/03…" at bounding box center [420, 220] width 326 height 321
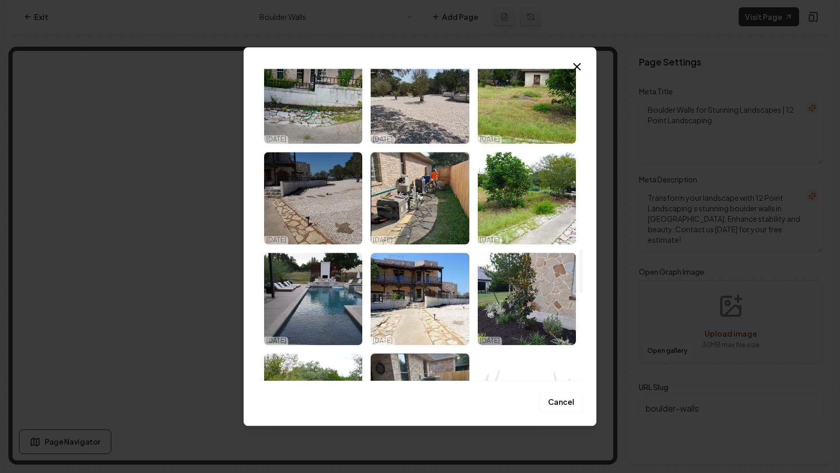
scroll to position [1321, 0]
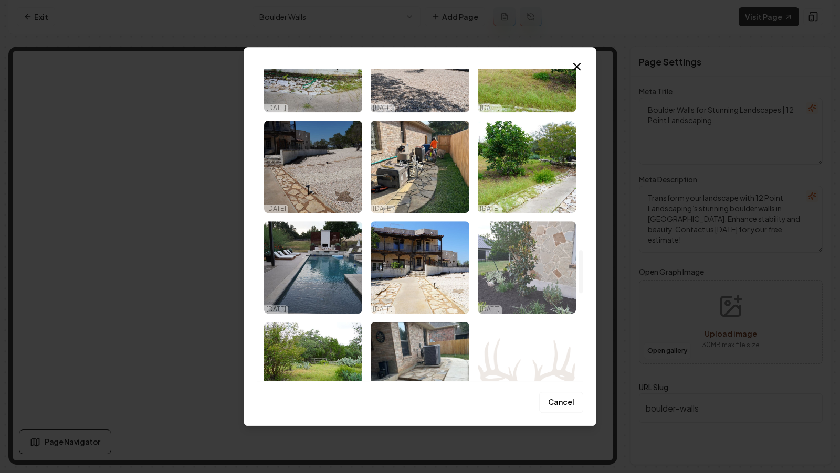
click at [535, 268] on img "Select image image_68da88755c7cd75eb84b0ad2.jpeg" at bounding box center [527, 267] width 98 height 92
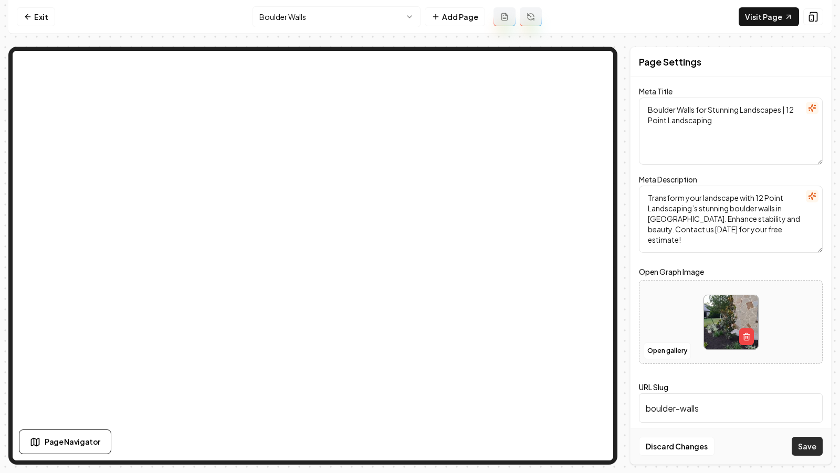
click at [814, 454] on button "Save" at bounding box center [806, 446] width 31 height 19
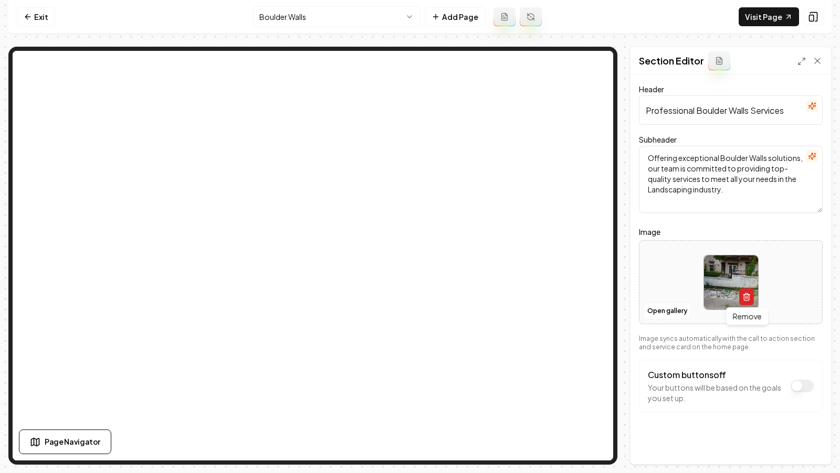
click at [746, 295] on icon "button" at bounding box center [746, 297] width 8 height 8
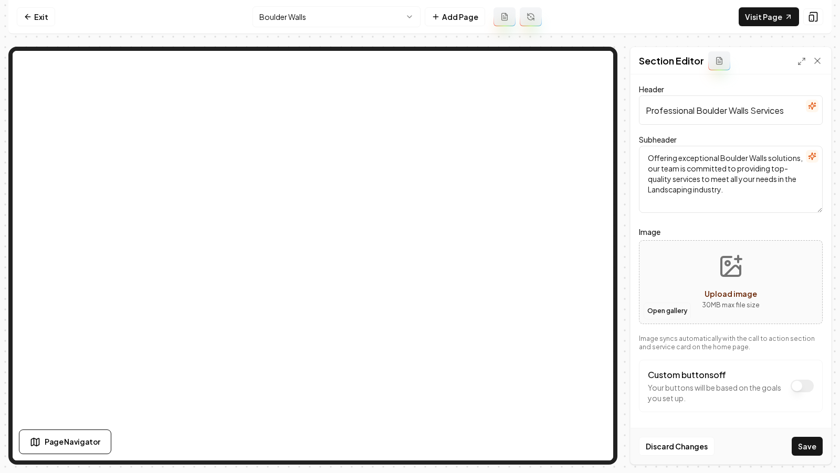
click at [655, 311] on button "Open gallery" at bounding box center [666, 311] width 47 height 17
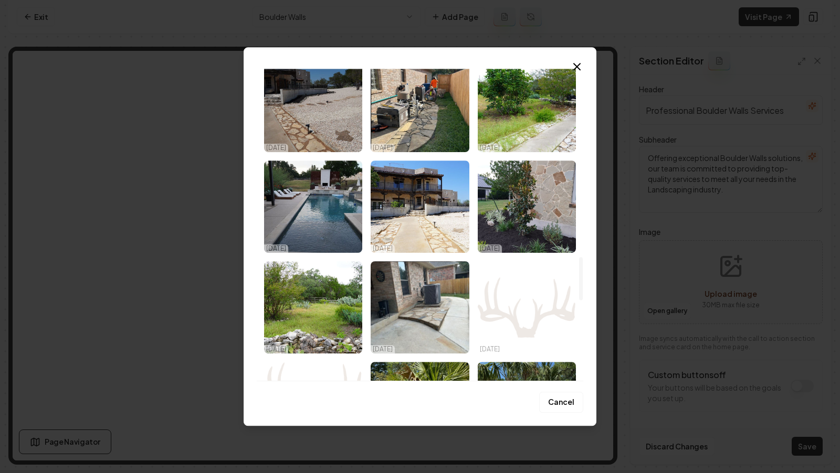
scroll to position [1383, 0]
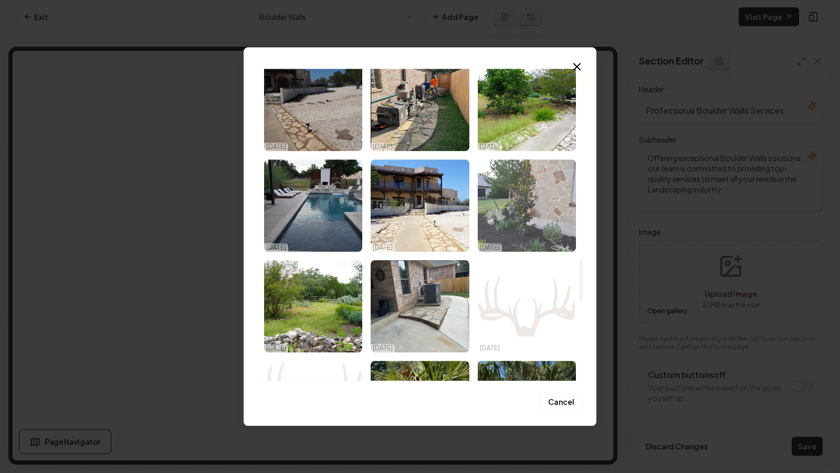
click at [523, 219] on img "Select image image_68da88755c7cd75eb84b0ad2.jpeg" at bounding box center [527, 206] width 98 height 92
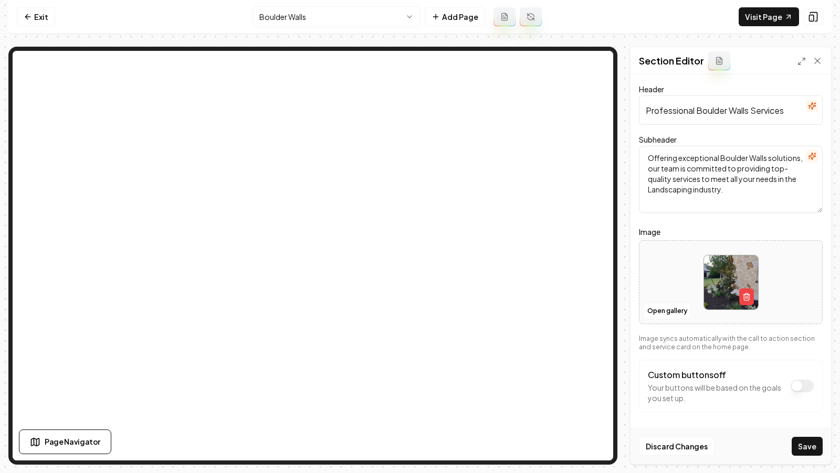
click at [800, 436] on div "Discard Changes Save" at bounding box center [730, 446] width 200 height 36
click at [800, 442] on button "Save" at bounding box center [806, 446] width 31 height 19
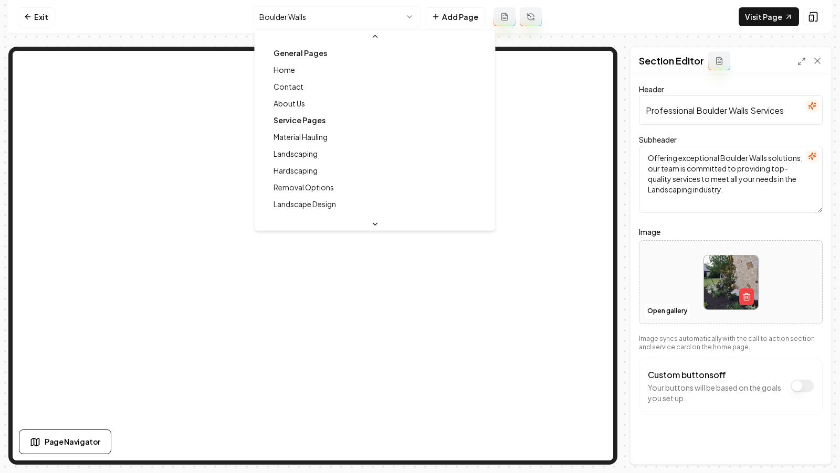
click at [363, 15] on html "Computer Required This feature is only available on a computer. Please switch t…" at bounding box center [420, 236] width 840 height 473
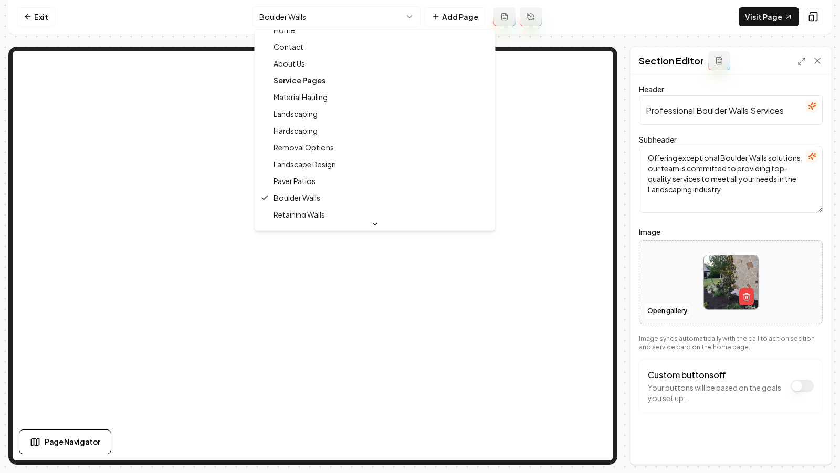
scroll to position [0, 0]
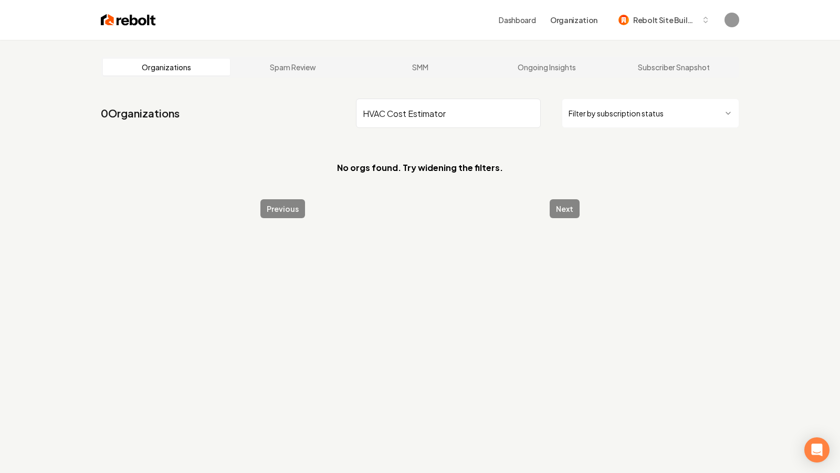
click at [402, 114] on input "HVAC Cost Estimator" at bounding box center [448, 113] width 185 height 29
type input "buzz heatings"
click at [409, 108] on input "buzz heatings" at bounding box center [448, 113] width 185 height 29
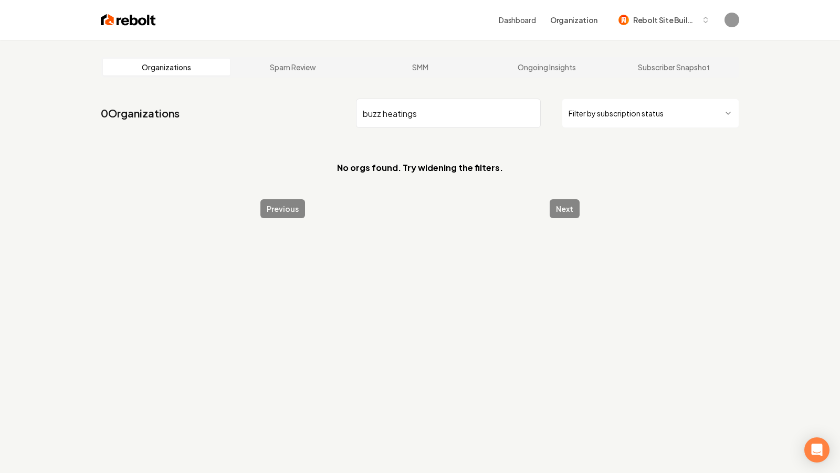
click at [409, 108] on input "buzz heatings" at bounding box center [448, 113] width 185 height 29
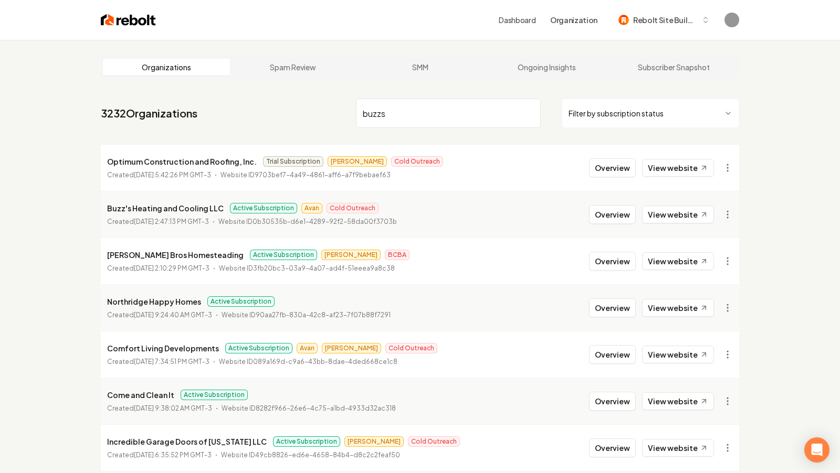
type input "buzzs"
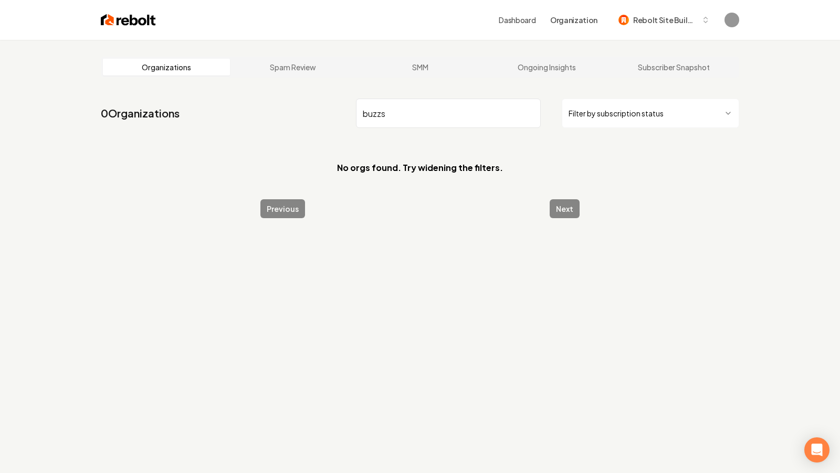
click at [420, 112] on input "buzzs" at bounding box center [448, 113] width 185 height 29
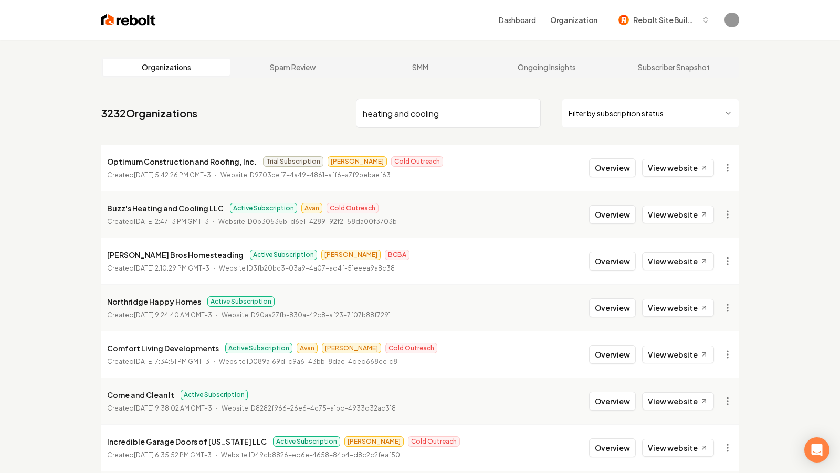
type input "heating and cooling"
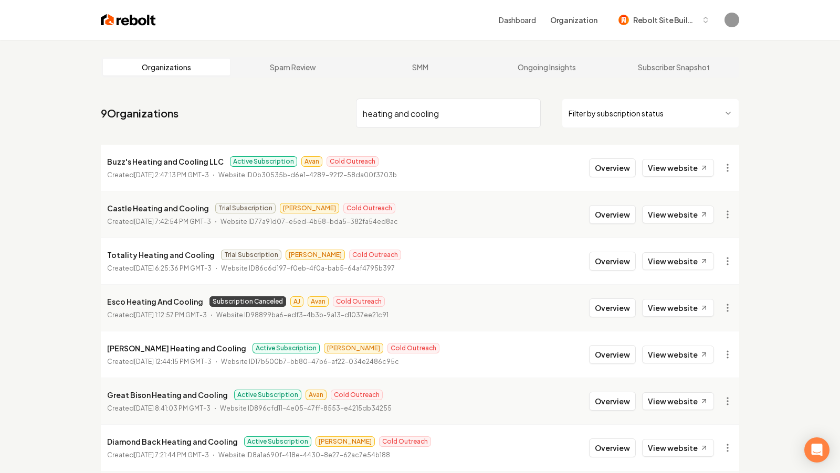
click at [124, 164] on p "Buzz's Heating and Cooling LLC" at bounding box center [165, 161] width 116 height 13
click at [689, 169] on link "View website" at bounding box center [678, 168] width 72 height 18
click at [610, 165] on button "Overview" at bounding box center [612, 167] width 47 height 19
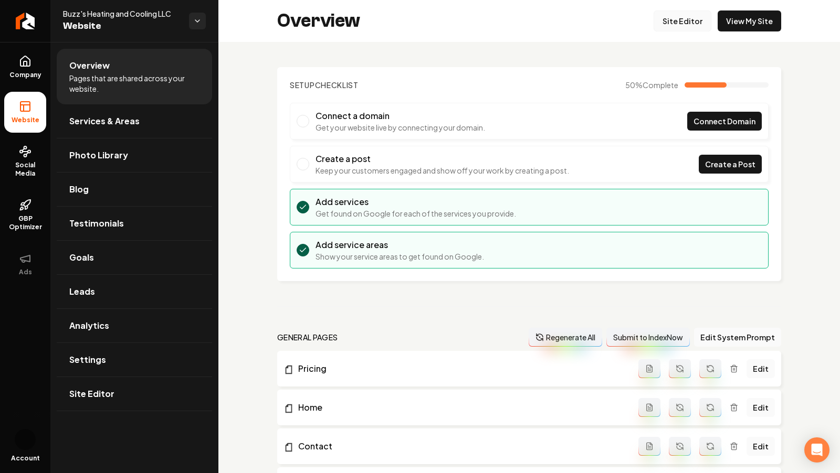
click at [681, 20] on link "Site Editor" at bounding box center [682, 20] width 58 height 21
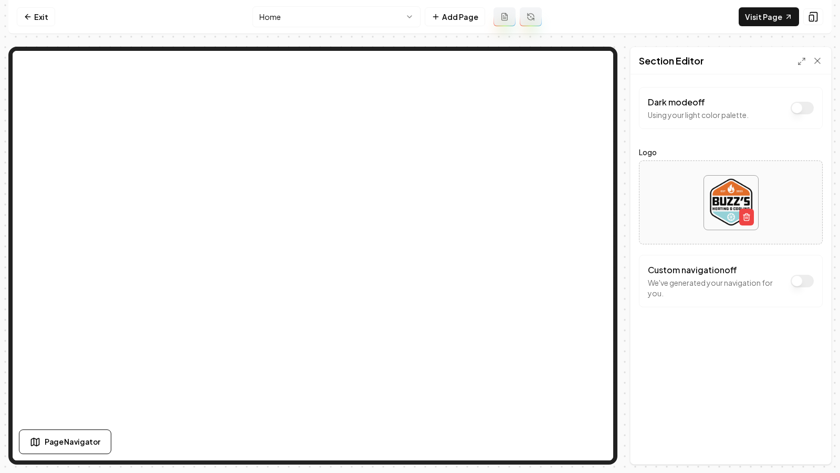
click at [309, 14] on html "Computer Required This feature is only available on a computer. Please switch t…" at bounding box center [420, 236] width 840 height 473
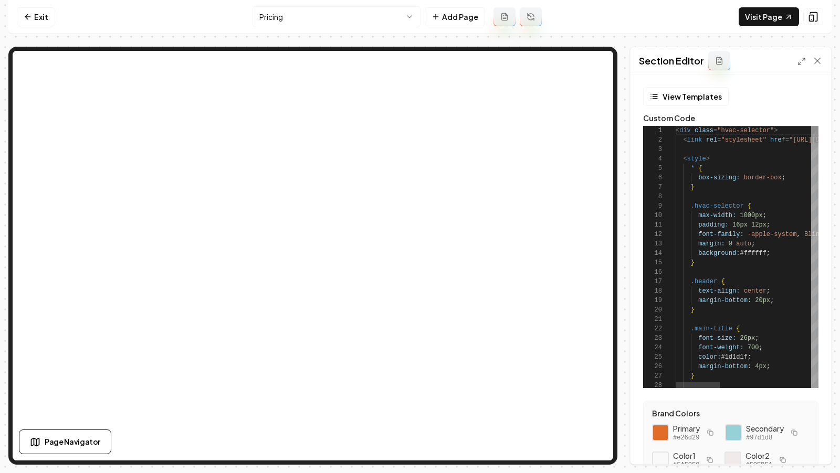
scroll to position [94, 0]
click at [663, 99] on button "View Templates" at bounding box center [686, 96] width 86 height 19
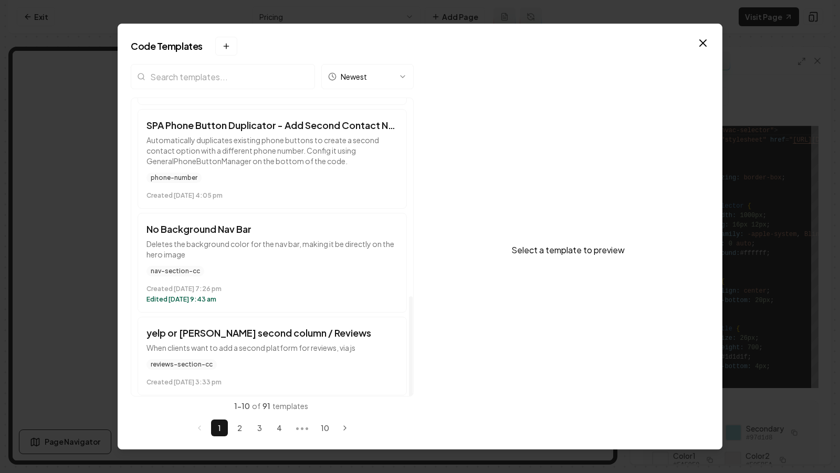
scroll to position [0, 0]
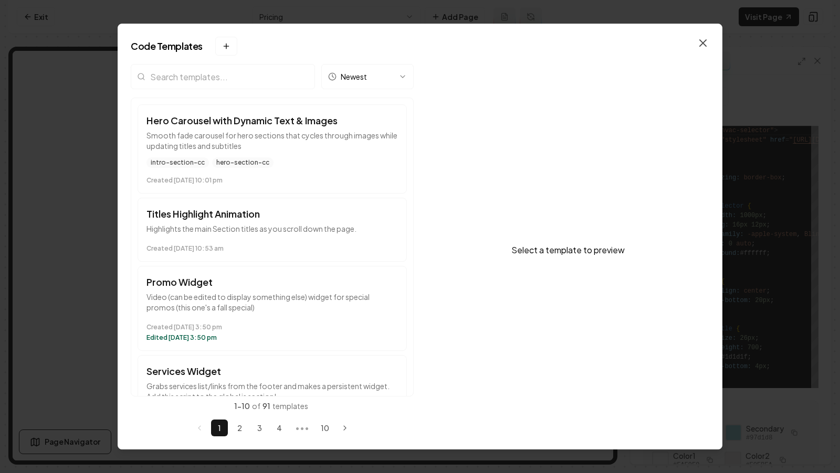
click at [706, 44] on icon "button" at bounding box center [702, 43] width 13 height 13
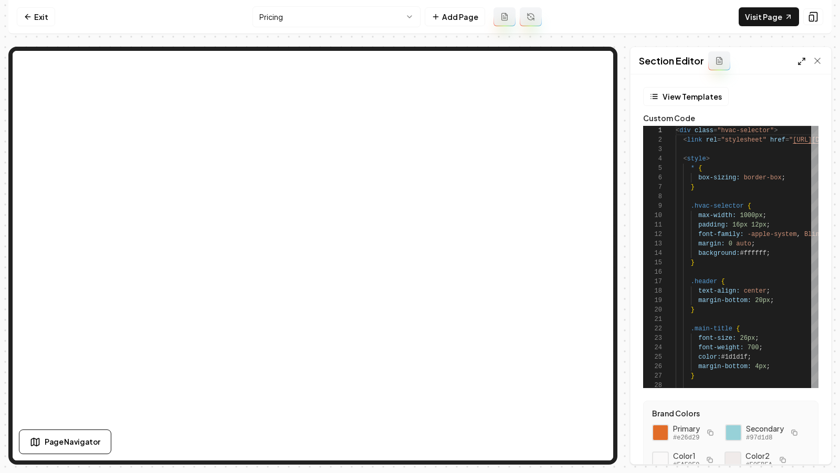
click at [800, 63] on icon at bounding box center [801, 61] width 8 height 8
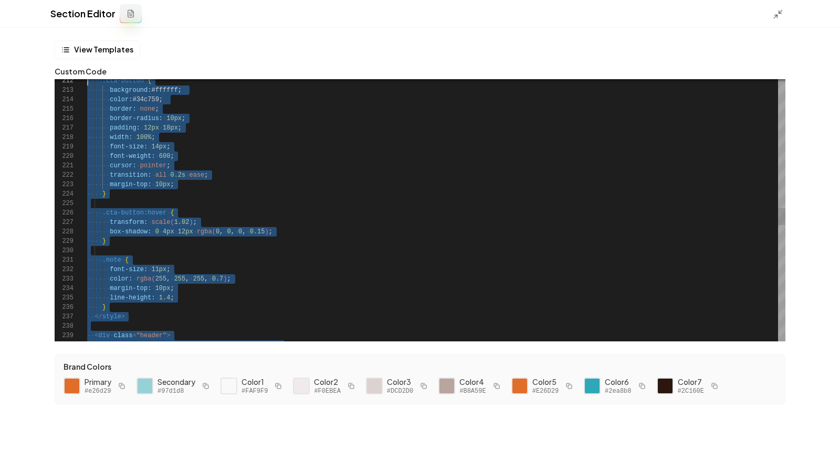
scroll to position [56, 0]
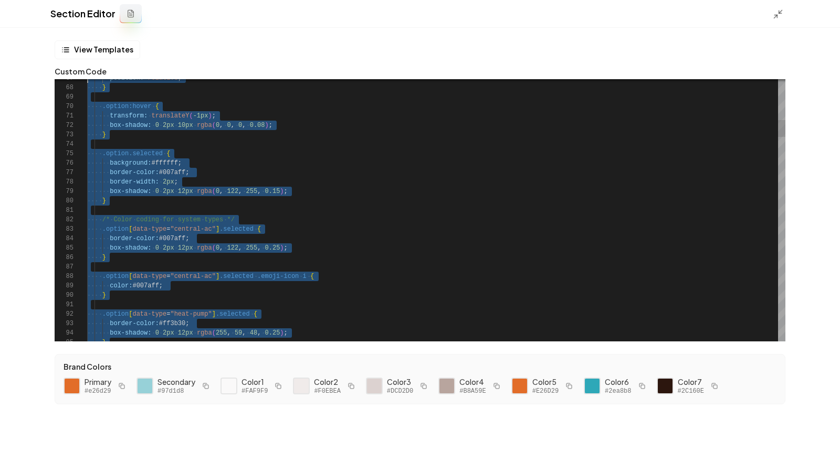
type textarea "**********"
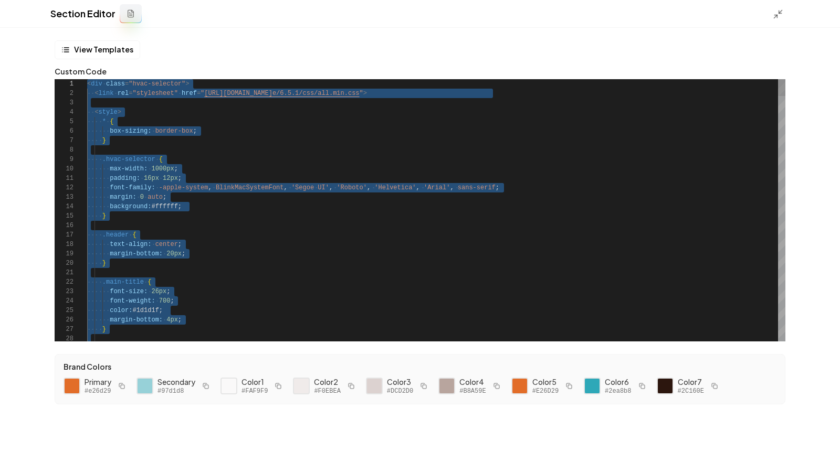
drag, startPoint x: 141, startPoint y: 335, endPoint x: 67, endPoint y: -51, distance: 393.6
click at [775, 12] on icon at bounding box center [777, 14] width 10 height 10
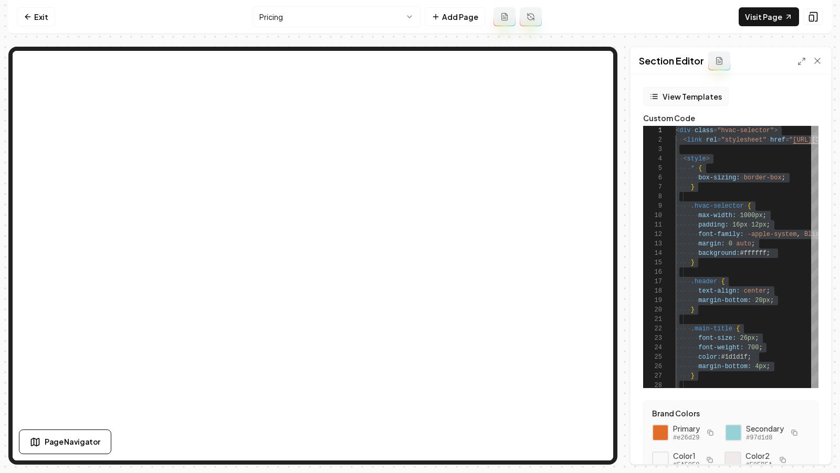
click at [653, 93] on icon "button" at bounding box center [654, 96] width 8 height 8
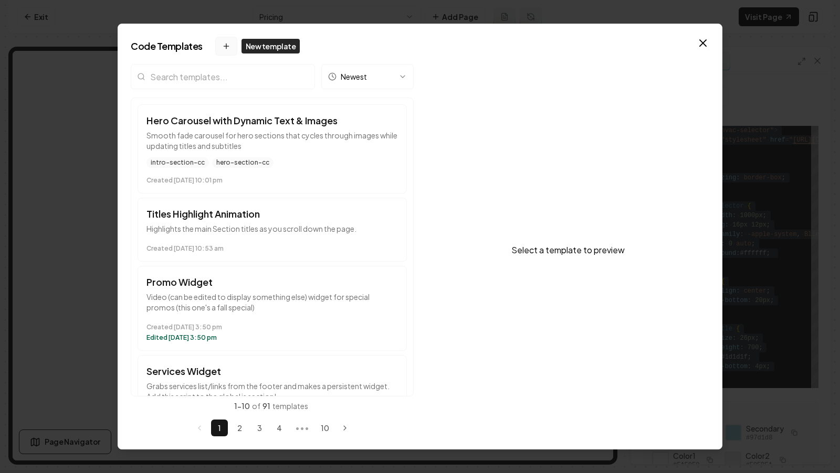
click at [218, 51] on button "New template" at bounding box center [226, 46] width 22 height 19
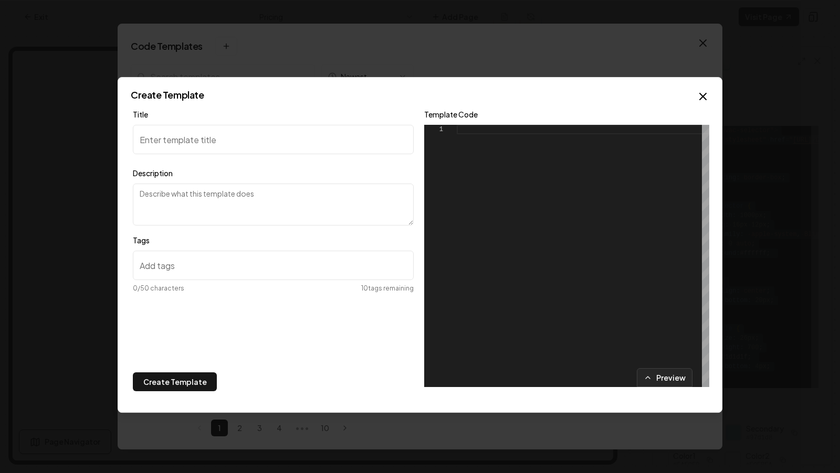
click at [450, 168] on div "1" at bounding box center [440, 256] width 33 height 262
click at [493, 130] on div at bounding box center [583, 256] width 252 height 262
type textarea "**********"
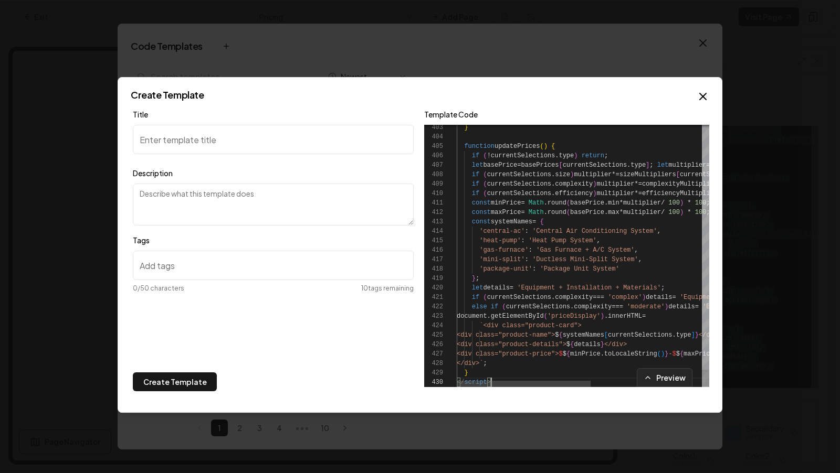
scroll to position [85, 34]
click at [196, 139] on input "Title" at bounding box center [273, 139] width 281 height 29
paste input "HVAC Cost Estimator"
type input "HVAC Cost Estimator"
click at [197, 201] on textarea "Description" at bounding box center [273, 205] width 281 height 42
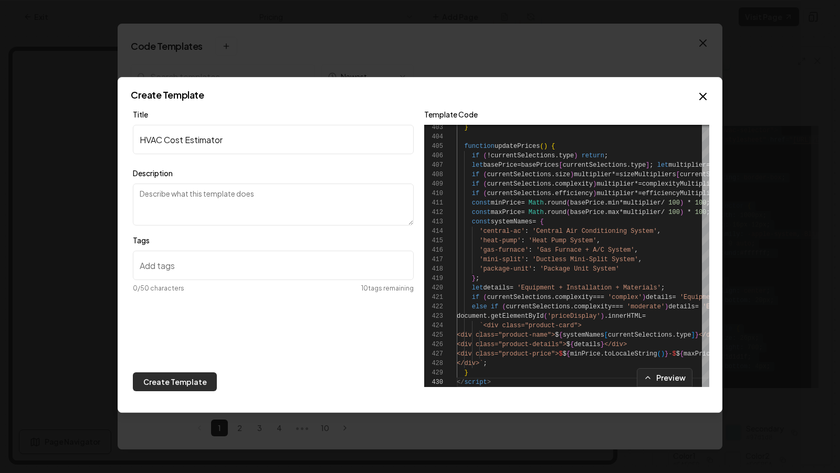
click at [164, 379] on button "Create Template" at bounding box center [175, 382] width 84 height 19
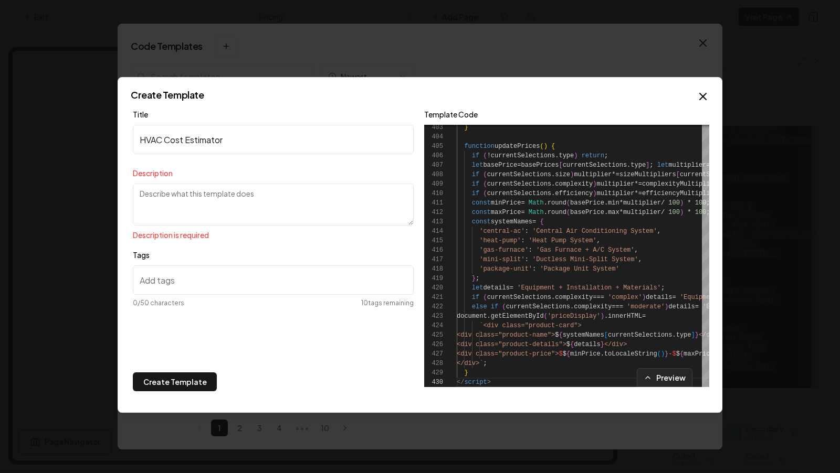
click at [161, 206] on textarea "Description" at bounding box center [273, 205] width 281 height 42
click at [227, 198] on textarea "Description" at bounding box center [273, 205] width 281 height 42
type textarea "c"
paste textarea "HVAC Cost Estimator"
type textarea "HVAC Cost Estimator"
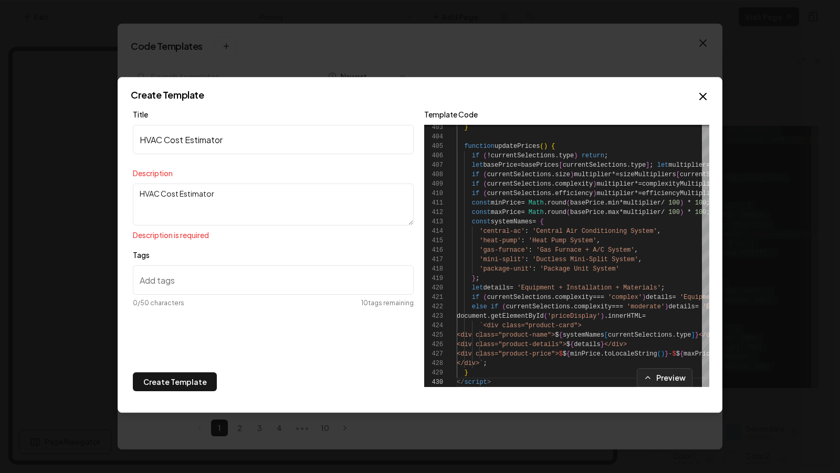
click at [191, 263] on div "Tags 0 /50 characters 10 tags remaining" at bounding box center [273, 281] width 281 height 65
click at [182, 288] on input "Tags" at bounding box center [273, 280] width 281 height 29
click at [204, 238] on p "Description is required" at bounding box center [273, 235] width 281 height 10
click at [166, 383] on button "Create Template" at bounding box center [175, 382] width 84 height 19
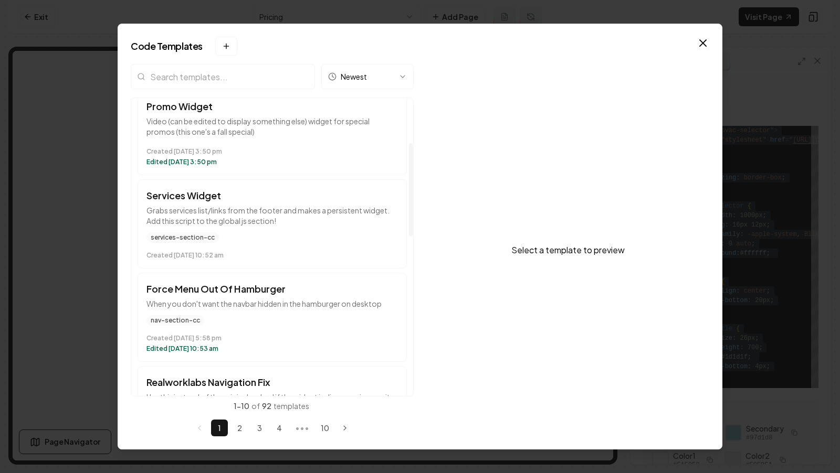
scroll to position [0, 0]
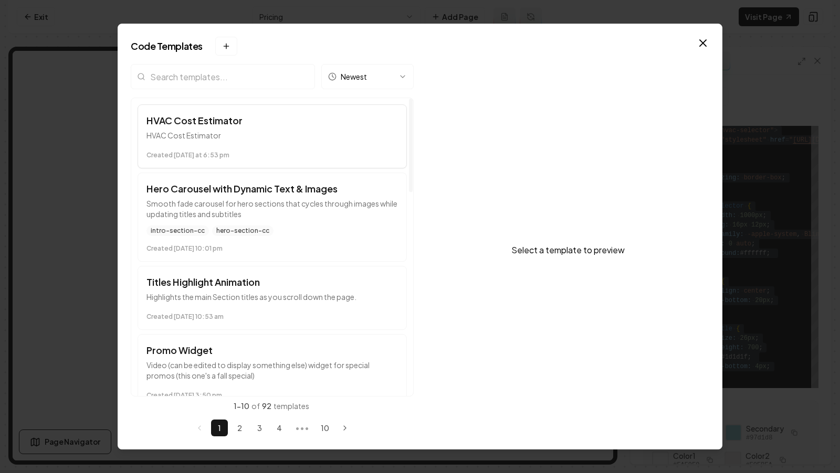
click at [291, 134] on p "HVAC Cost Estimator" at bounding box center [271, 135] width 251 height 10
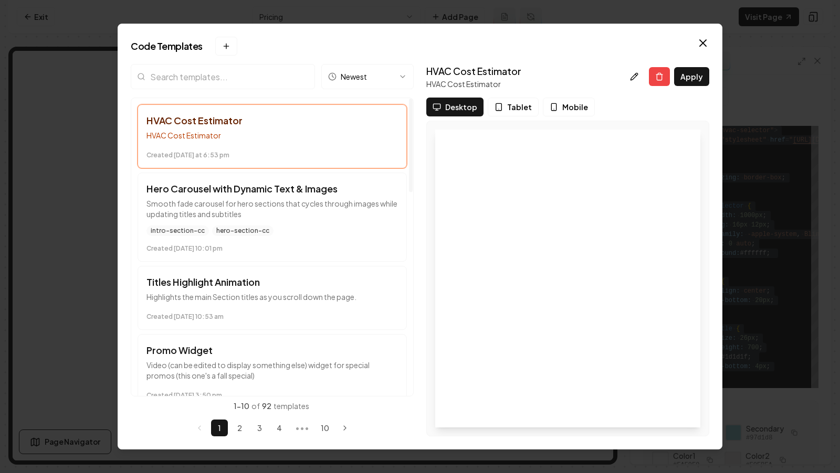
click at [336, 149] on div "Created today at 6:53 pm" at bounding box center [271, 153] width 251 height 13
click at [637, 72] on icon at bounding box center [634, 76] width 8 height 8
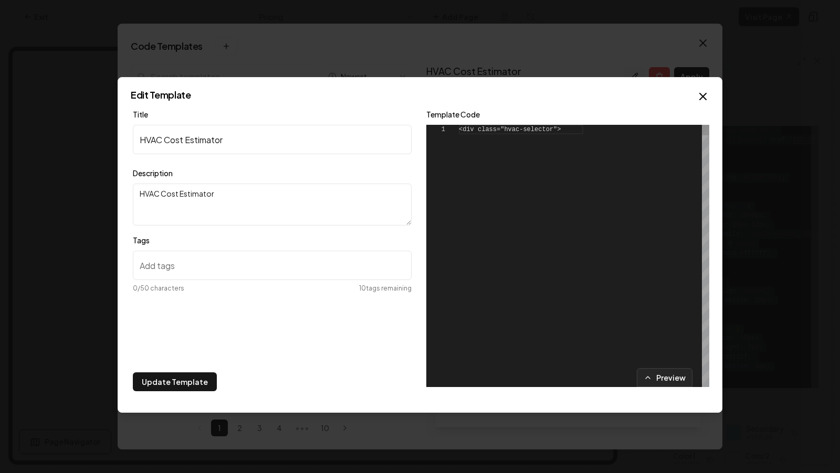
scroll to position [94, 0]
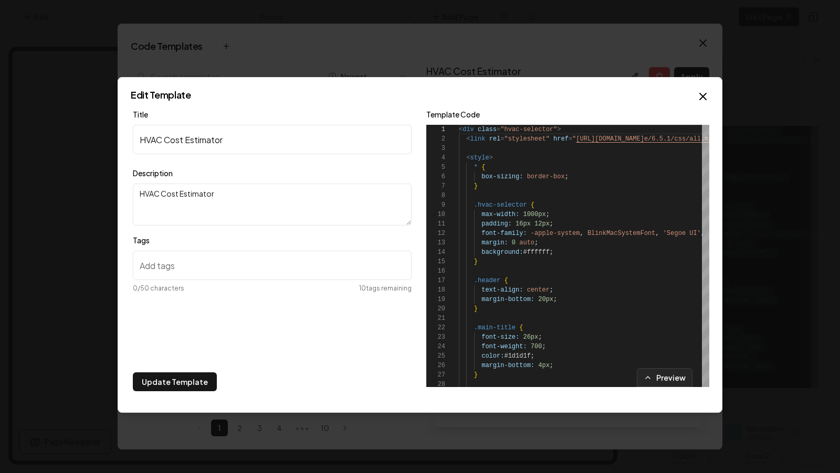
click at [209, 197] on textarea "HVAC Cost Estimator" at bounding box center [272, 205] width 279 height 42
click at [252, 217] on textarea "Description" at bounding box center [272, 205] width 279 height 42
click at [267, 242] on div "Tags 0 /50 characters 10 tags remaining" at bounding box center [272, 266] width 279 height 65
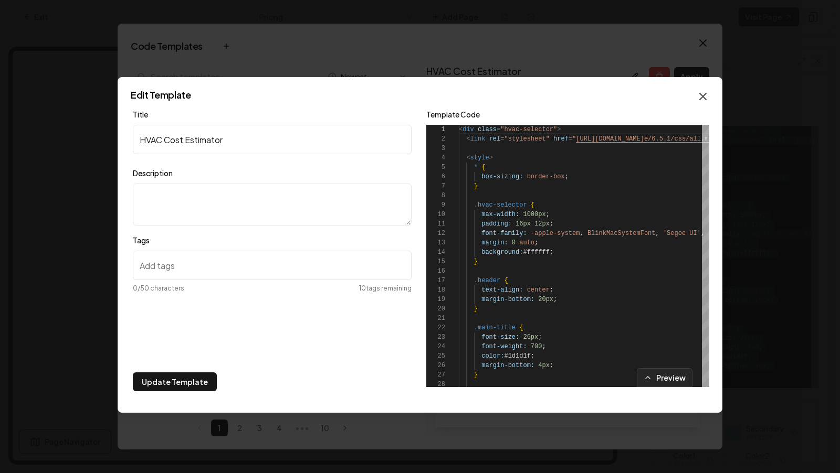
click at [704, 98] on icon "button" at bounding box center [702, 96] width 6 height 6
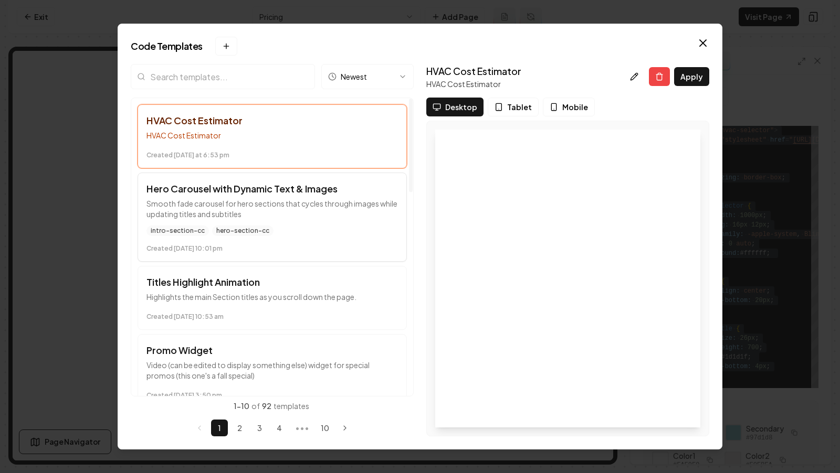
click at [301, 218] on p "Smooth fade carousel for hero sections that cycles through images while updatin…" at bounding box center [271, 208] width 251 height 21
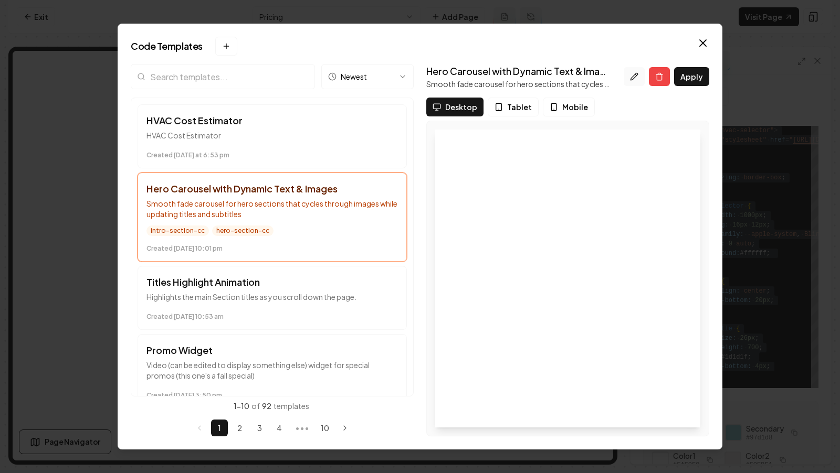
click at [637, 79] on icon at bounding box center [634, 76] width 8 height 8
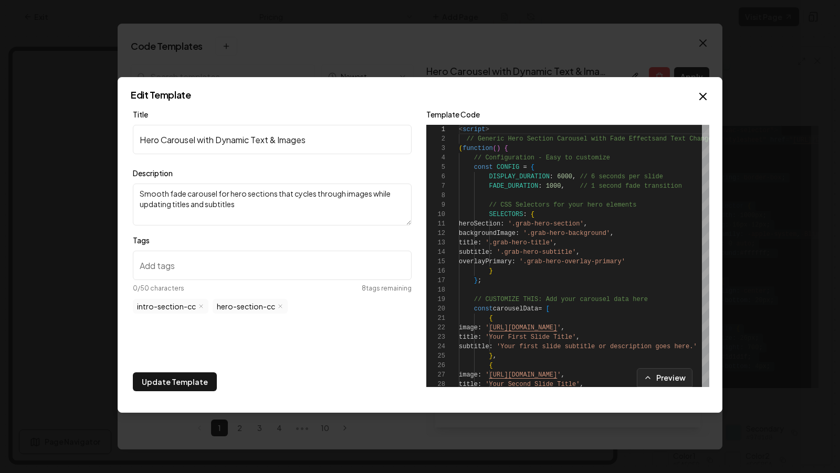
click at [245, 201] on textarea "Smooth fade carousel for hero sections that cycles through images while updatin…" at bounding box center [272, 205] width 279 height 42
click at [705, 99] on icon "button" at bounding box center [702, 96] width 6 height 6
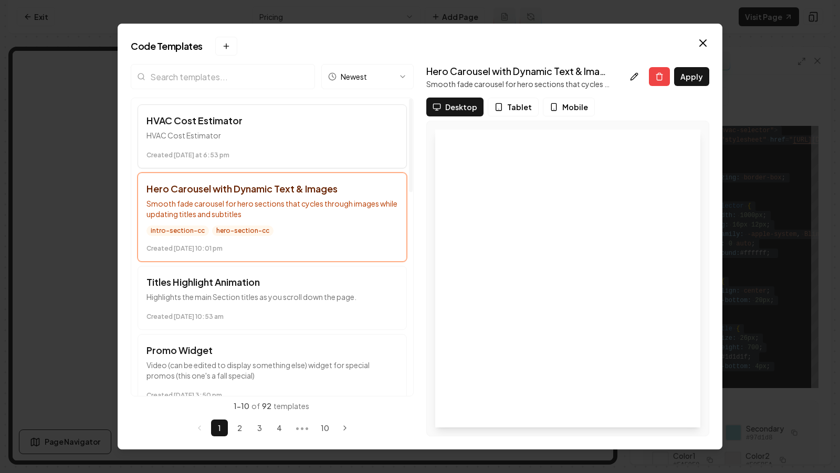
click at [246, 142] on button "HVAC Cost Estimator HVAC Cost Estimator Created today at 6:53 pm" at bounding box center [271, 136] width 269 height 64
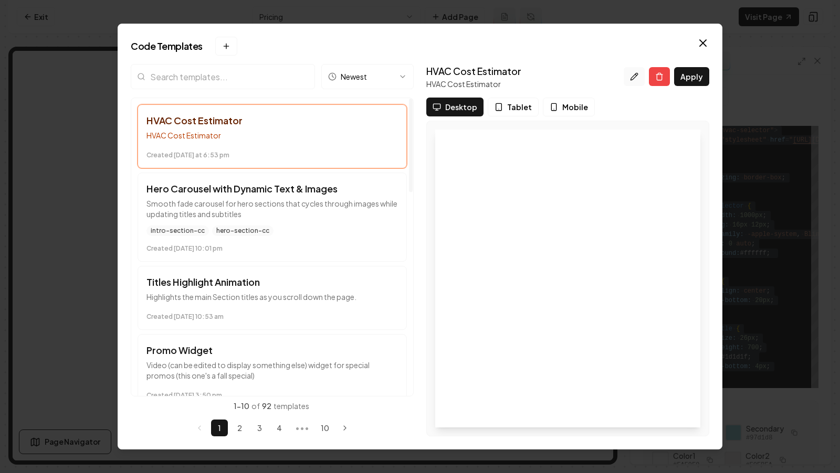
click at [637, 76] on icon at bounding box center [634, 76] width 8 height 8
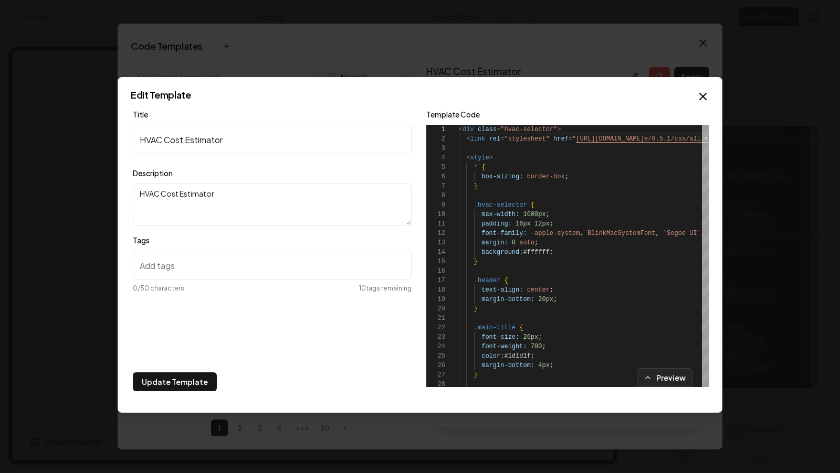
click at [198, 203] on textarea "HVAC Cost Estimator" at bounding box center [272, 205] width 279 height 42
paste textarea "Cost estimator that calculates total project costs in real time, aggregates mat…"
type textarea "Cost estimator that calculates total project costs in real time, aggregates mat…"
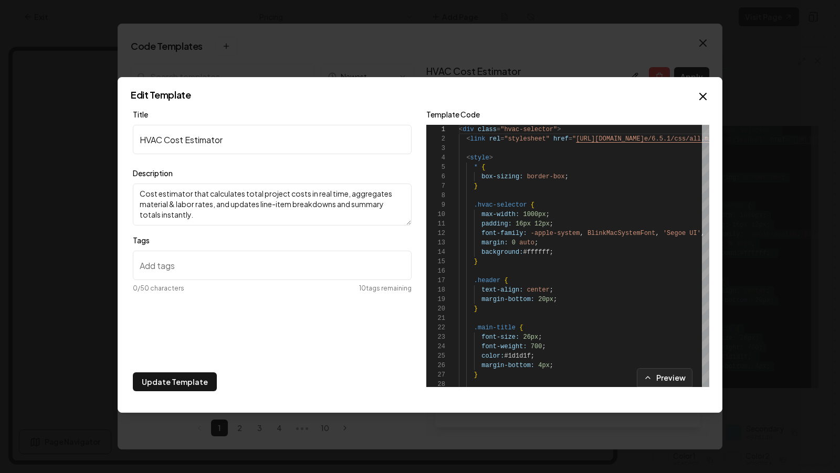
click at [280, 327] on div "Title HVAC Cost Estimator Description Cost estimator that calculates total proj…" at bounding box center [272, 240] width 279 height 264
click at [192, 380] on button "Update Template" at bounding box center [175, 382] width 84 height 19
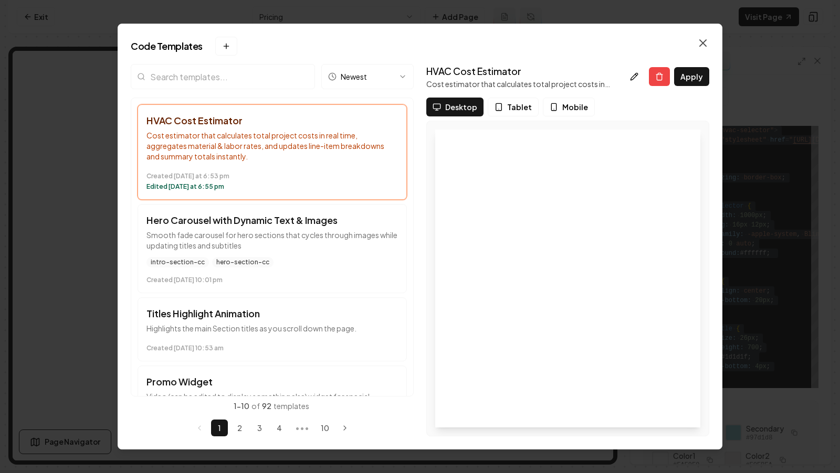
click at [701, 45] on icon "button" at bounding box center [702, 43] width 6 height 6
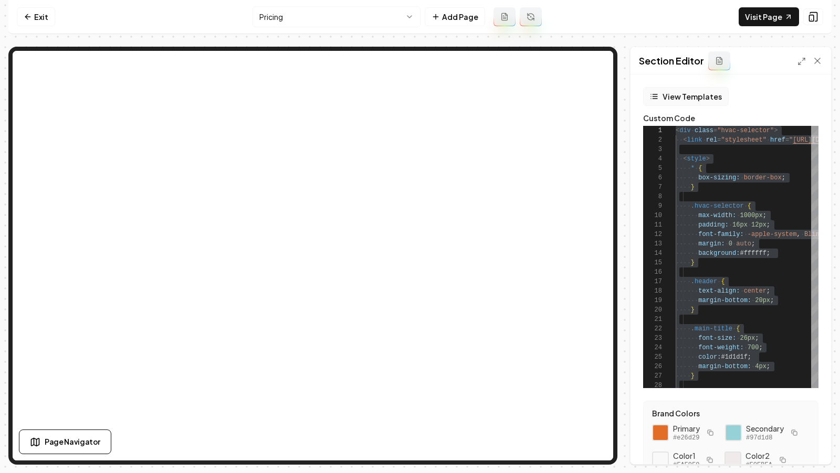
click at [692, 93] on button "View Templates" at bounding box center [686, 96] width 86 height 19
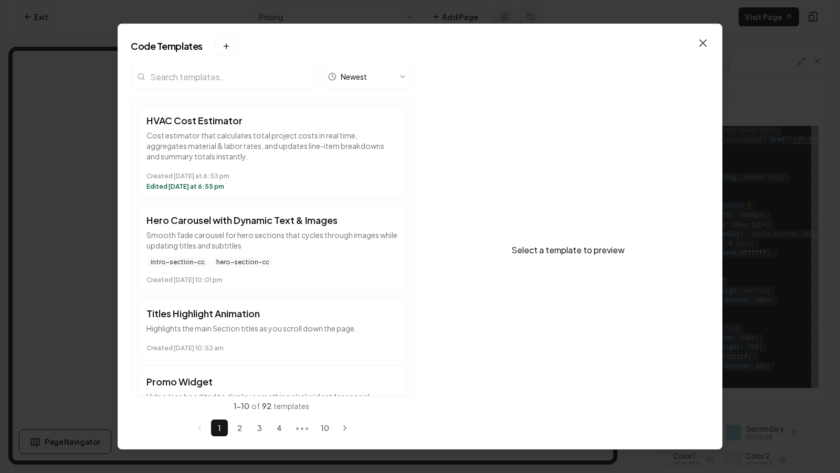
click at [704, 47] on icon "button" at bounding box center [702, 43] width 13 height 13
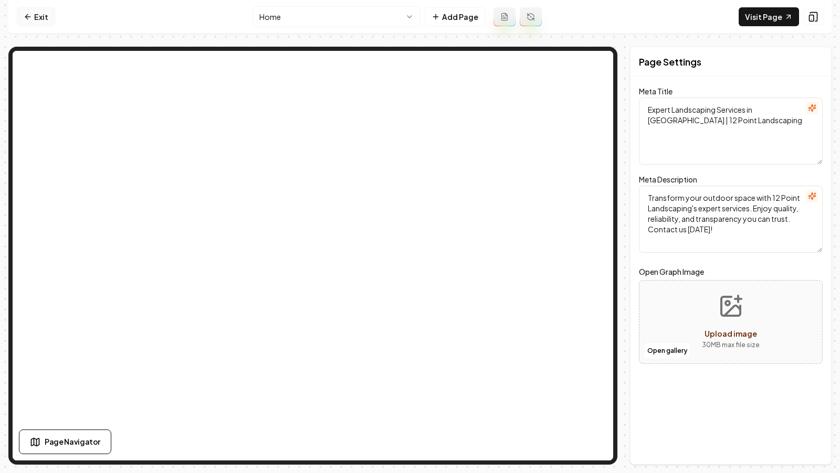
click at [19, 18] on link "Exit" at bounding box center [36, 16] width 38 height 19
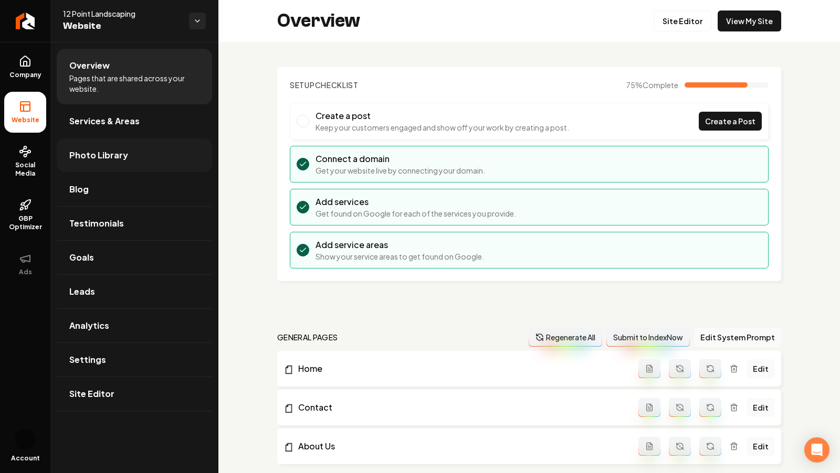
click at [123, 153] on span "Photo Library" at bounding box center [98, 155] width 59 height 13
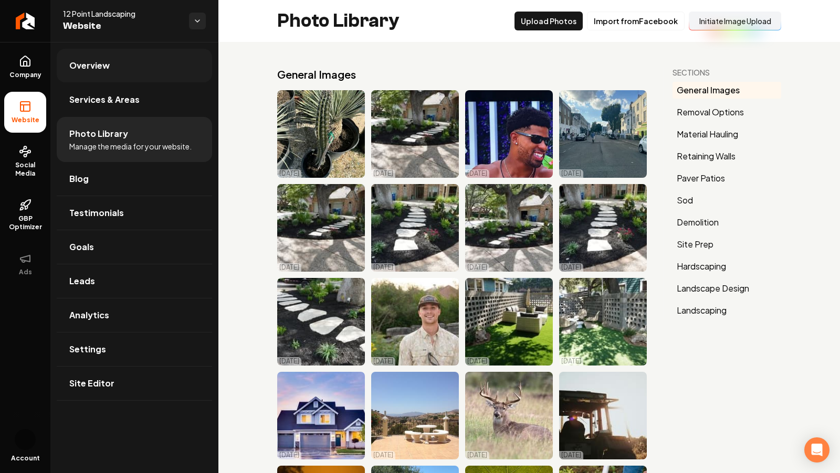
click at [85, 68] on span "Overview" at bounding box center [89, 65] width 40 height 13
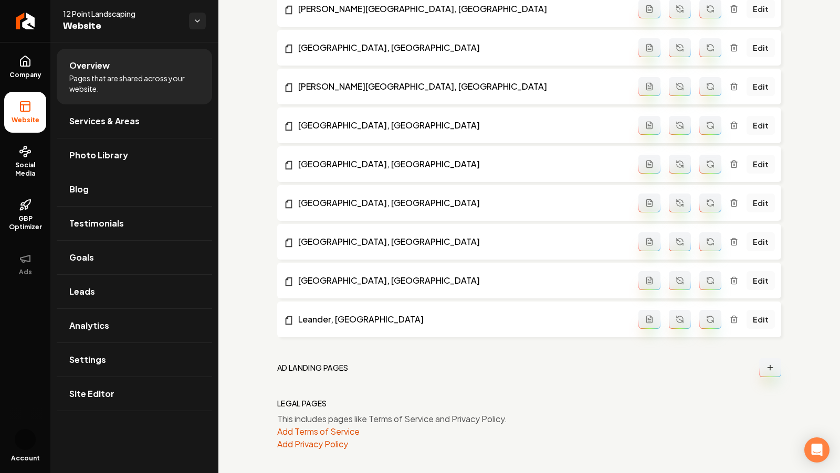
scroll to position [31, 0]
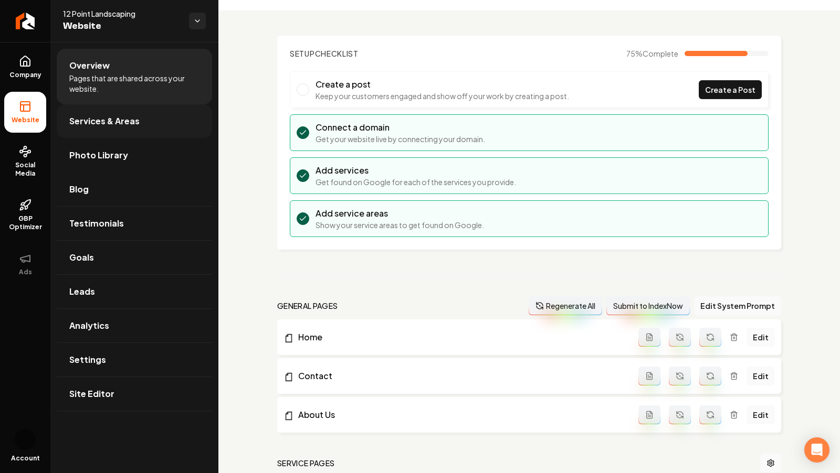
click at [100, 118] on span "Services & Areas" at bounding box center [104, 121] width 70 height 13
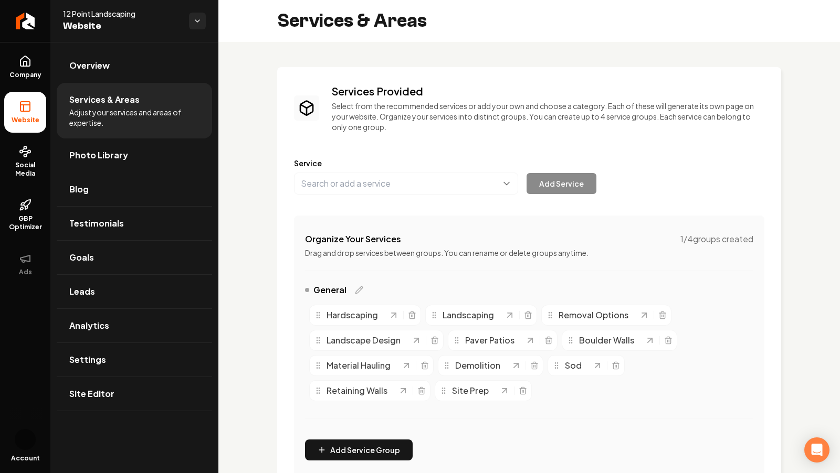
scroll to position [258, 0]
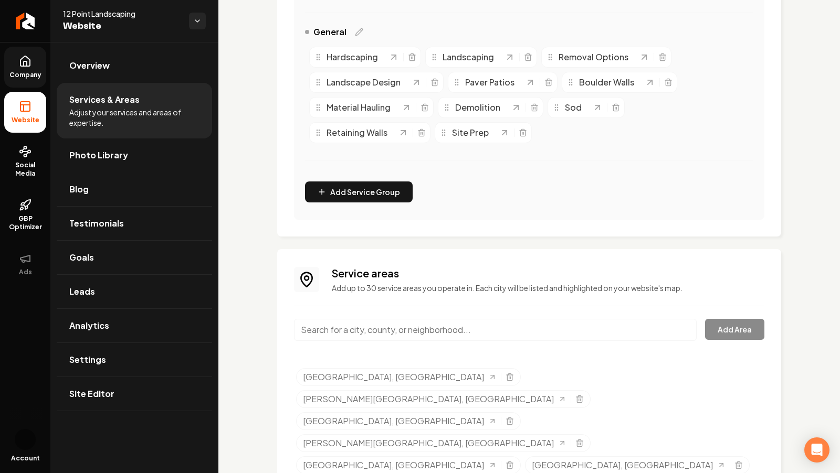
click at [22, 68] on link "Company" at bounding box center [25, 67] width 42 height 41
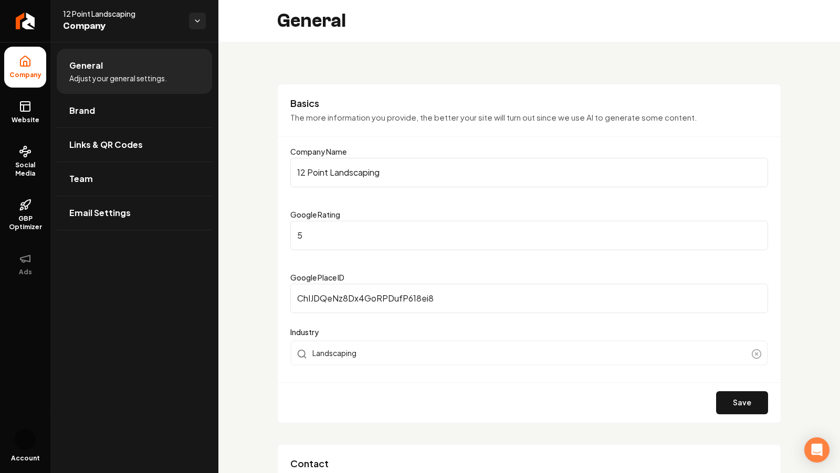
click at [376, 306] on input "ChIJDQeNz8Dx4GoRPDufP618ei8" at bounding box center [529, 298] width 478 height 29
click at [348, 171] on input "12 Point Landscaping" at bounding box center [529, 172] width 478 height 29
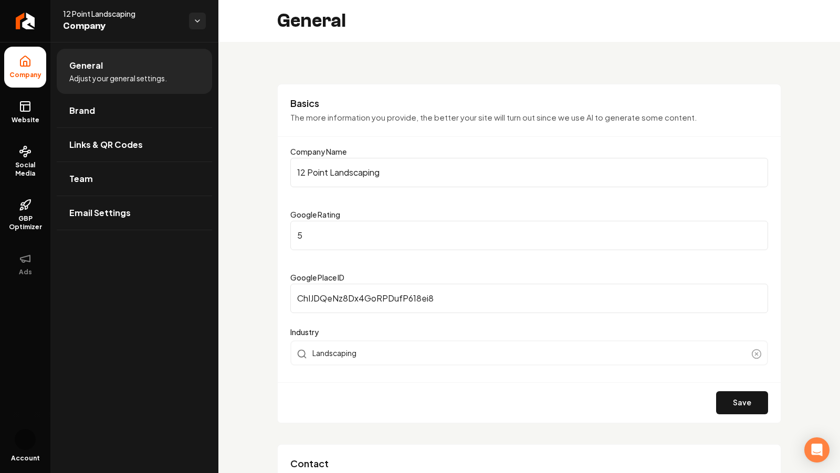
click at [348, 171] on input "12 Point Landscaping" at bounding box center [529, 172] width 478 height 29
click at [25, 116] on span "Website" at bounding box center [25, 120] width 36 height 8
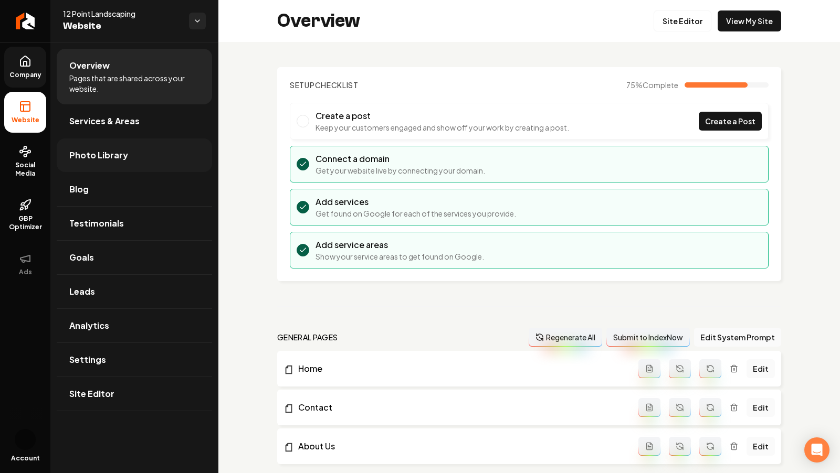
click at [108, 153] on span "Photo Library" at bounding box center [98, 155] width 59 height 13
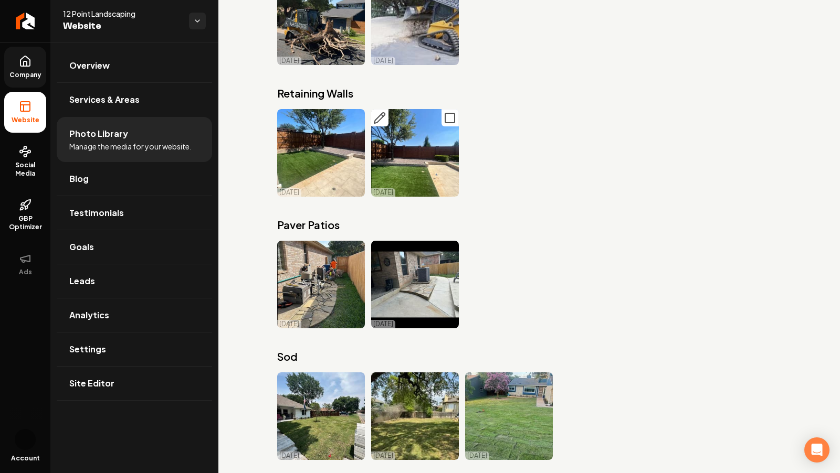
scroll to position [1580, 0]
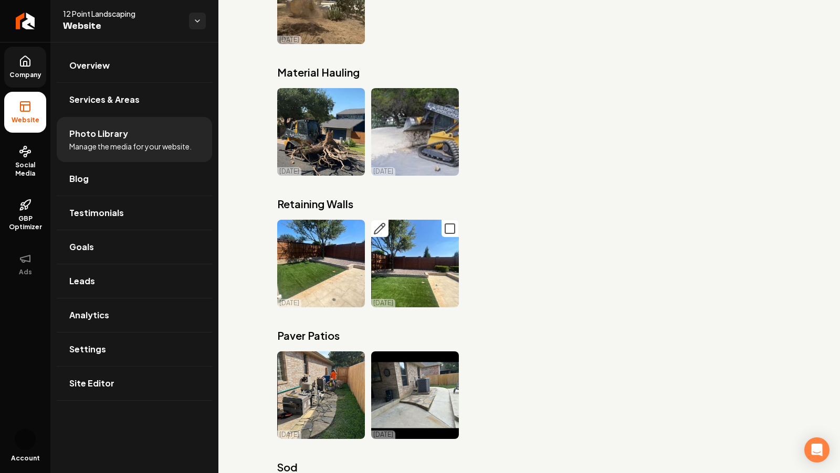
click at [394, 268] on img "Main content area" at bounding box center [415, 264] width 88 height 88
click at [425, 262] on img "Main content area" at bounding box center [415, 264] width 88 height 88
click at [381, 228] on icon "Main content area" at bounding box center [379, 228] width 13 height 13
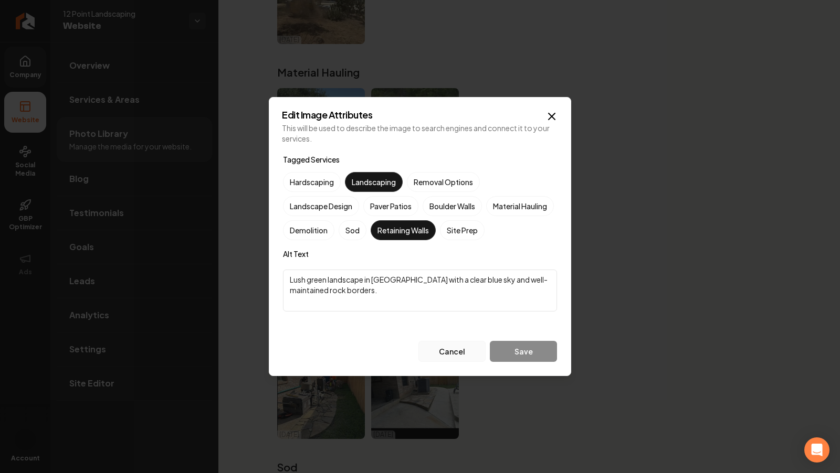
click at [447, 362] on button "Cancel" at bounding box center [451, 351] width 67 height 21
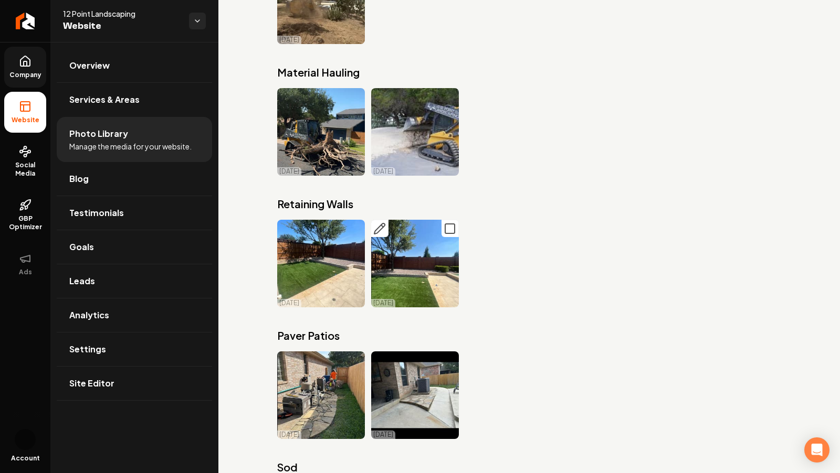
click at [447, 228] on icon "Main content area" at bounding box center [449, 228] width 13 height 13
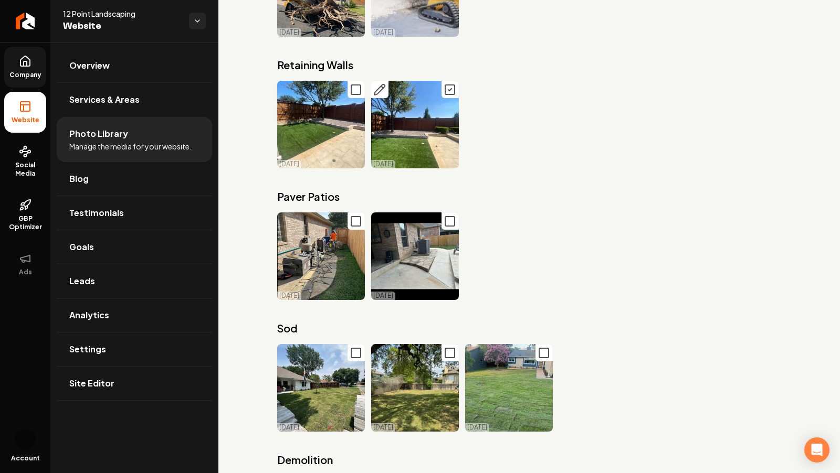
scroll to position [1719, 0]
click at [457, 86] on button "Main content area" at bounding box center [449, 89] width 17 height 17
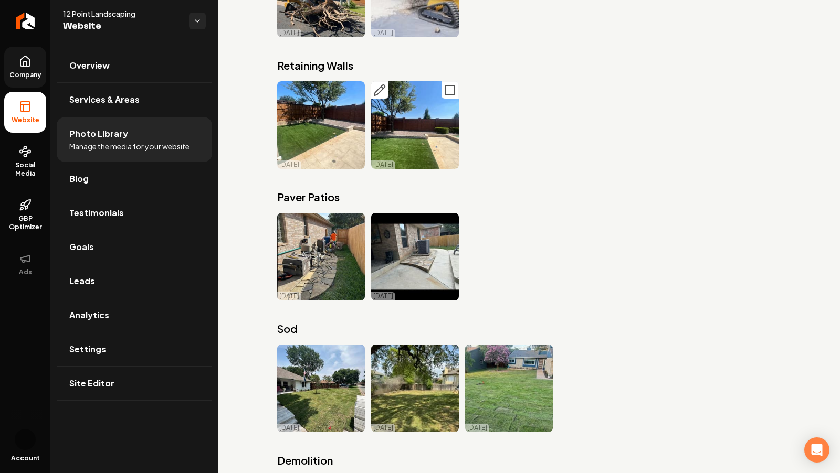
click at [416, 129] on img "Main content area" at bounding box center [415, 125] width 88 height 88
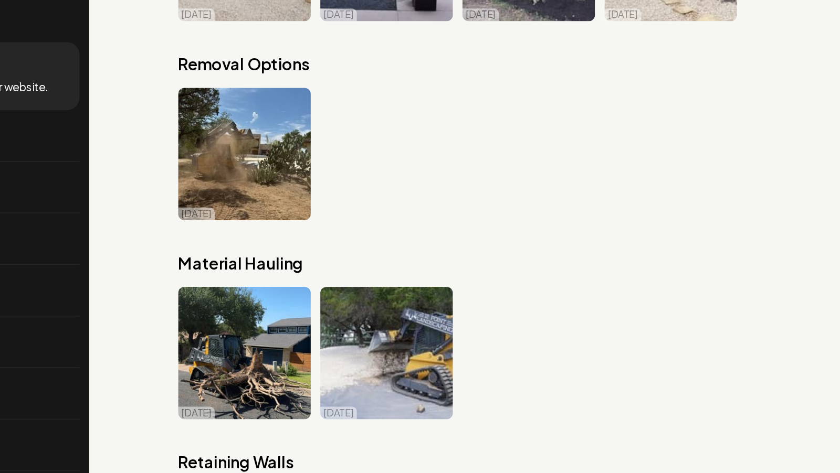
scroll to position [1416, 0]
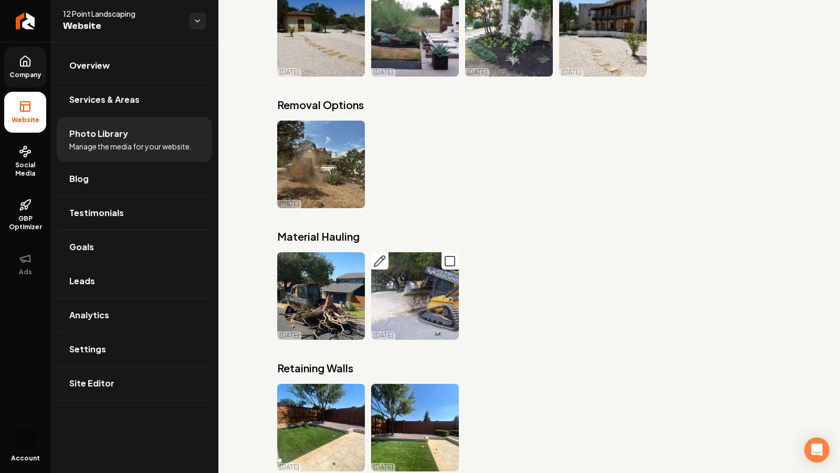
click at [436, 291] on img "Main content area" at bounding box center [415, 296] width 88 height 88
click at [413, 297] on img "Main content area" at bounding box center [415, 296] width 88 height 88
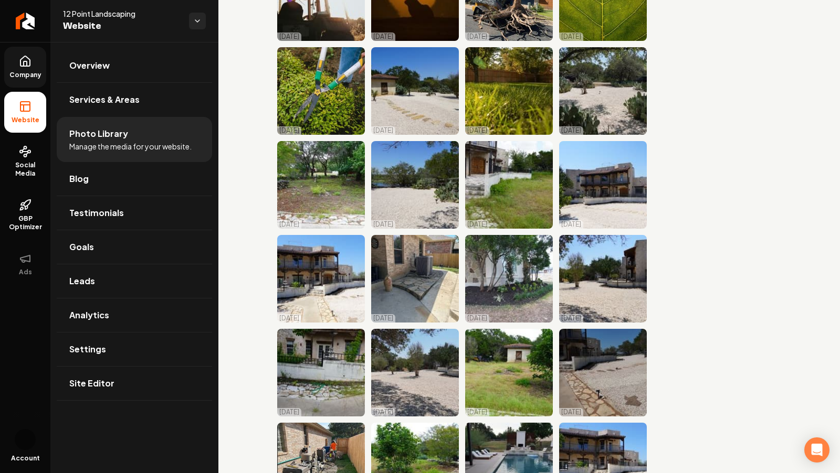
scroll to position [0, 0]
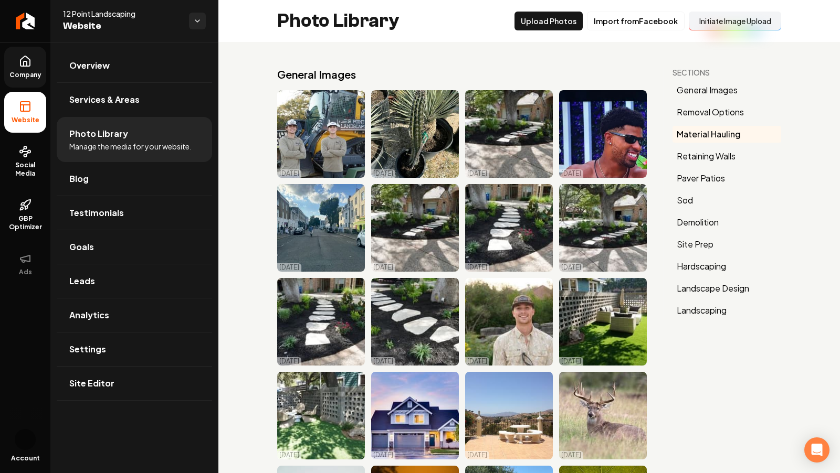
click at [18, 67] on link "Company" at bounding box center [25, 67] width 42 height 41
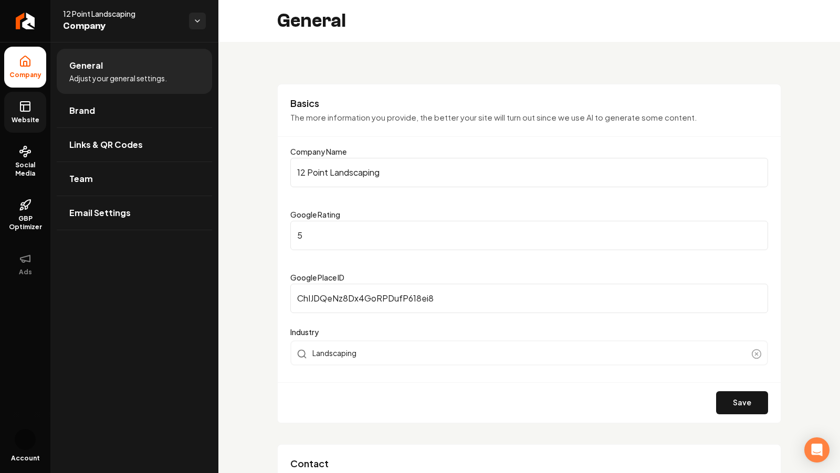
click at [22, 118] on span "Website" at bounding box center [25, 120] width 36 height 8
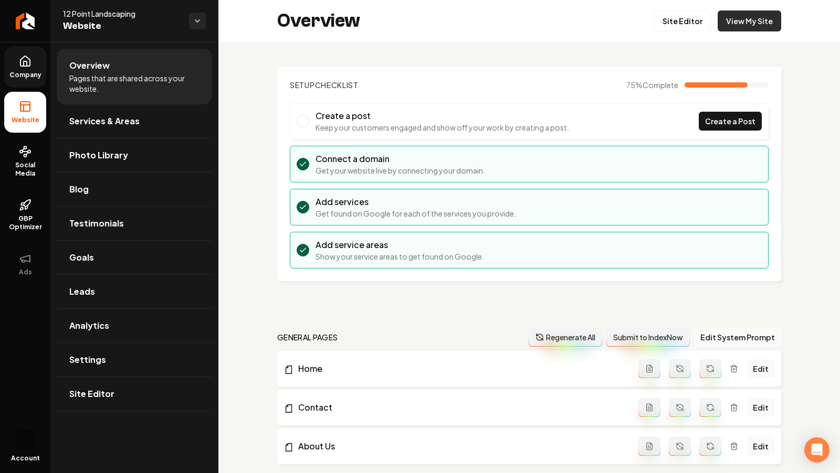
click at [763, 25] on link "View My Site" at bounding box center [748, 20] width 63 height 21
click at [681, 21] on link "Site Editor" at bounding box center [682, 20] width 58 height 21
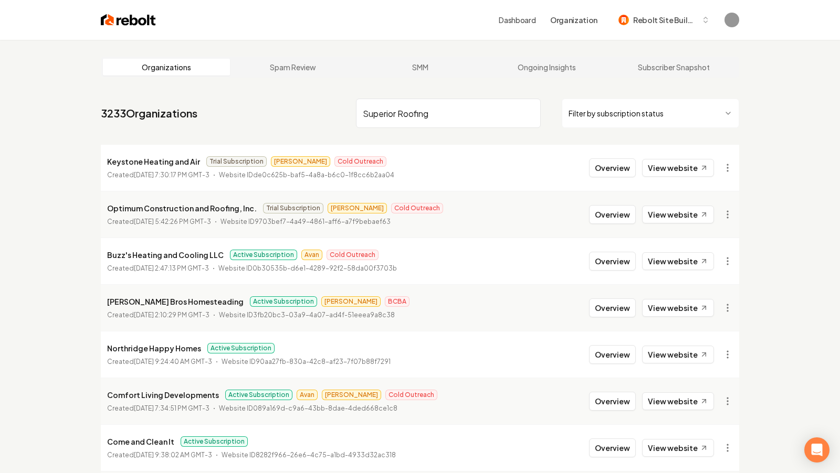
type input "Superior Roofing"
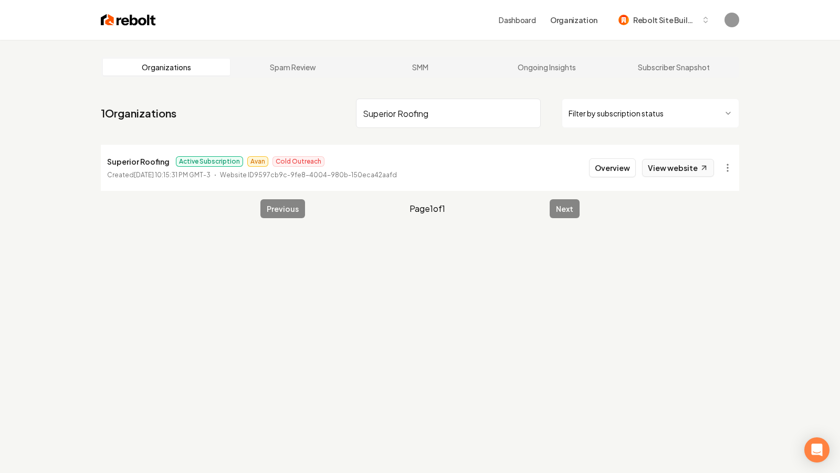
click at [659, 168] on link "View website" at bounding box center [678, 168] width 72 height 18
click at [608, 169] on button "Overview" at bounding box center [612, 167] width 47 height 19
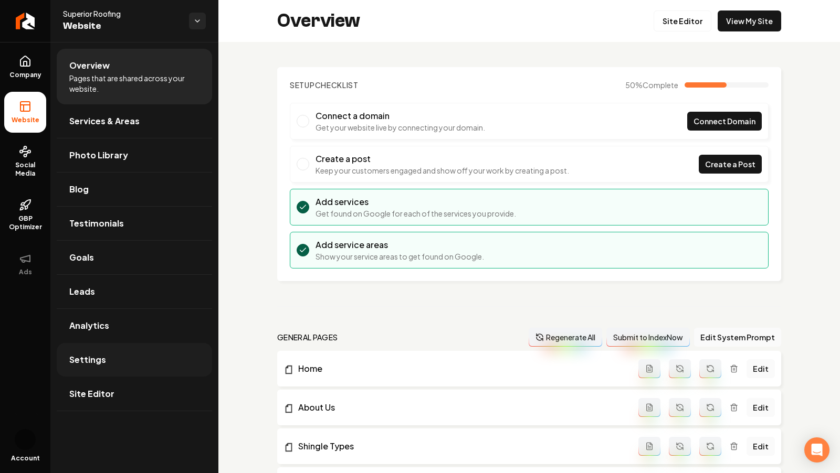
click at [111, 365] on link "Settings" at bounding box center [134, 360] width 155 height 34
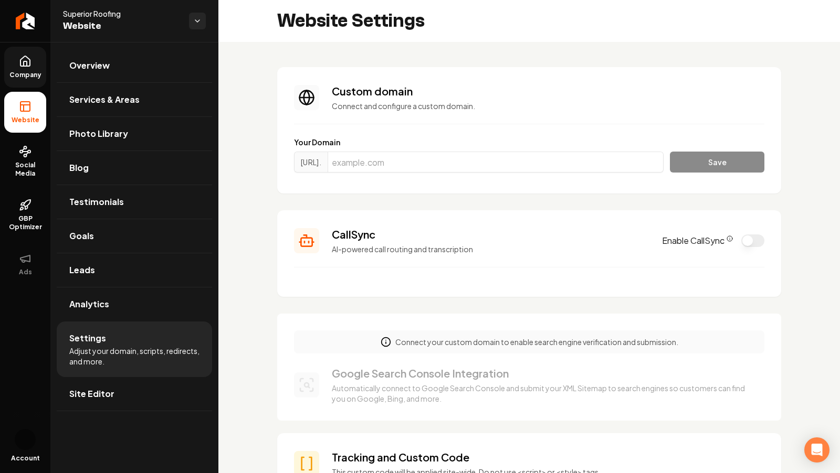
click at [26, 76] on span "Company" at bounding box center [25, 75] width 40 height 8
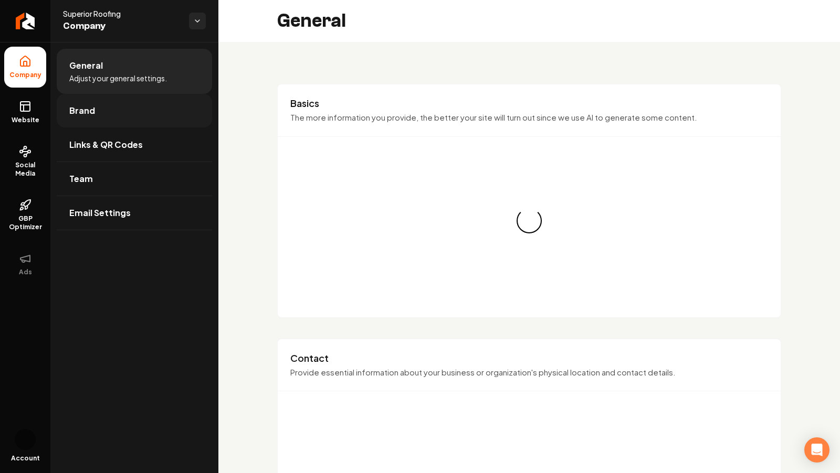
click at [82, 110] on span "Brand" at bounding box center [82, 110] width 26 height 13
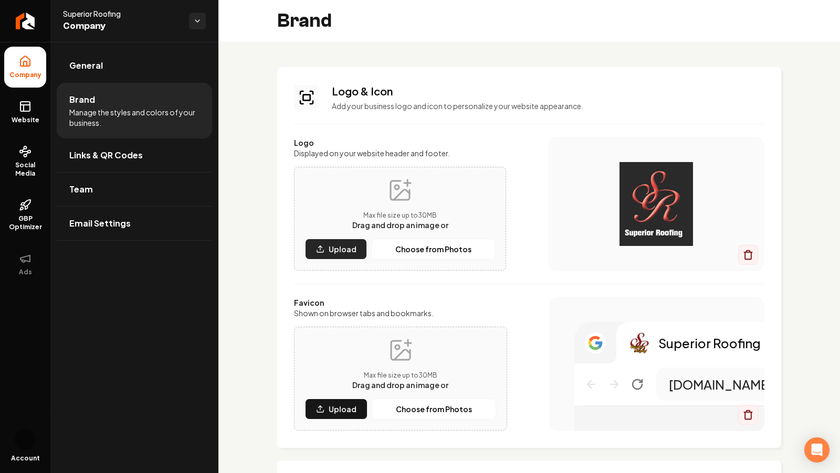
click at [342, 253] on p "Upload" at bounding box center [342, 249] width 28 height 10
click at [748, 258] on icon "Main content area" at bounding box center [747, 255] width 10 height 10
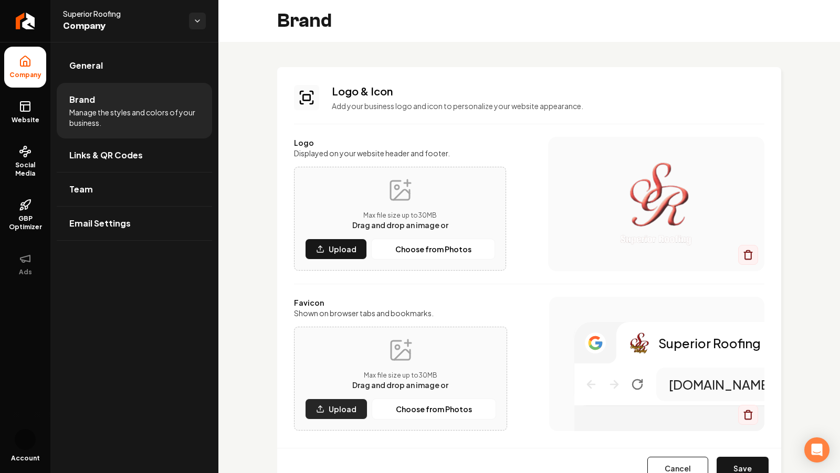
click at [341, 407] on p "Upload" at bounding box center [342, 409] width 28 height 10
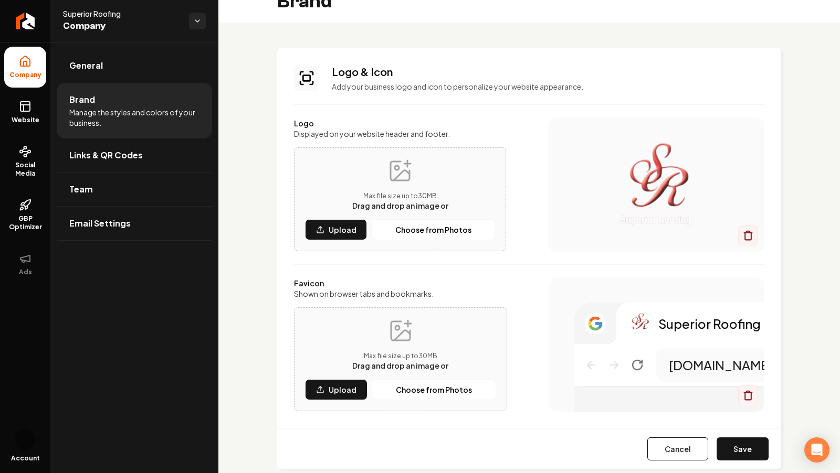
scroll to position [23, 0]
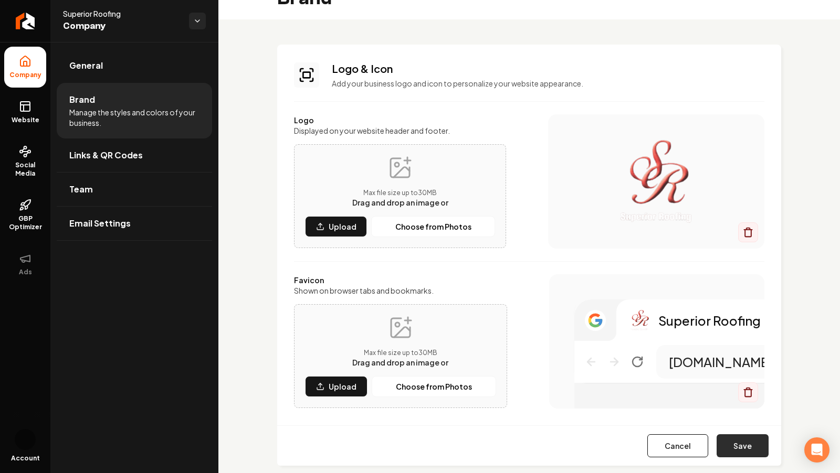
click at [748, 450] on button "Save" at bounding box center [742, 445] width 52 height 23
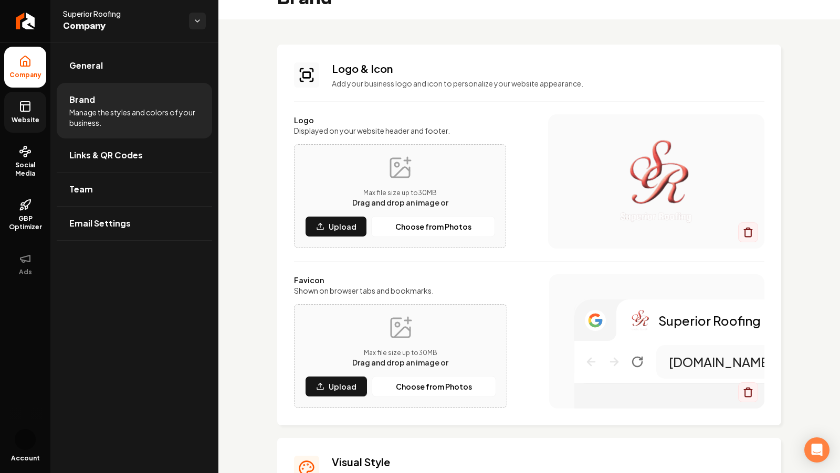
click at [9, 127] on link "Website" at bounding box center [25, 112] width 42 height 41
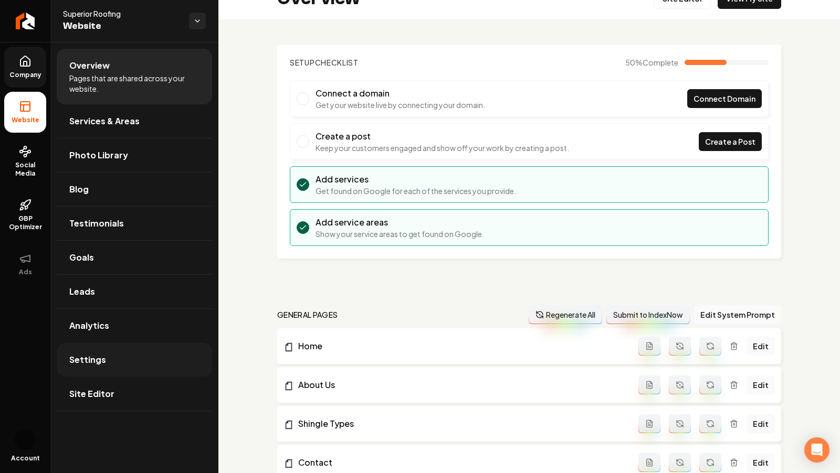
click at [118, 360] on link "Settings" at bounding box center [134, 360] width 155 height 34
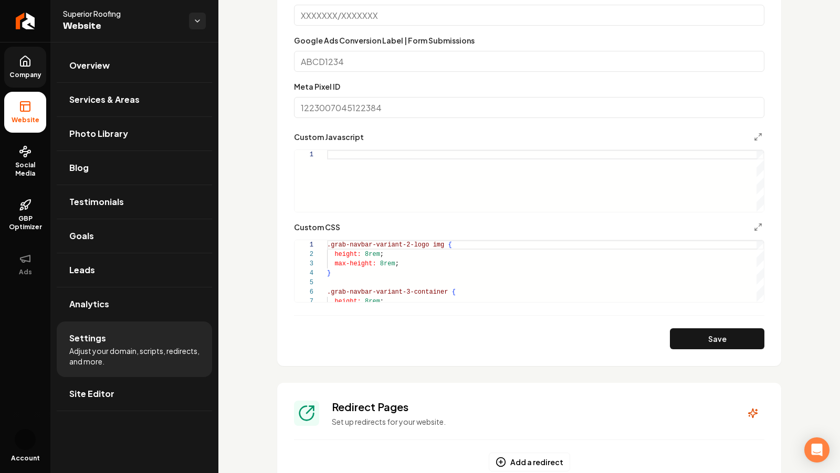
scroll to position [654, 0]
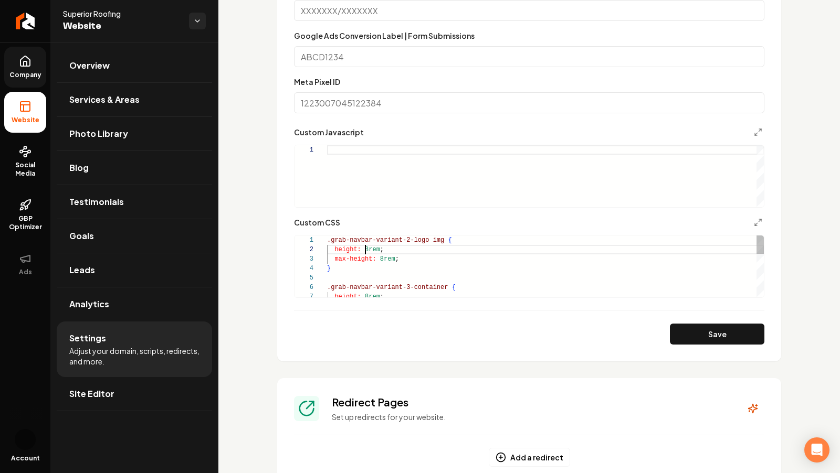
click at [366, 251] on div "height: 8rem ; } .grab-navbar-variant-3-container { .grab-navbar-variant-2-logo…" at bounding box center [545, 340] width 437 height 208
click at [367, 251] on div "height: 8rem ; } .grab-navbar-variant-3-container { .grab-navbar-variant-2-logo…" at bounding box center [545, 340] width 437 height 208
click at [383, 262] on div "height: 8rem ; } .grab-navbar-variant-3-container { .grab-navbar-variant-2-logo…" at bounding box center [545, 340] width 437 height 208
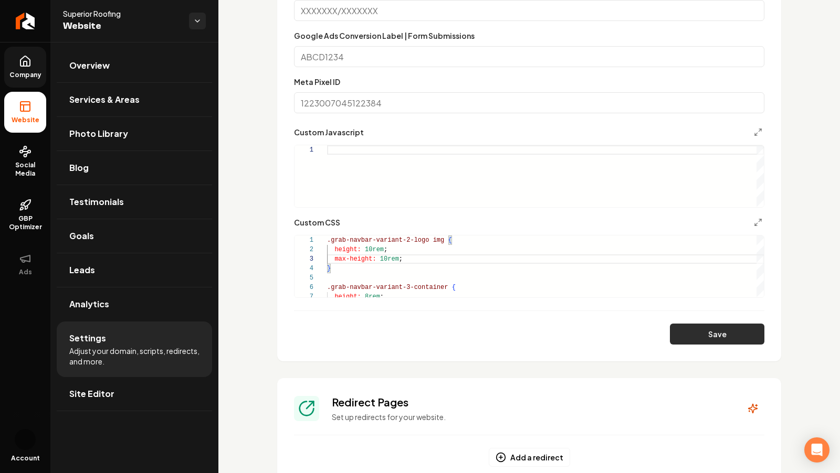
click at [729, 340] on button "Save" at bounding box center [717, 334] width 94 height 21
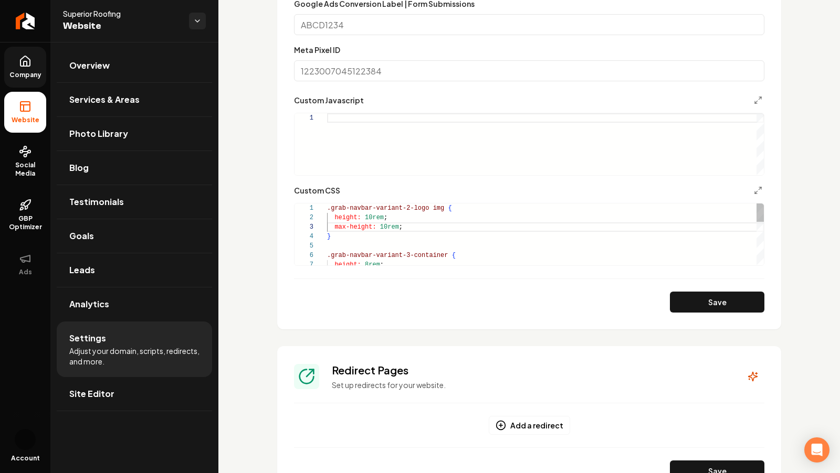
scroll to position [661, 0]
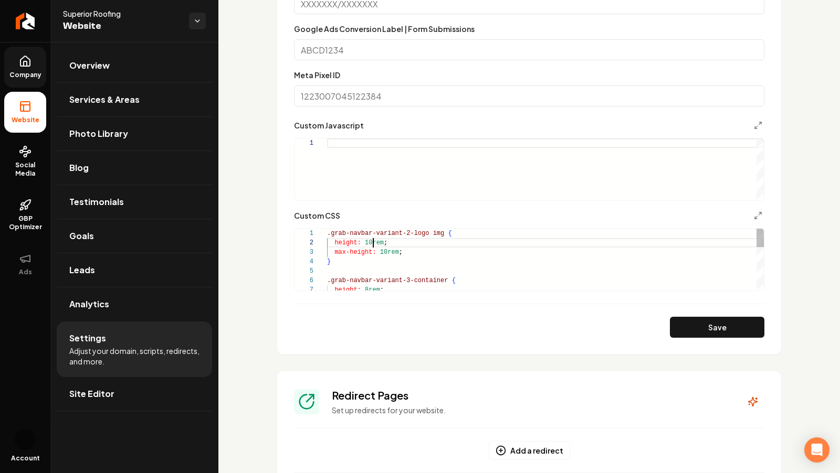
click at [373, 244] on div "height: 8rem ; .grab-navbar-variant-3-container { } max-height: 10rem ; height:…" at bounding box center [545, 333] width 437 height 208
click at [388, 251] on div "height: 8rem ; .grab-navbar-variant-3-container { } max-height: 10rem ; height:…" at bounding box center [545, 333] width 437 height 208
type textarea "**********"
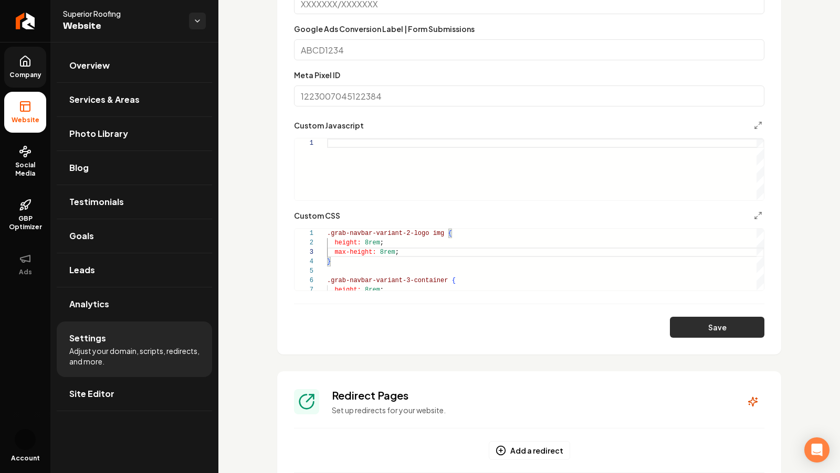
click at [691, 334] on button "Save" at bounding box center [717, 327] width 94 height 21
click at [34, 66] on link "Company" at bounding box center [25, 67] width 42 height 41
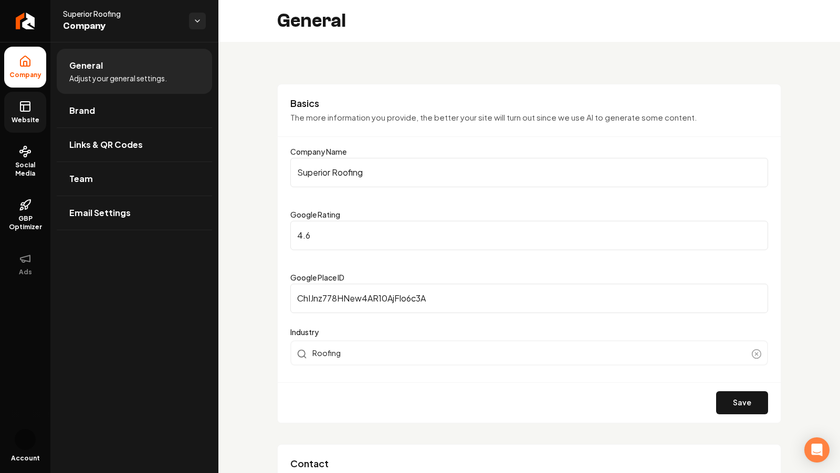
click at [24, 111] on icon at bounding box center [24, 108] width 0 height 6
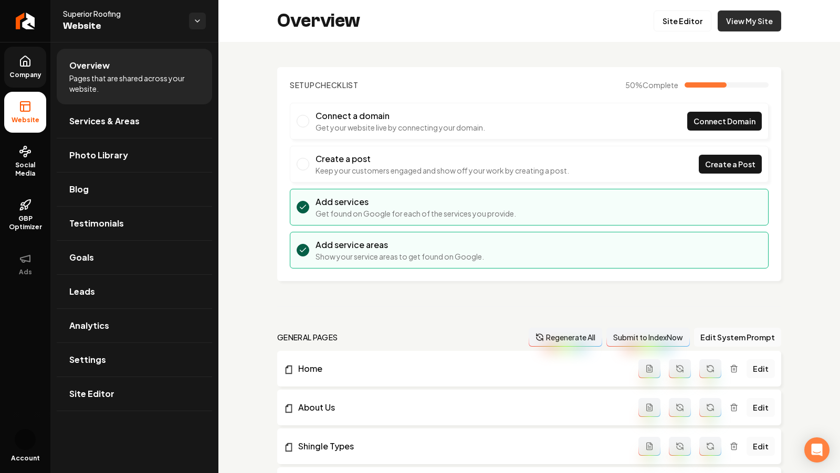
click at [752, 21] on link "View My Site" at bounding box center [748, 20] width 63 height 21
click at [694, 23] on link "Site Editor" at bounding box center [682, 20] width 58 height 21
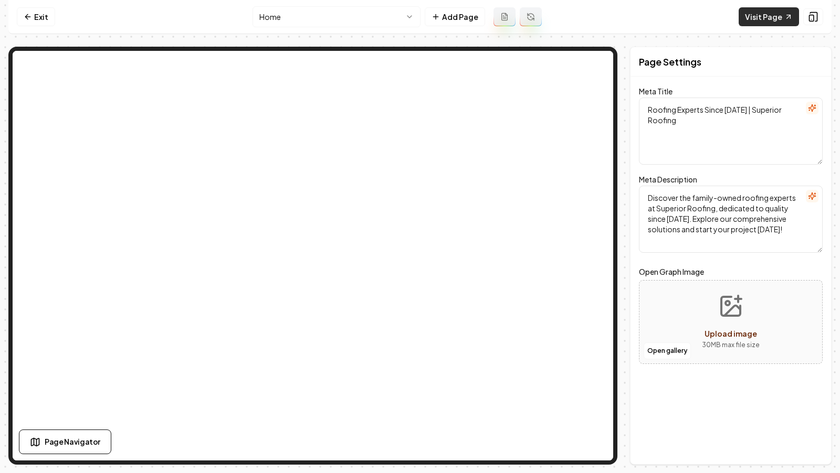
click at [777, 13] on link "Visit Page" at bounding box center [768, 16] width 60 height 19
click at [27, 21] on link "Exit" at bounding box center [36, 16] width 38 height 19
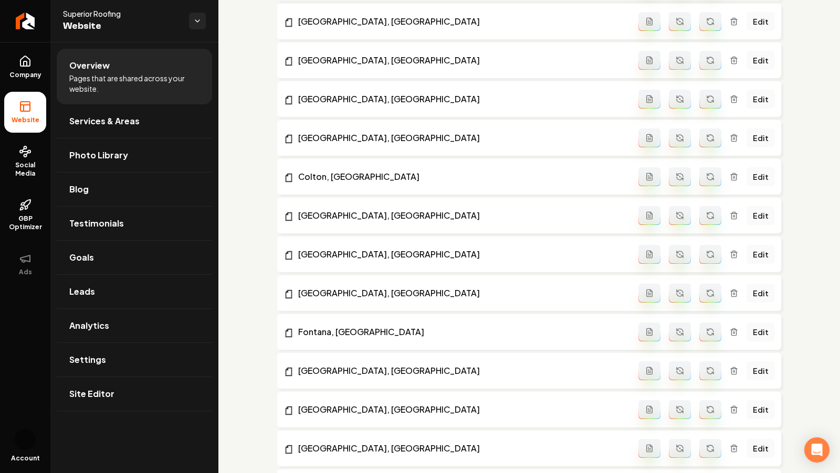
scroll to position [2112, 0]
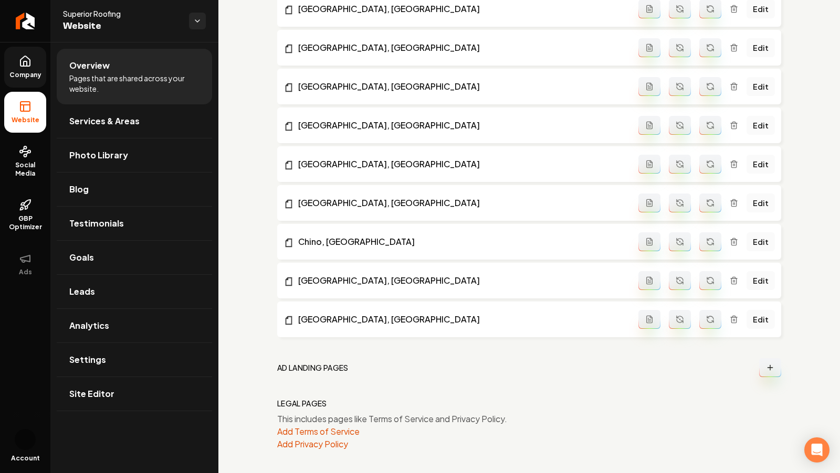
click at [29, 72] on span "Company" at bounding box center [25, 75] width 40 height 8
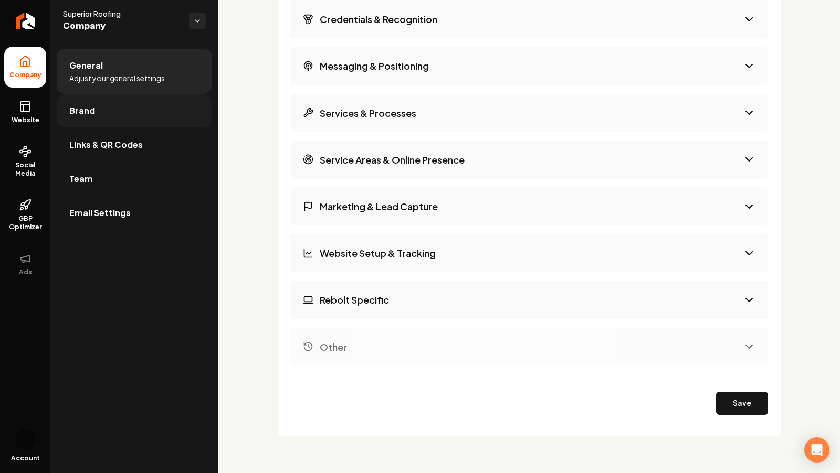
click at [109, 114] on link "Brand" at bounding box center [134, 111] width 155 height 34
